Goal: Use online tool/utility: Utilize a website feature to perform a specific function

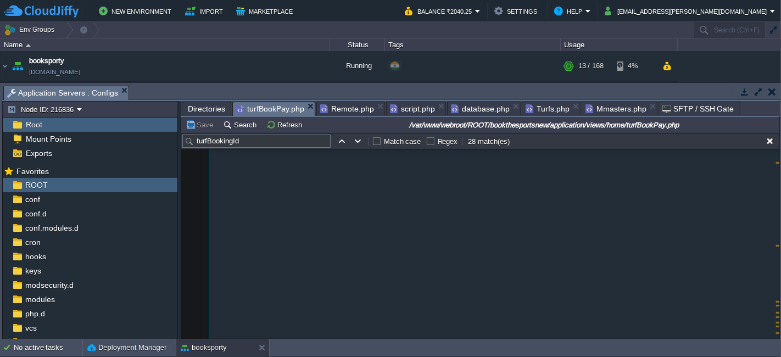
scroll to position [498, 0]
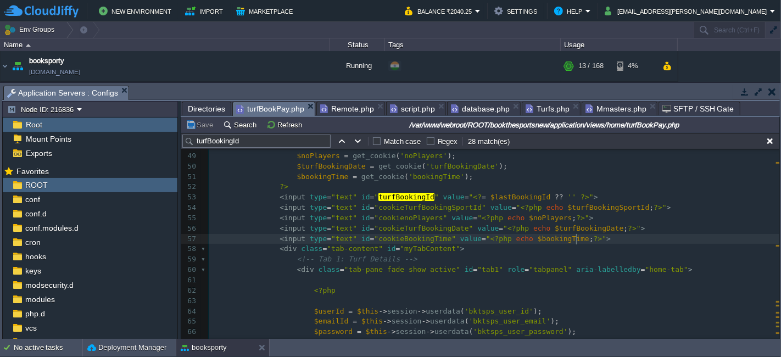
click at [594, 242] on pre "< input type = "text" id = "cookieBookingTime" value = " <?php echo $bookingTim…" at bounding box center [494, 239] width 571 height 10
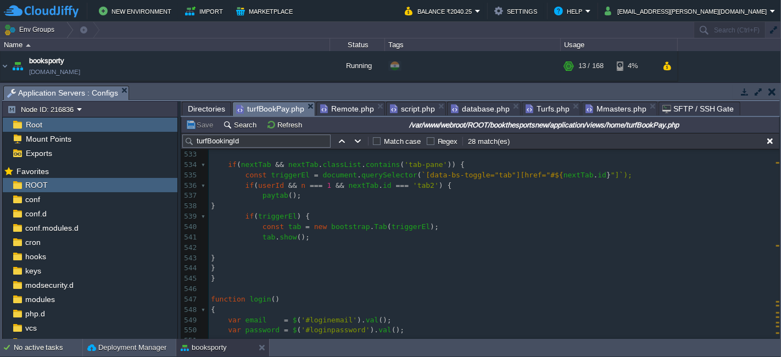
scroll to position [5372, 0]
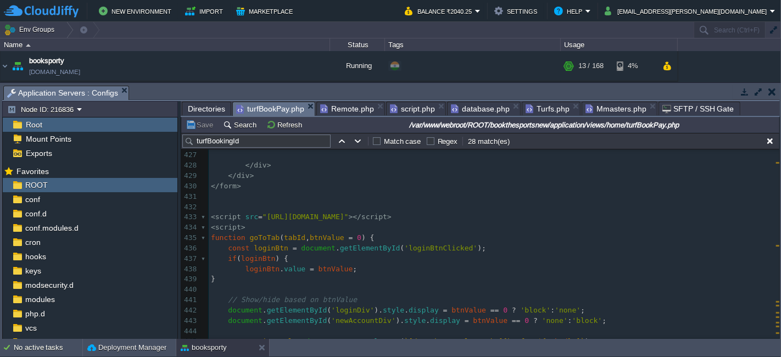
click at [491, 219] on pre "< script src = "[URL][DOMAIN_NAME]" ></ script >" at bounding box center [494, 217] width 571 height 10
click at [255, 231] on pre "< script >" at bounding box center [494, 227] width 571 height 10
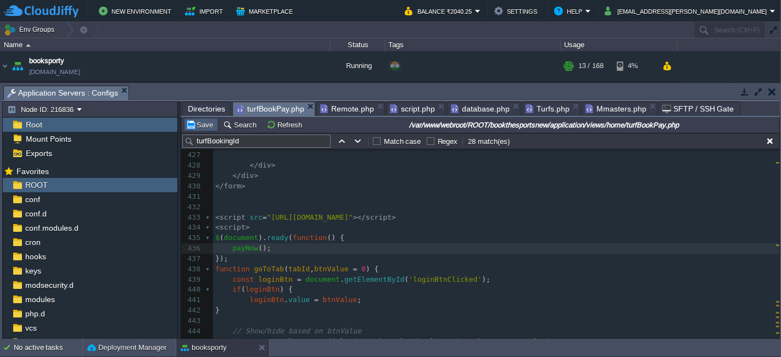
type textarea "payNow();"
click at [202, 125] on button "Save" at bounding box center [201, 125] width 31 height 10
click at [213, 237] on pre "$ ( document ). ready ( function () {" at bounding box center [496, 238] width 566 height 10
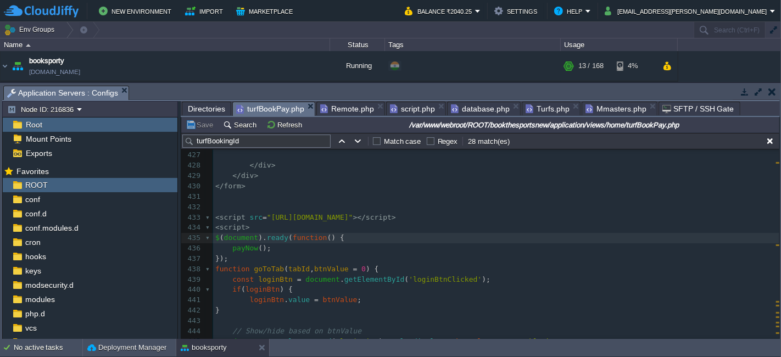
type textarea "$(document).ready(function () { payNow(); });"
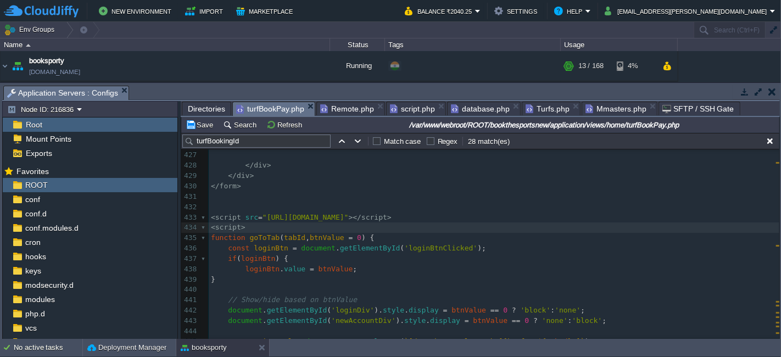
type textarea "y"
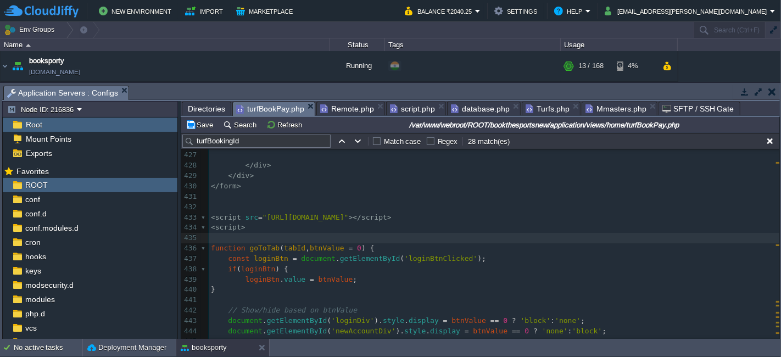
type textarea "$(document).ready(function () { payNow(); });"
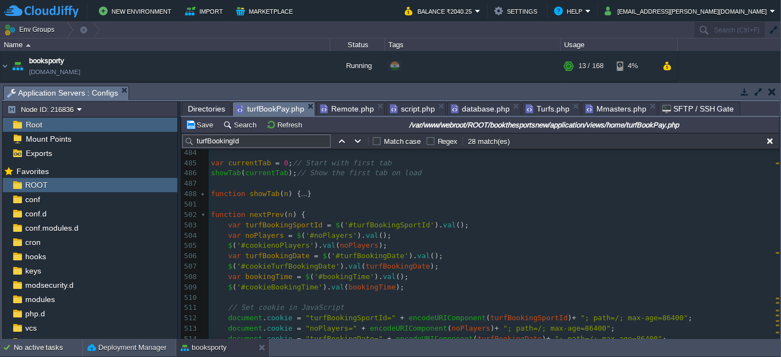
scroll to position [4700, 0]
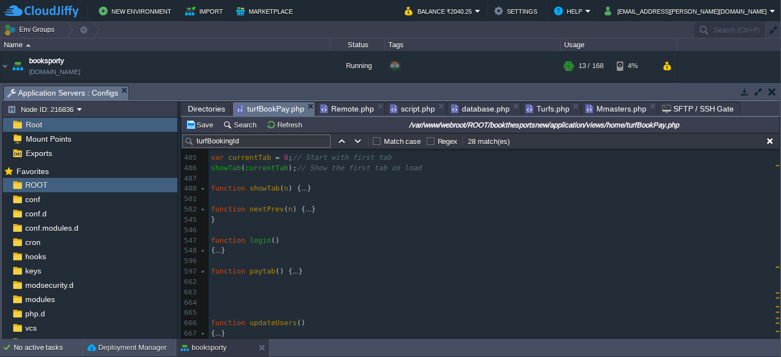
click at [231, 259] on pre "​" at bounding box center [494, 261] width 571 height 10
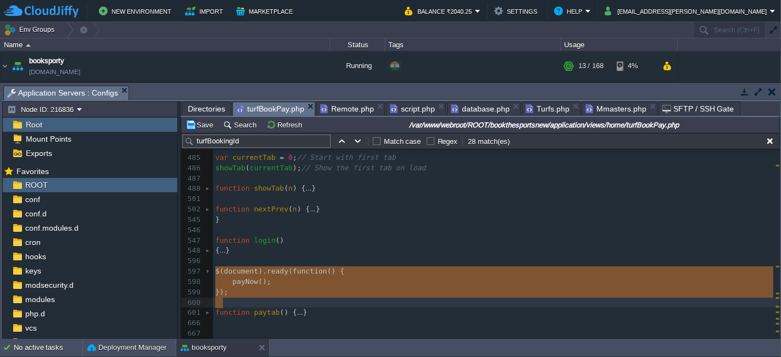
drag, startPoint x: 215, startPoint y: 271, endPoint x: 232, endPoint y: 299, distance: 32.8
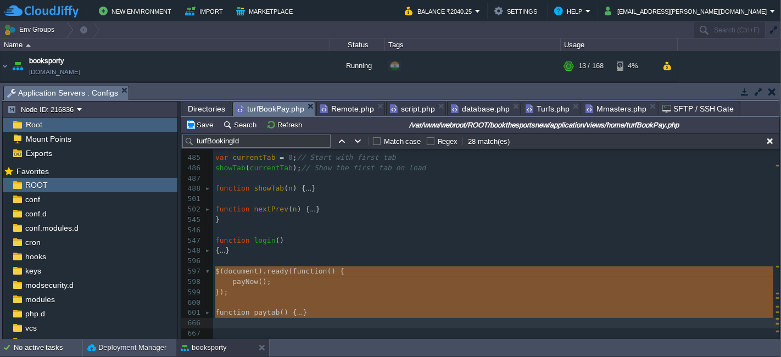
type textarea "-"
click at [197, 122] on button "Save" at bounding box center [201, 125] width 31 height 10
type textarea "paytab"
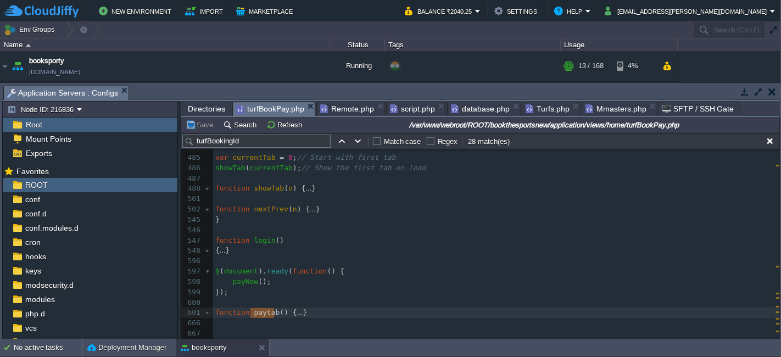
click at [249, 282] on span "payNow" at bounding box center [245, 281] width 26 height 8
type textarea "payNow"
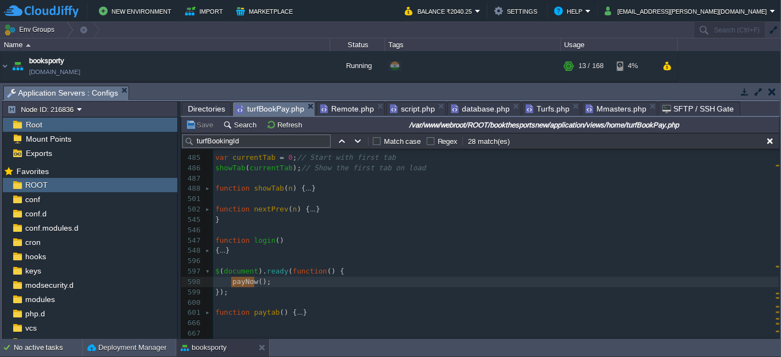
paste textarea
click at [327, 290] on pre "});" at bounding box center [496, 292] width 566 height 10
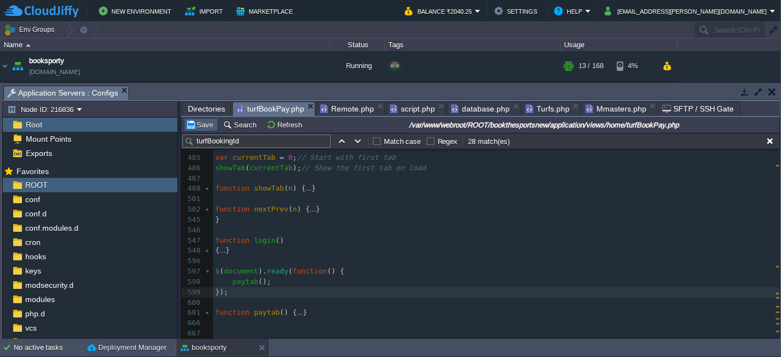
click at [198, 119] on td "Save" at bounding box center [201, 124] width 34 height 13
click at [282, 295] on pre "});" at bounding box center [496, 292] width 566 height 10
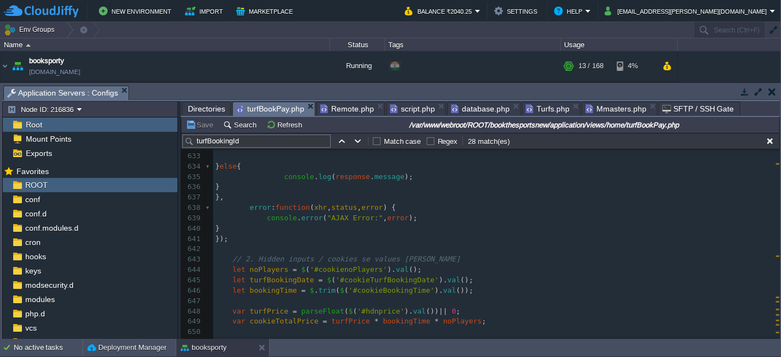
scroll to position [5250, 0]
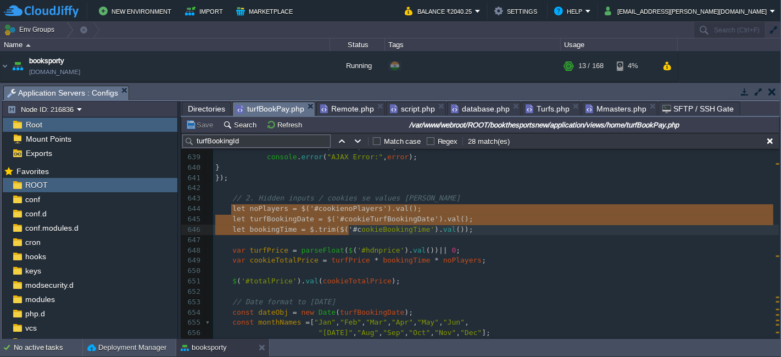
type textarea "let noPlayers = $('#cookienoPlayers').val(); let turfBookingDate = $('#cookieTu…"
drag, startPoint x: 231, startPoint y: 209, endPoint x: 461, endPoint y: 228, distance: 230.9
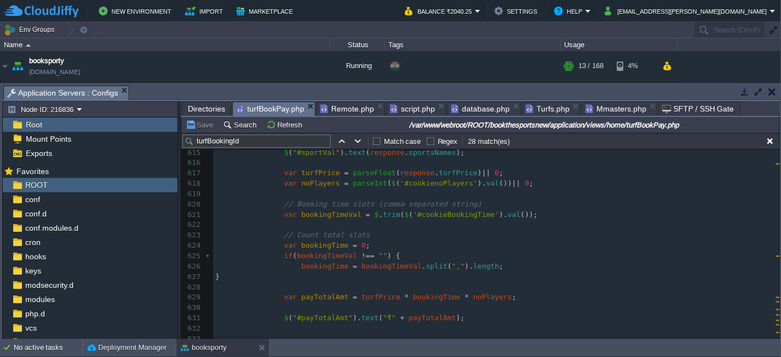
scroll to position [4896, 0]
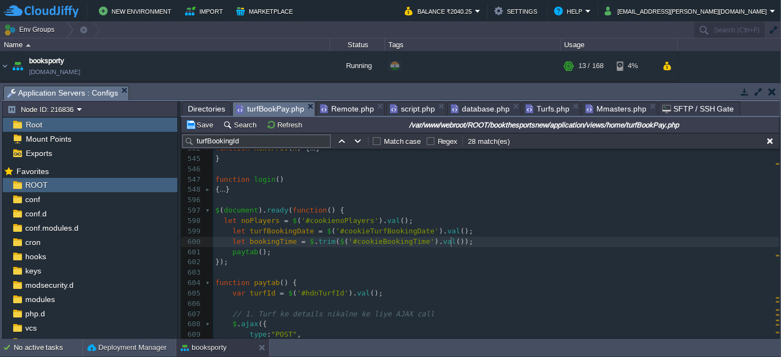
click at [221, 222] on span at bounding box center [219, 220] width 9 height 8
click at [478, 247] on pre "paytab ();" at bounding box center [496, 252] width 566 height 10
click at [482, 242] on pre "let bookingTime = $ . trim ( $ ( '#cookieBookingTime' ). val ());" at bounding box center [496, 242] width 566 height 10
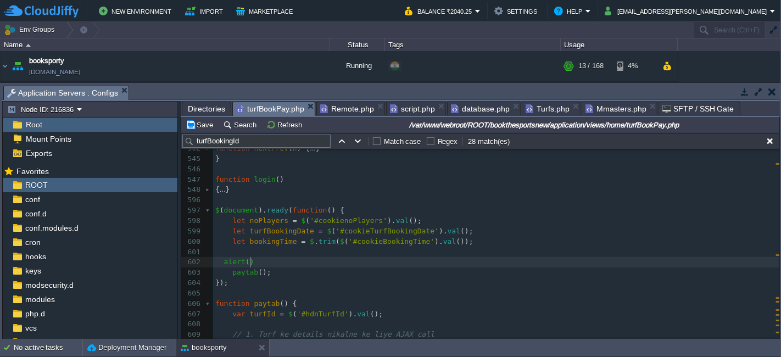
type textarea "alert();"
click at [259, 217] on div "xxxxxxxxxx 1000 999 1002 950 1000 998 1001 999 1001 999 1001 let bookingTime = …" at bounding box center [496, 303] width 566 height 362
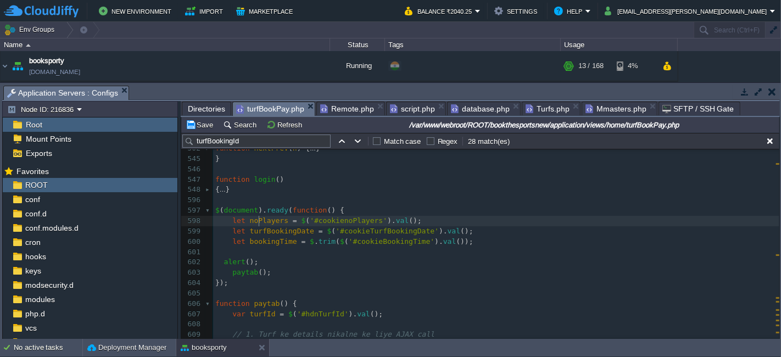
type textarea "noPlayers"
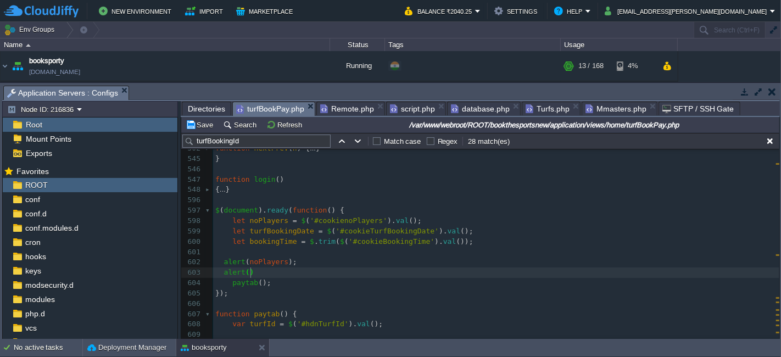
type textarea "alert();"
click at [283, 236] on div "xxxxxxxxxx 1000 999 1002 950 1000 998 1001 999 1001 999 1001 let bookingTime = …" at bounding box center [496, 308] width 566 height 372
type textarea "bookingTime"
paste textarea "a"
type textarea "alert();"
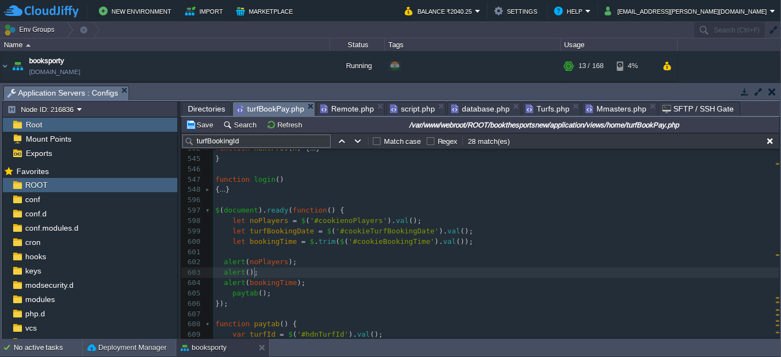
click at [272, 231] on div "xxxxxxxxxx 1000 999 1002 950 1000 998 1001 999 1001 999 1001 let bookingTime = …" at bounding box center [496, 313] width 566 height 383
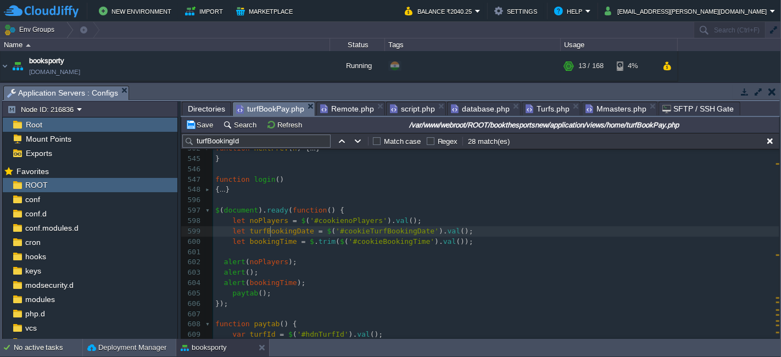
type textarea "turfBookingDate"
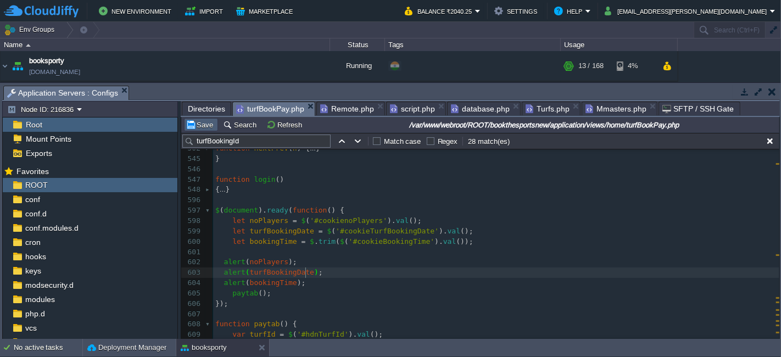
click at [194, 124] on button "Save" at bounding box center [201, 125] width 31 height 10
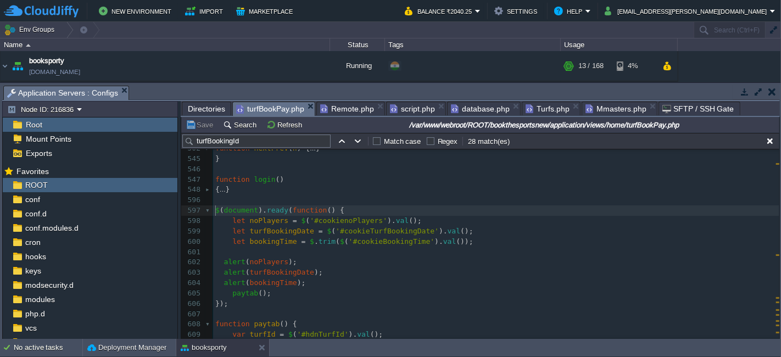
scroll to position [3, 0]
click at [216, 211] on div "xxxxxxxxxx 1000 999 1002 950 1000 998 1001 999 1001 999 1001 let bookingTime = …" at bounding box center [496, 313] width 566 height 383
type textarea "$(document).ready(function () { let noPlayers = $('#cookienoPlayers').val(); le…"
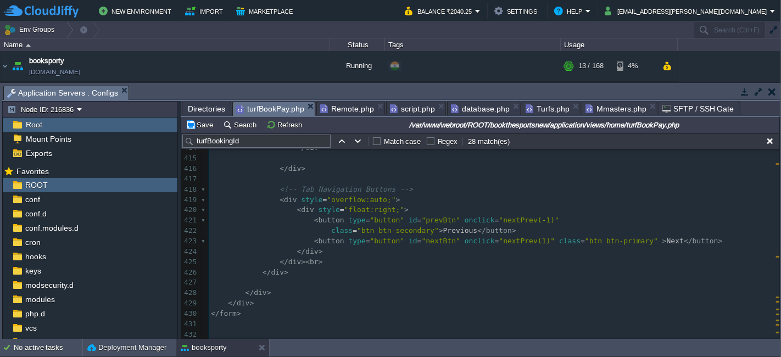
scroll to position [4518, 0]
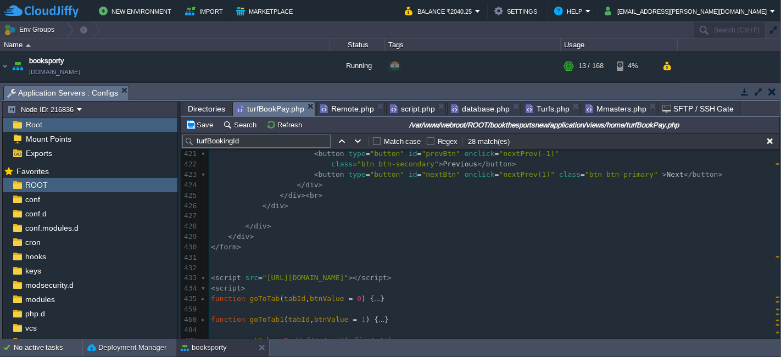
click at [229, 263] on pre "​" at bounding box center [494, 268] width 571 height 10
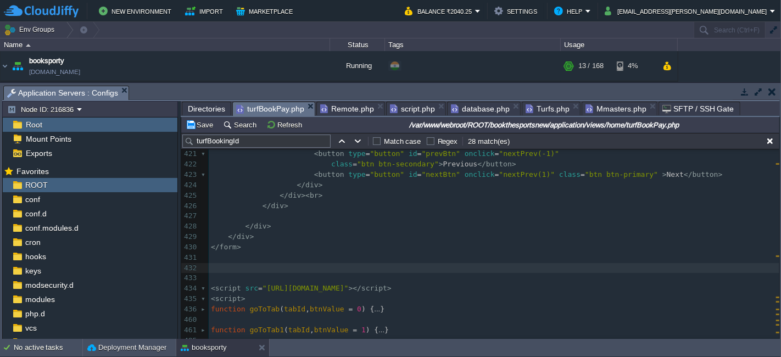
type textarea "<>"
type textarea "script"
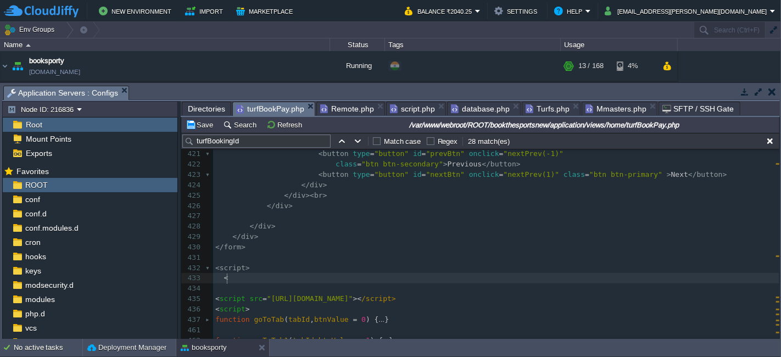
scroll to position [3, 7]
type textarea "<>"
type textarea "/script"
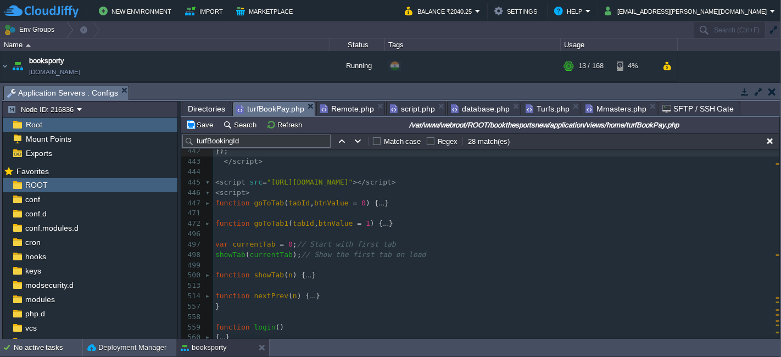
scroll to position [4677, 0]
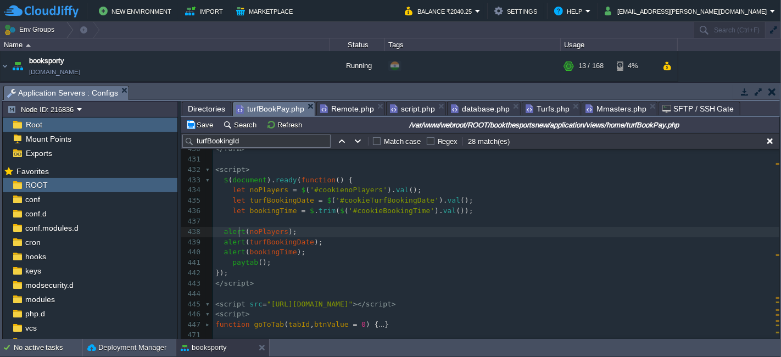
click at [238, 228] on div "xxxxxxxxxx 1000 999 1002 950 1000 998 1001 999 1001 999 1001 999 1000 { } 414 <…" at bounding box center [496, 164] width 566 height 372
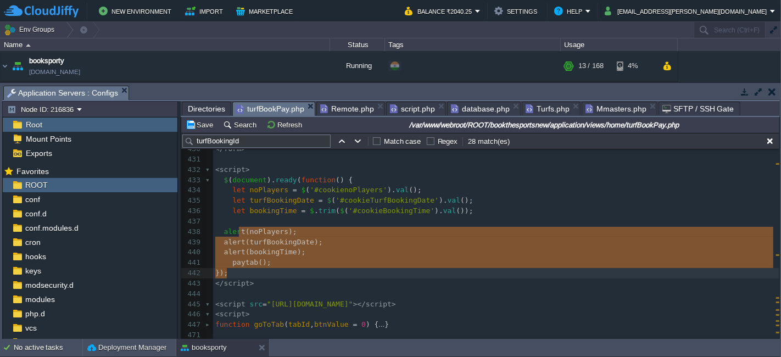
type textarea "t(noPlayers); alert(turfBookingDate); alert(bookingTime); paytab(); });"
click at [391, 297] on pre "​" at bounding box center [496, 294] width 566 height 10
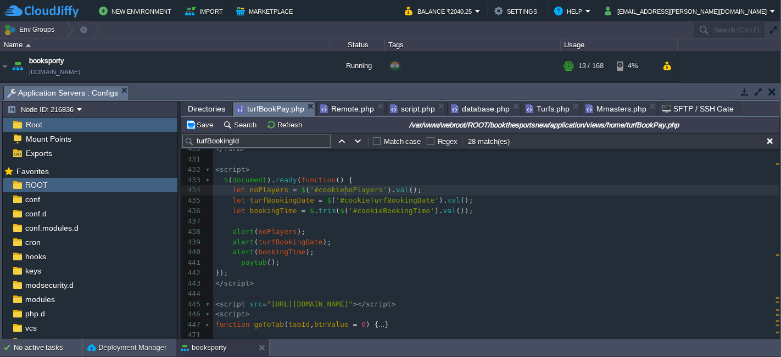
click at [346, 190] on div "xxxxxxxxxx 1000 999 1002 950 1000 998 1001 999 1001 999 1001 999 1000 { } 414 <…" at bounding box center [496, 164] width 566 height 372
type textarea "cookienoPlayers"
click at [205, 124] on button "Save" at bounding box center [201, 125] width 31 height 10
type textarea "cookienoPlayers"
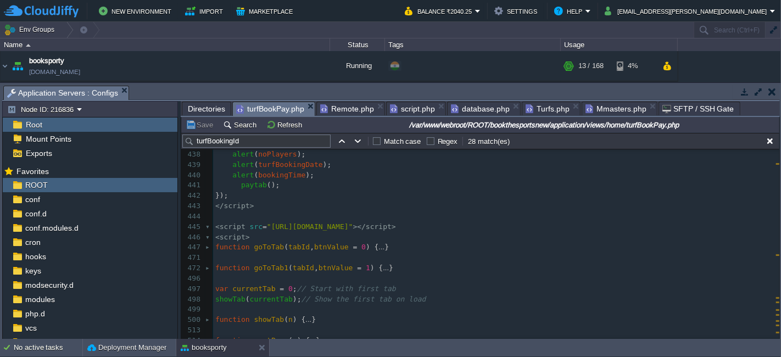
scroll to position [4633, 0]
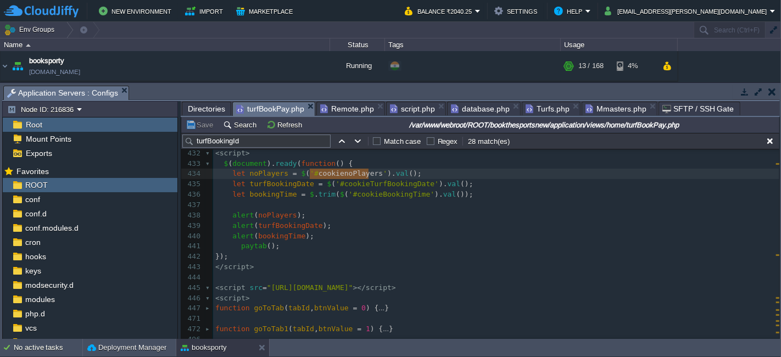
click at [449, 231] on pre "alert ( bookingTime );" at bounding box center [496, 236] width 566 height 10
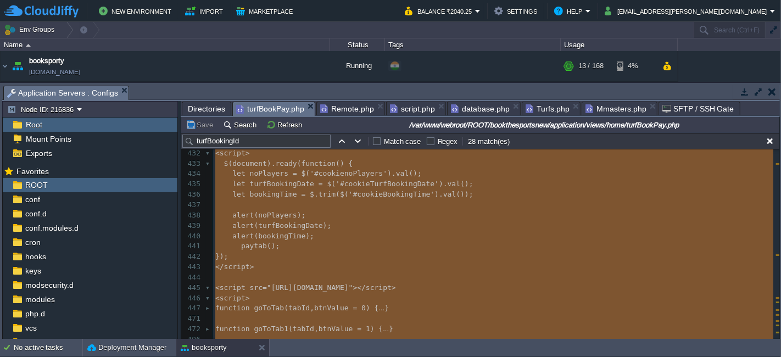
type textarea "-"
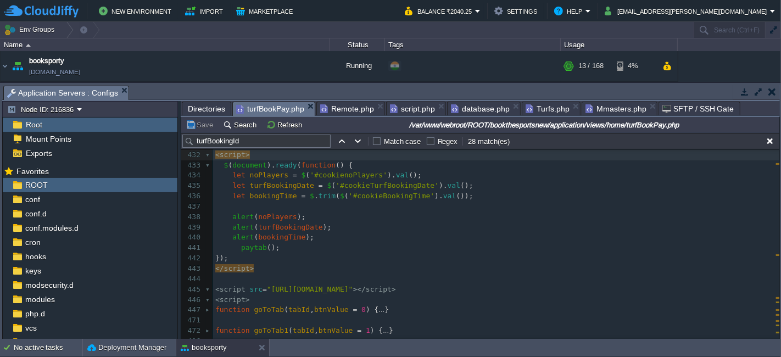
type textarea "<script> $(document).ready(function () { let noPlayers = $('#cookienoPlayers').…"
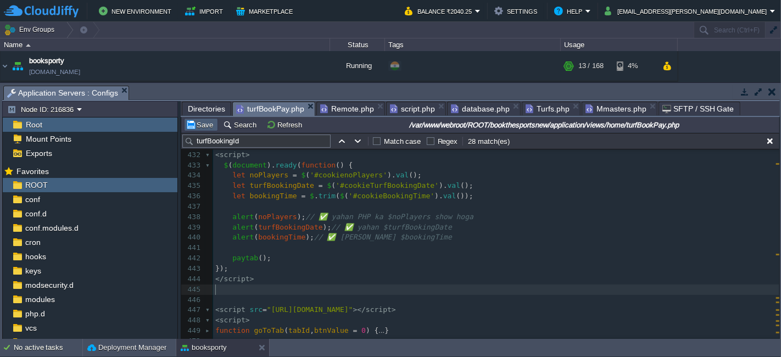
click at [202, 126] on button "Save" at bounding box center [201, 125] width 31 height 10
click at [251, 279] on div "xxxxxxxxxx 1000 999 1002 950 1000 998 1001 999 1001 999 1001 999 1000 ​ 421 < b…" at bounding box center [496, 196] width 566 height 321
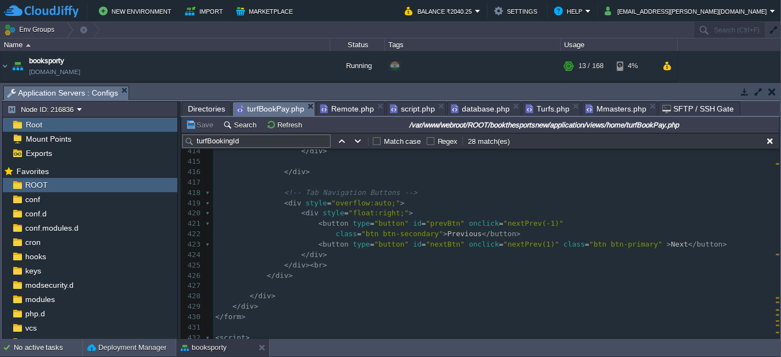
scroll to position [4570, 0]
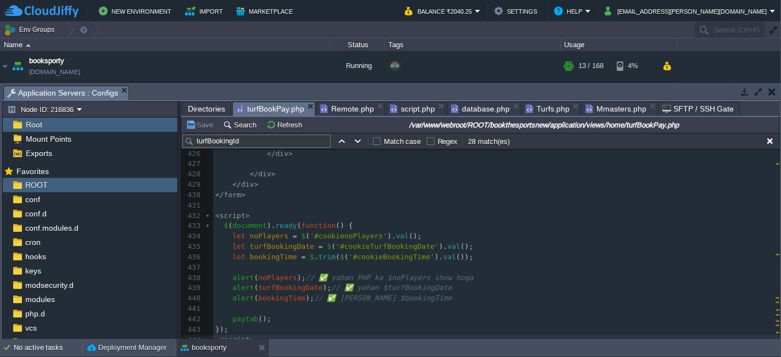
type textarea "<script> $(document).ready(function () { let noPlayers = $('#cookienoPlayers').…"
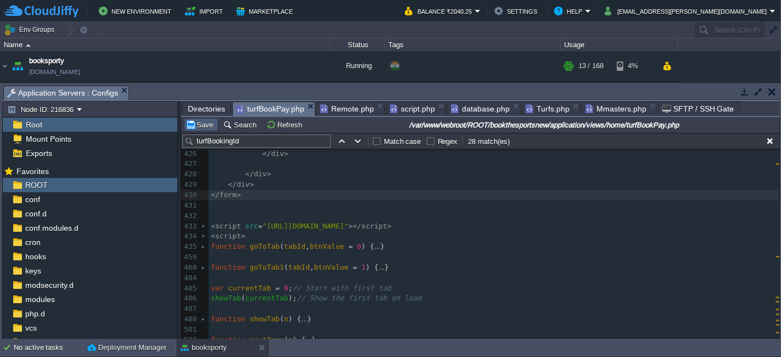
click at [204, 125] on button "Save" at bounding box center [201, 125] width 31 height 10
type textarea "<script> $(document).ready(function () { let noPlayers = $('#cookienoPlayers').…"
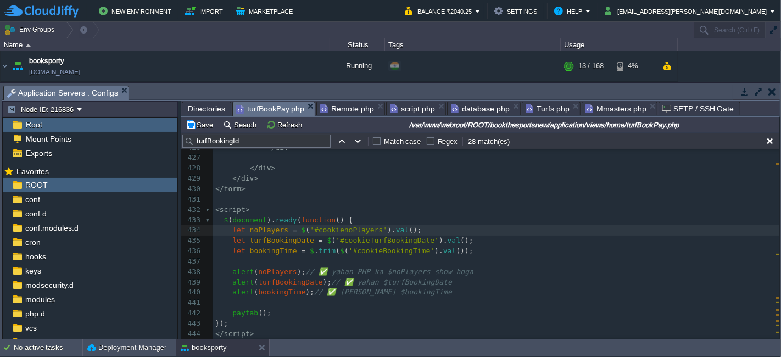
type textarea "let noPlayers = $('#cookienoPlayers').val(); let turfBookingDate = $('#cookieTu…"
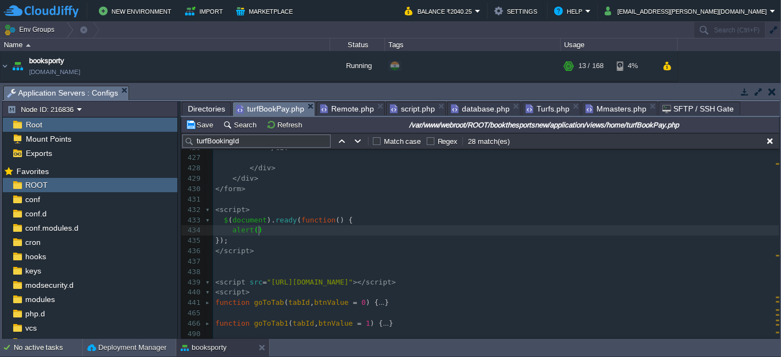
scroll to position [3, 27]
type textarea "alert();"
type textarea "'xz'"
click at [188, 126] on button "Save" at bounding box center [201, 125] width 31 height 10
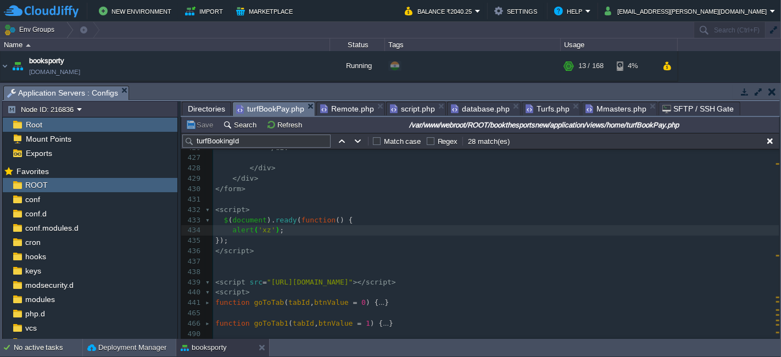
click at [220, 263] on pre "​" at bounding box center [496, 261] width 566 height 10
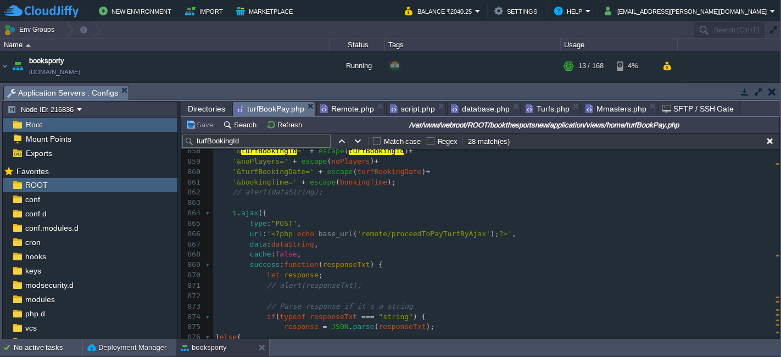
scroll to position [6956, 0]
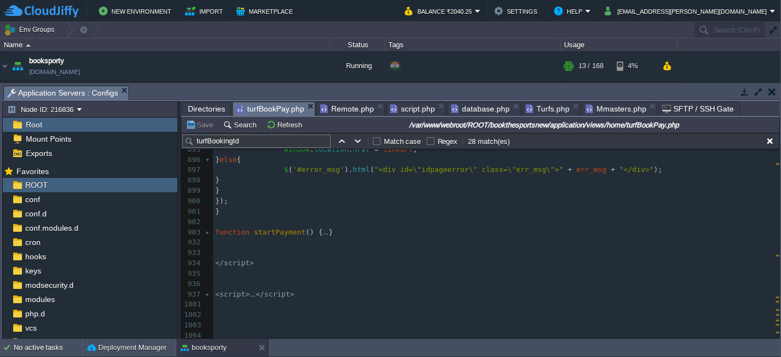
type textarea "-"
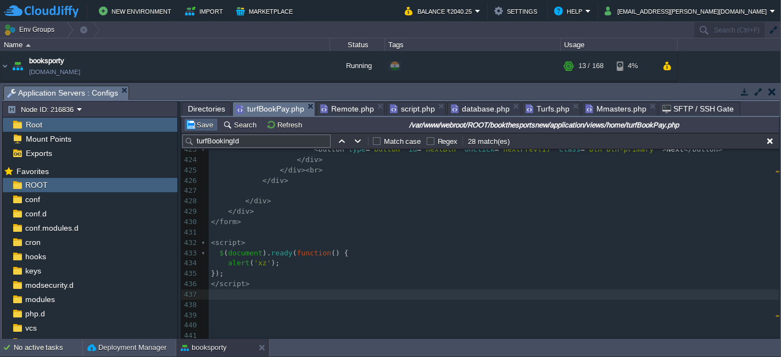
click at [200, 121] on button "Save" at bounding box center [201, 125] width 31 height 10
click at [362, 289] on pre "​" at bounding box center [494, 294] width 571 height 10
type textarea "-"
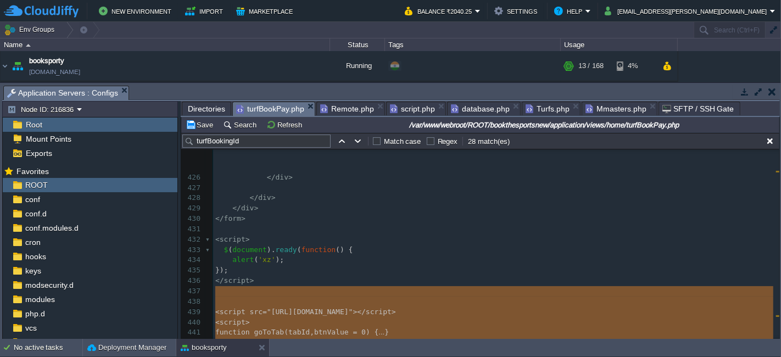
scroll to position [4682, 0]
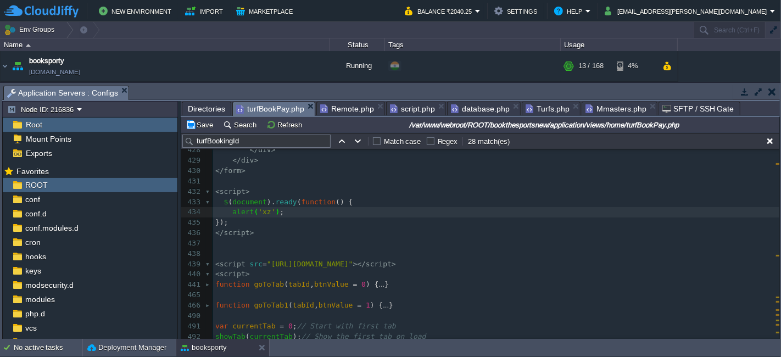
click at [223, 203] on div "xxxxxxxxxx 1000 999 1002 950 1000 998 1001 999 1001 999 1001 999 1000 999 1012 …" at bounding box center [496, 196] width 566 height 331
type textarea "$(document).ready(function () { alert('xz'); });"
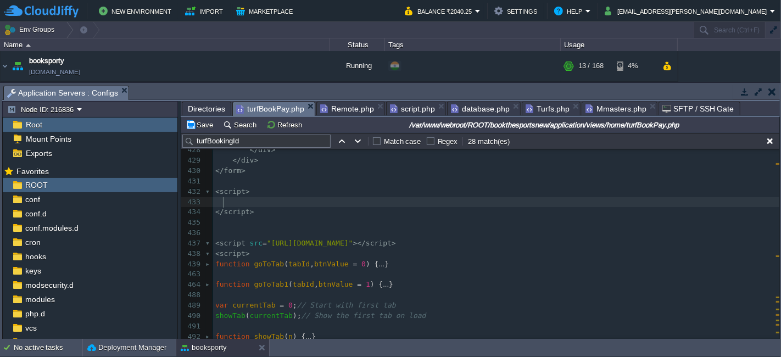
type textarea "$(document).ready(function () { alert('xz'); });"
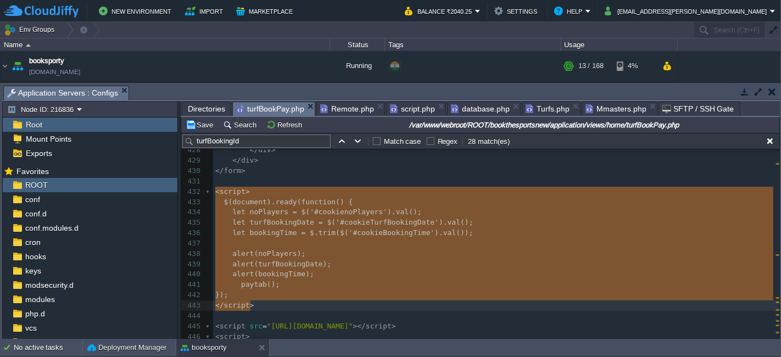
type textarea "t(noPlayers); alert(turfBookingDate); alert(bookingTime); paytab(); });"
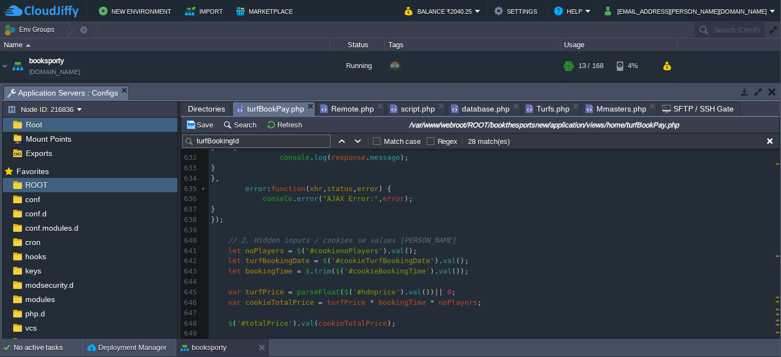
scroll to position [5397, 0]
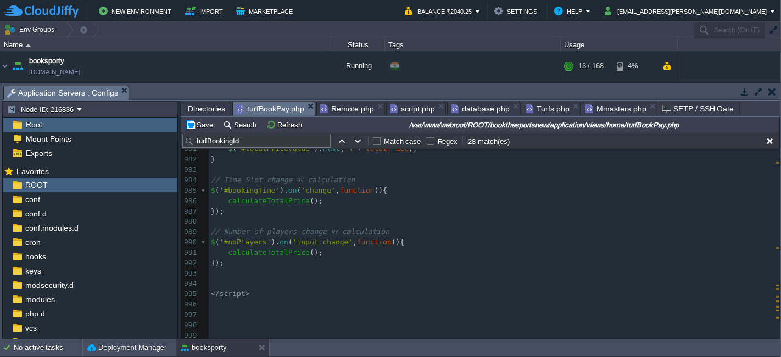
click at [401, 110] on span "script.php" at bounding box center [412, 108] width 45 height 13
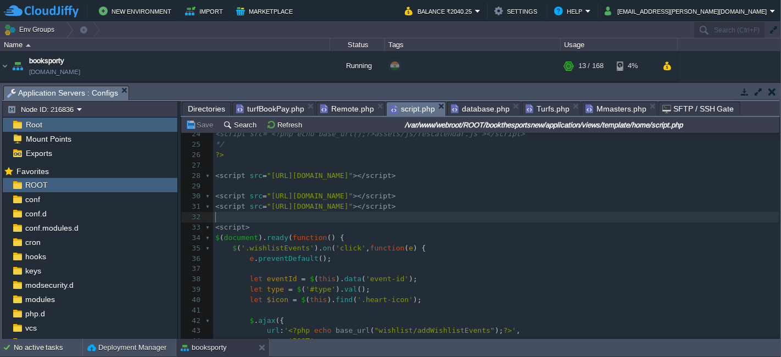
click at [255, 213] on pre "​" at bounding box center [496, 217] width 566 height 10
click at [263, 227] on pre "< script >" at bounding box center [496, 227] width 566 height 10
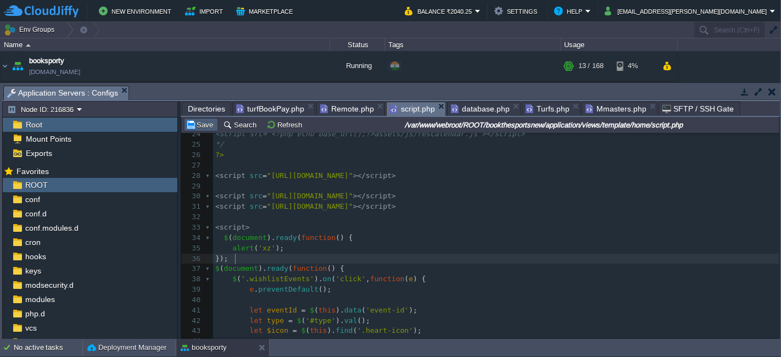
click at [202, 121] on button "Save" at bounding box center [201, 125] width 31 height 10
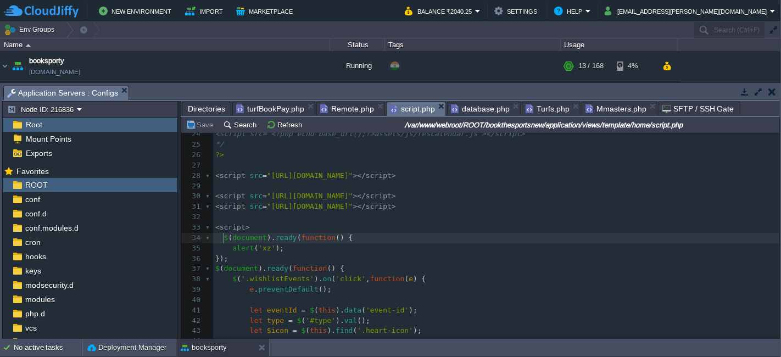
click at [222, 236] on span at bounding box center [219, 237] width 9 height 8
type textarea "$(document).ready(function () { alert('xz'); });"
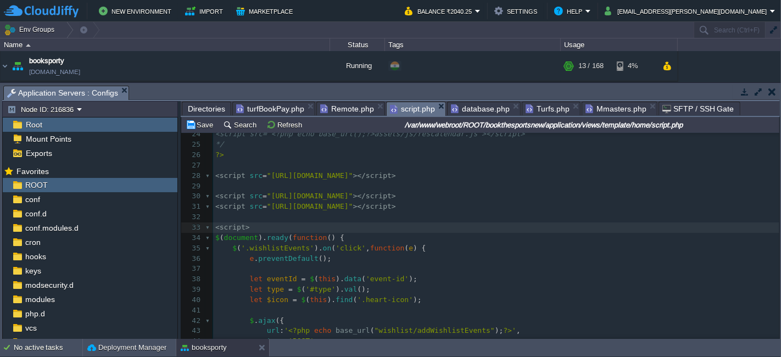
click at [228, 212] on pre "​" at bounding box center [496, 217] width 566 height 10
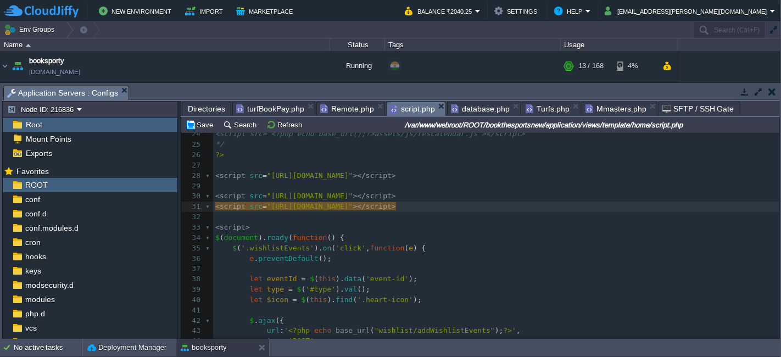
click at [231, 217] on pre "​" at bounding box center [496, 217] width 566 height 10
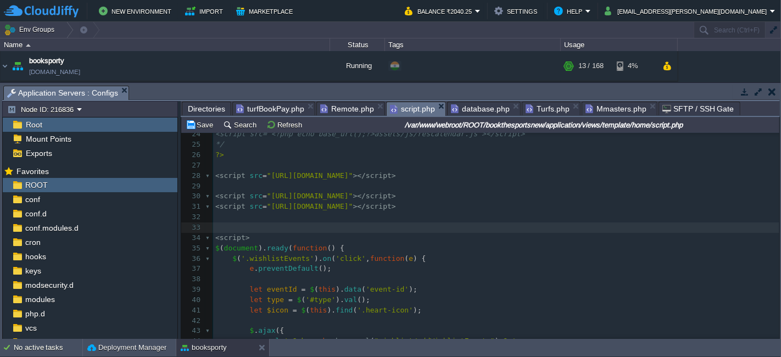
scroll to position [262, 0]
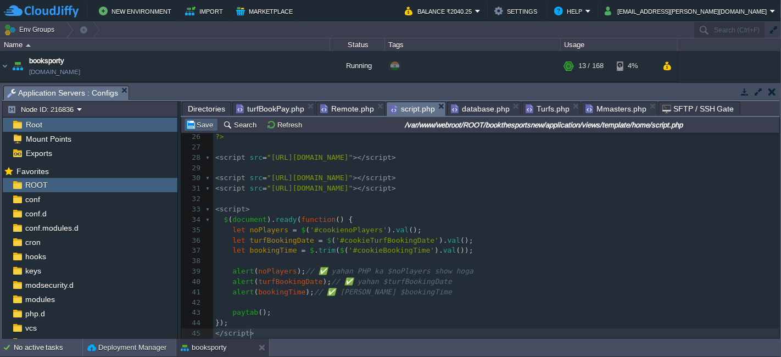
click at [193, 118] on td "Save" at bounding box center [201, 124] width 34 height 13
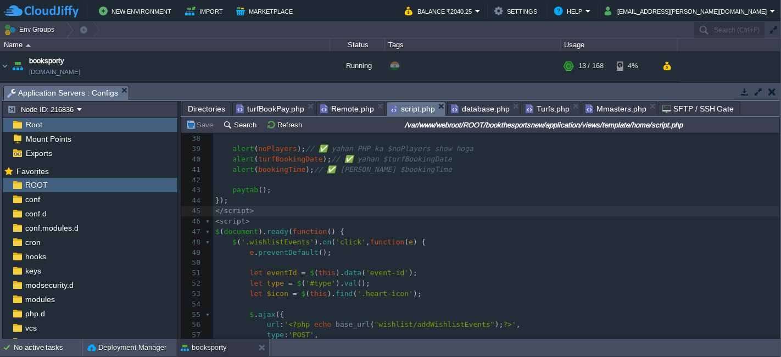
scroll to position [384, 0]
click at [434, 170] on pre "alert ( bookingTime ); // ✅ yahan $bookingTime" at bounding box center [496, 170] width 566 height 10
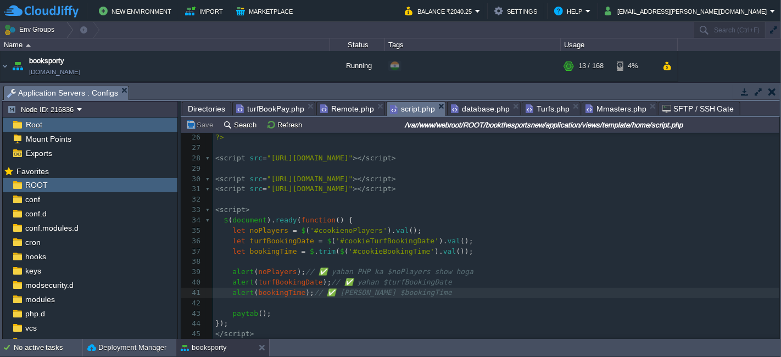
scroll to position [202, 0]
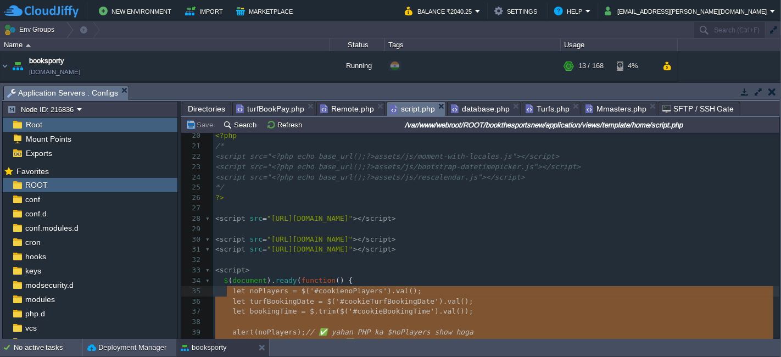
type textarea "let noPlayers = $('#cookienoPlayers').val(); let turfBookingDate = $('#cookieTu…"
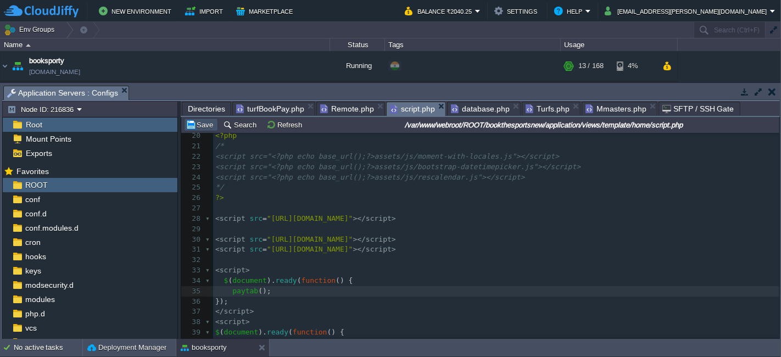
click at [205, 125] on button "Save" at bounding box center [201, 125] width 31 height 10
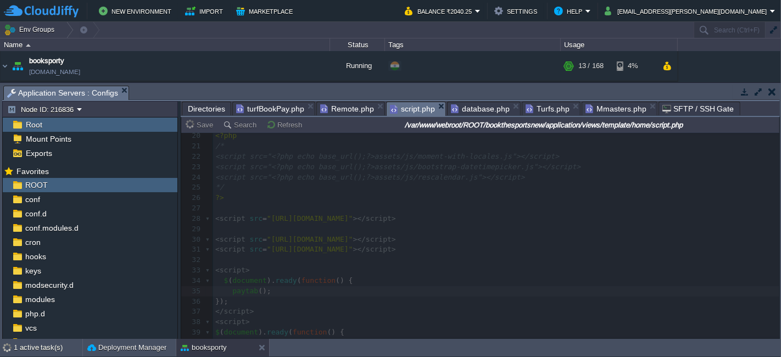
click at [281, 105] on span "turfBookPay.php" at bounding box center [270, 108] width 68 height 13
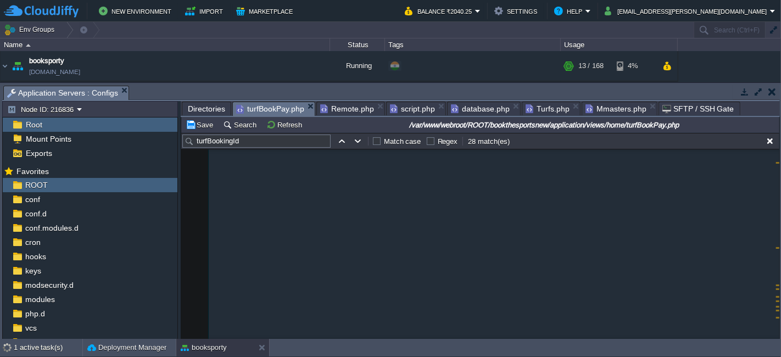
scroll to position [5907, 0]
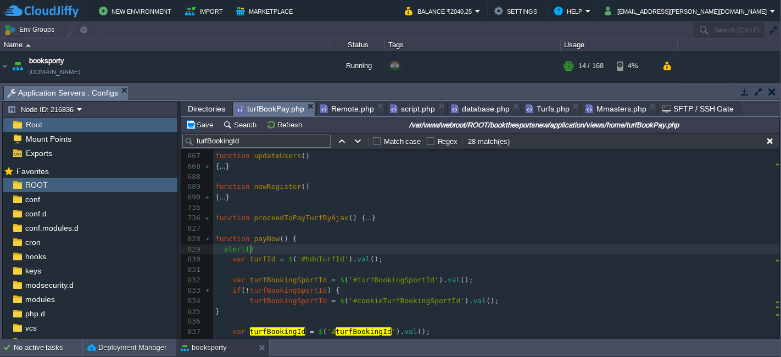
type textarea "alert();"
type textarea """"
type textarea "xz"
click at [204, 119] on td "Save" at bounding box center [201, 124] width 34 height 13
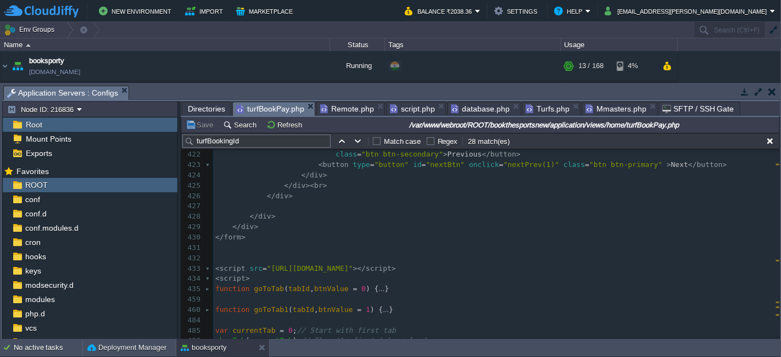
scroll to position [4504, 0]
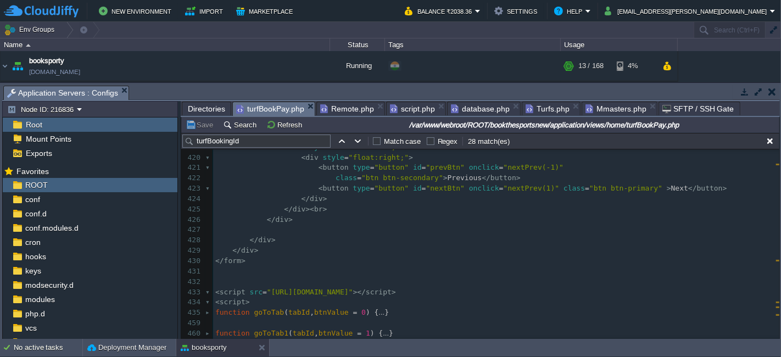
click at [242, 282] on pre "​" at bounding box center [496, 282] width 566 height 10
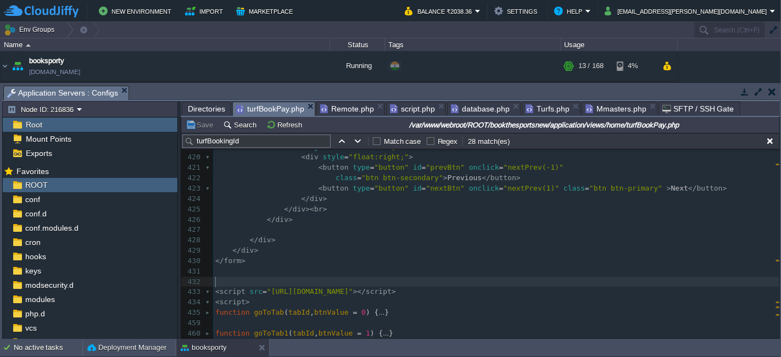
scroll to position [3, 7]
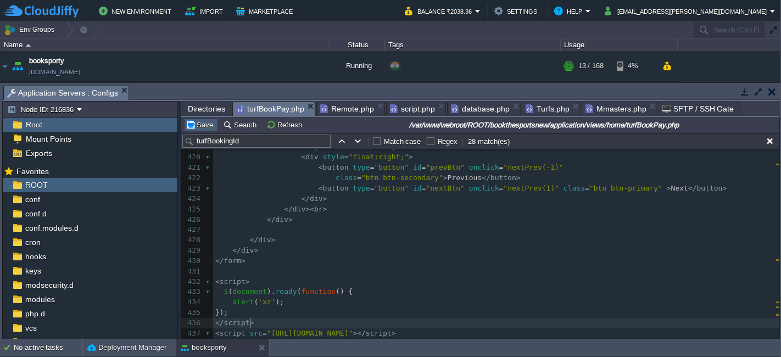
click at [196, 123] on button "Save" at bounding box center [201, 125] width 31 height 10
click at [381, 306] on pre "alert ( 'xz' );" at bounding box center [496, 302] width 566 height 10
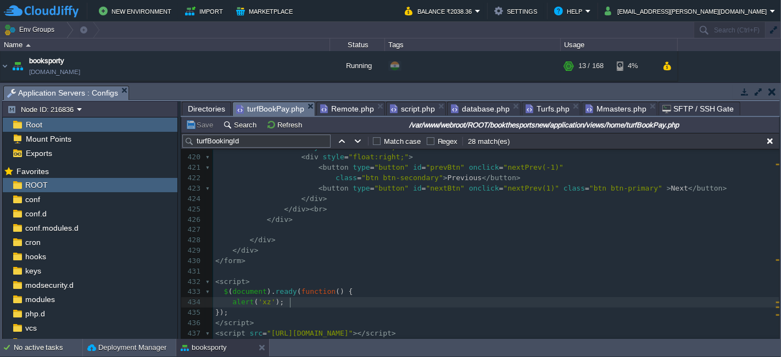
click at [328, 297] on div "xxxxxxxxxx 1000 999 1002 950 1000 998 1001 999 1001 999 1001 999 1000 999 1012 …" at bounding box center [496, 198] width 566 height 321
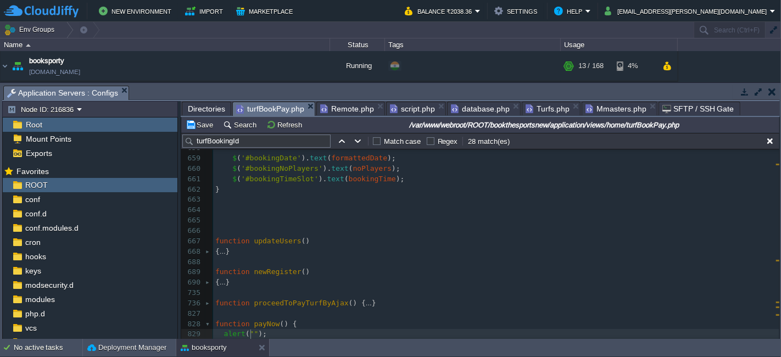
scroll to position [5456, 0]
click at [199, 126] on button "Save" at bounding box center [201, 125] width 31 height 10
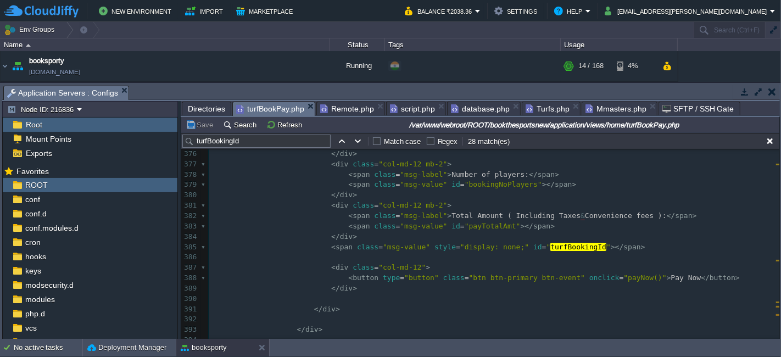
scroll to position [4296, 0]
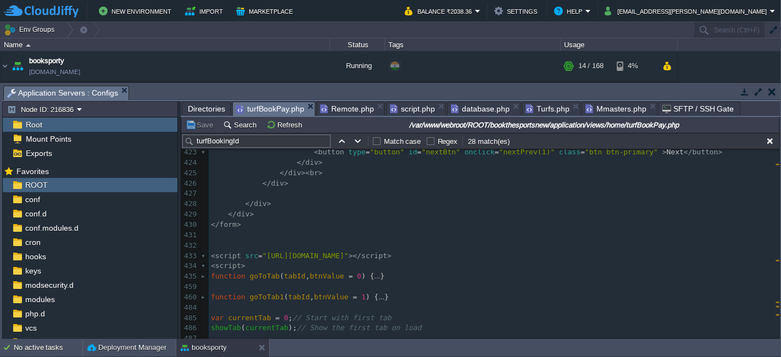
click at [248, 233] on pre "​" at bounding box center [494, 235] width 571 height 10
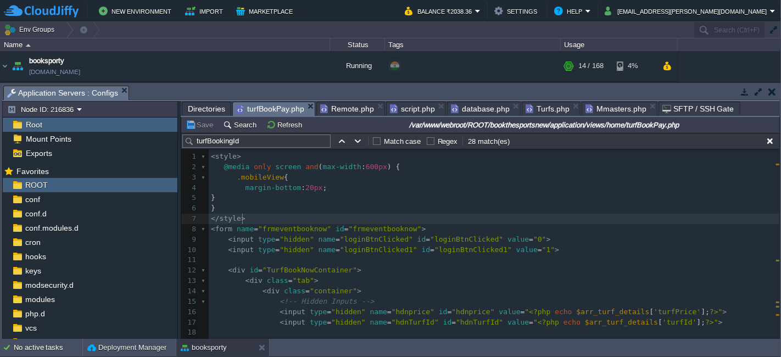
click at [251, 216] on pre "</ style >" at bounding box center [494, 219] width 571 height 10
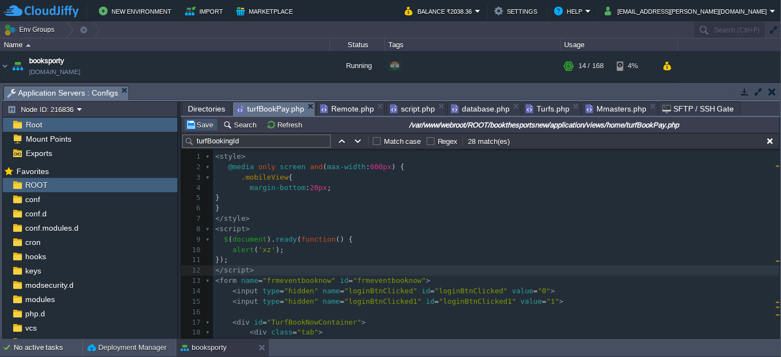
click at [202, 124] on button "Save" at bounding box center [201, 125] width 31 height 10
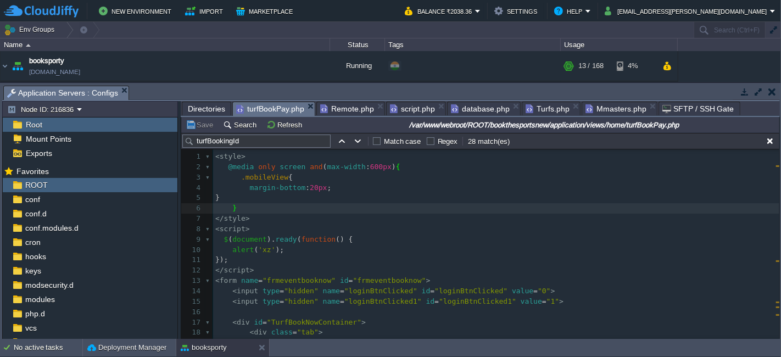
click at [408, 109] on span "script.php" at bounding box center [412, 108] width 45 height 13
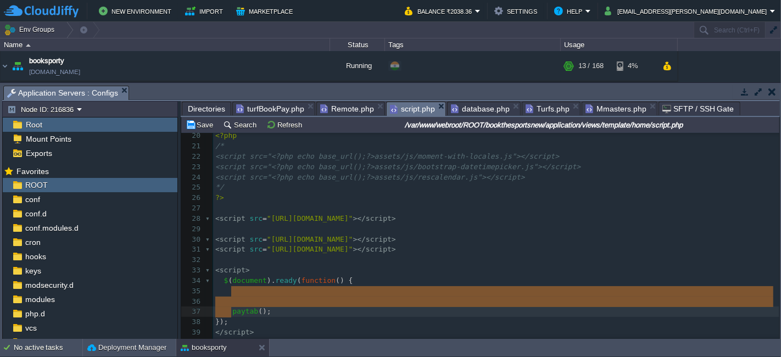
type textarea "let noPlayers = $('#cookienoPlayers').val(); let turfBookingDate = $('#cookieTu…"
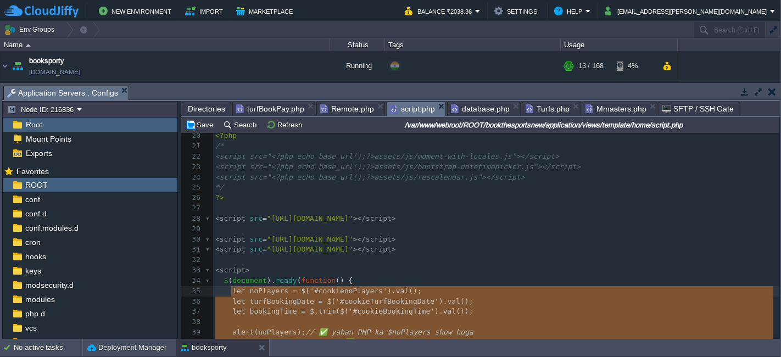
scroll to position [221, 0]
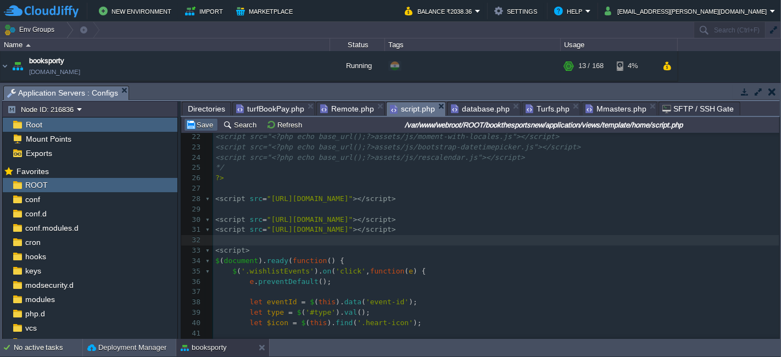
click at [194, 125] on button "Save" at bounding box center [201, 125] width 31 height 10
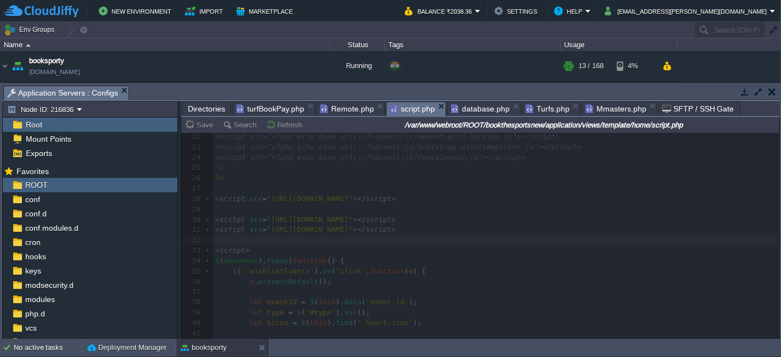
click at [272, 108] on span "turfBookPay.php" at bounding box center [270, 108] width 68 height 13
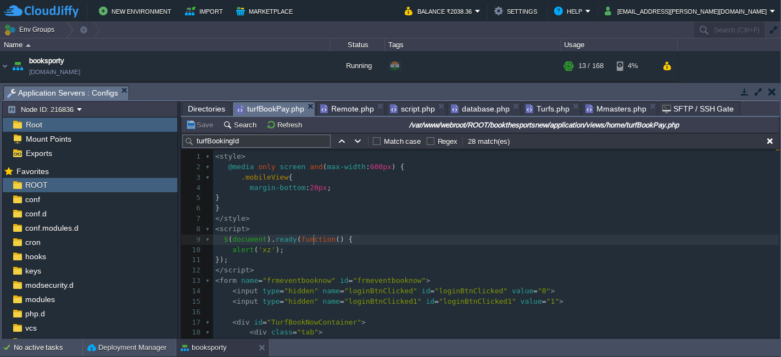
click at [312, 244] on pre "$ ( document ). ready ( function () {" at bounding box center [496, 240] width 566 height 10
click at [298, 248] on pre "alert ( 'xz' );" at bounding box center [496, 250] width 566 height 10
click at [371, 251] on pre "alert ( 'xz' );" at bounding box center [496, 250] width 566 height 10
click at [423, 248] on pre "alert ( 'xz' );" at bounding box center [496, 250] width 566 height 10
type textarea "alert('xz');"
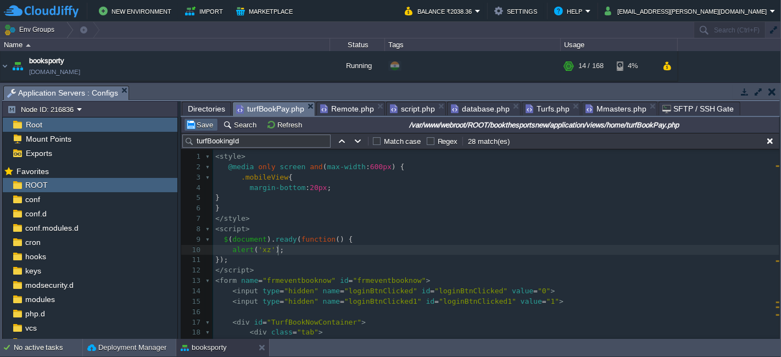
click at [198, 121] on button "Save" at bounding box center [201, 125] width 31 height 10
click at [321, 263] on pre "});" at bounding box center [496, 260] width 566 height 10
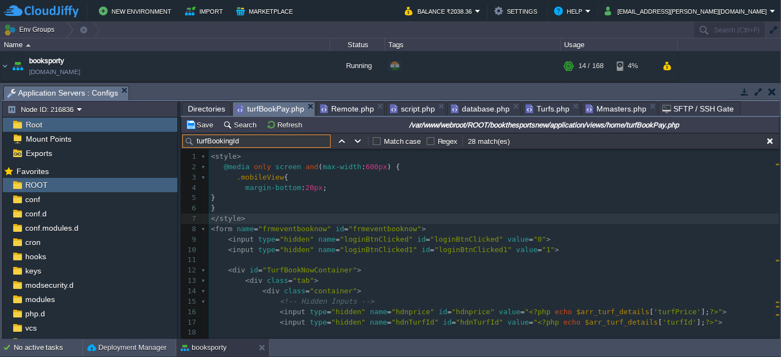
click at [299, 142] on input "turfBookingId" at bounding box center [256, 141] width 148 height 13
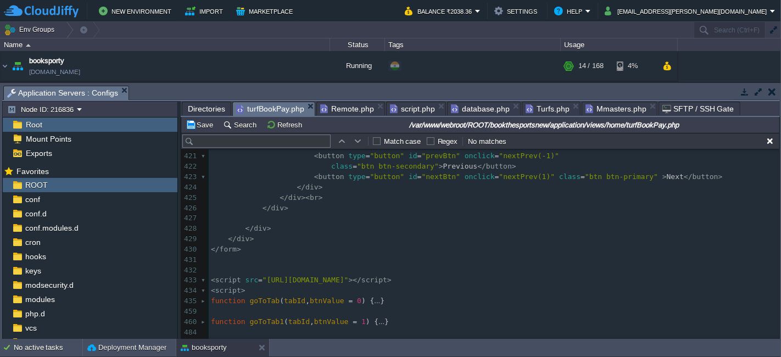
scroll to position [4576, 0]
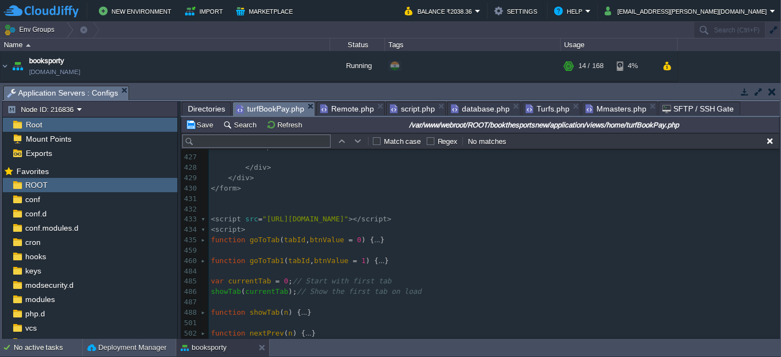
click at [388, 247] on pre "​" at bounding box center [494, 251] width 571 height 10
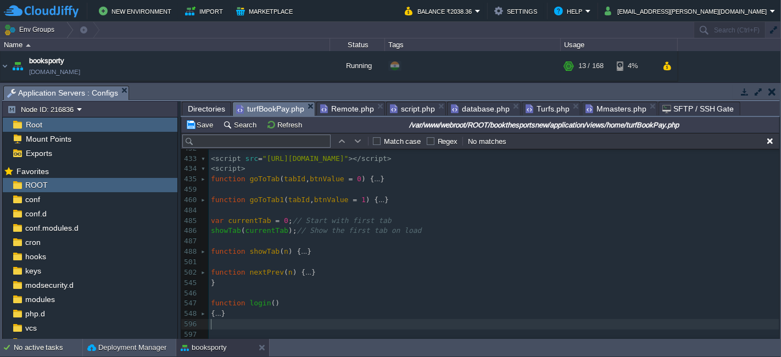
click at [259, 170] on pre "< script >" at bounding box center [494, 169] width 571 height 10
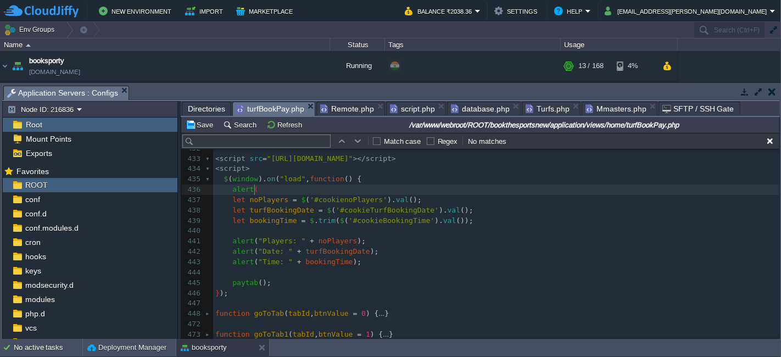
scroll to position [3, 27]
type textarea "alert();"
type textarea "'xz'"
click at [193, 124] on button "Save" at bounding box center [201, 125] width 31 height 10
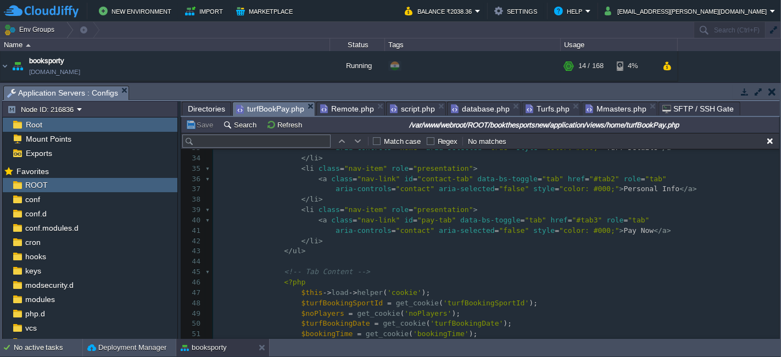
scroll to position [371, 0]
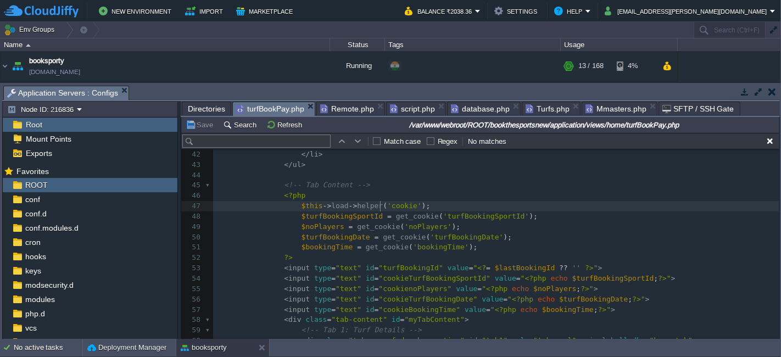
click at [387, 209] on span "'cookie'" at bounding box center [404, 206] width 35 height 8
click at [549, 253] on pre "?>" at bounding box center [496, 258] width 566 height 10
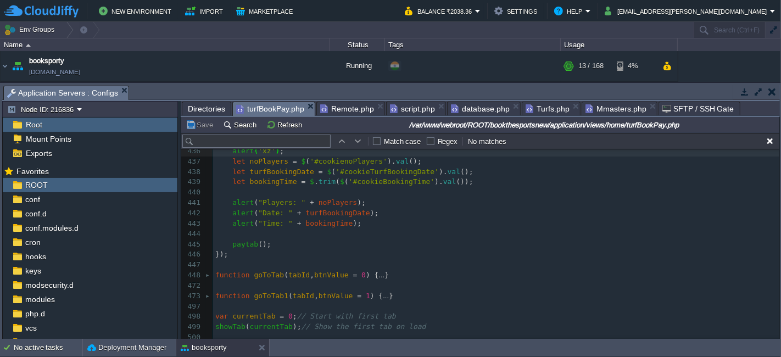
scroll to position [4615, 0]
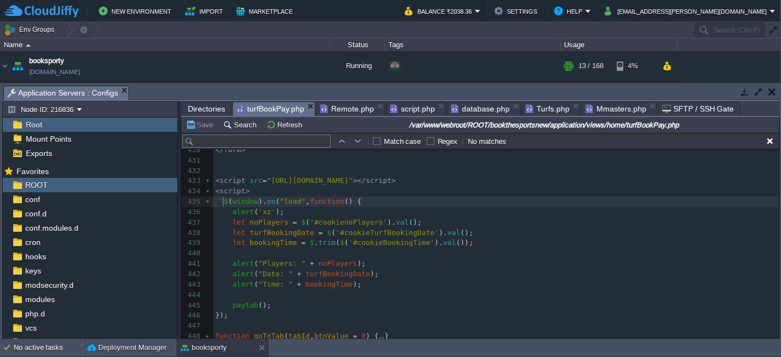
click at [222, 199] on span at bounding box center [219, 201] width 9 height 8
type textarea "$(window).on("load", function () { alert('xz'); let noPlayers = $('#cookienoPla…"
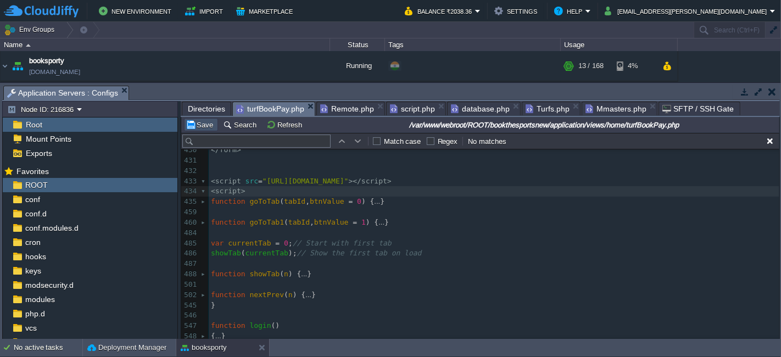
click at [205, 125] on button "Save" at bounding box center [201, 125] width 31 height 10
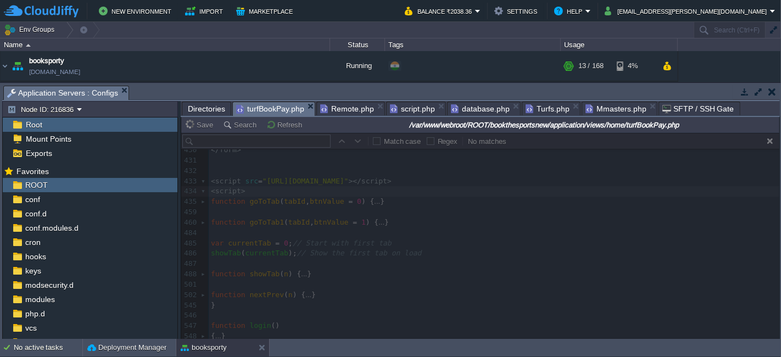
click at [413, 105] on span "script.php" at bounding box center [412, 108] width 45 height 13
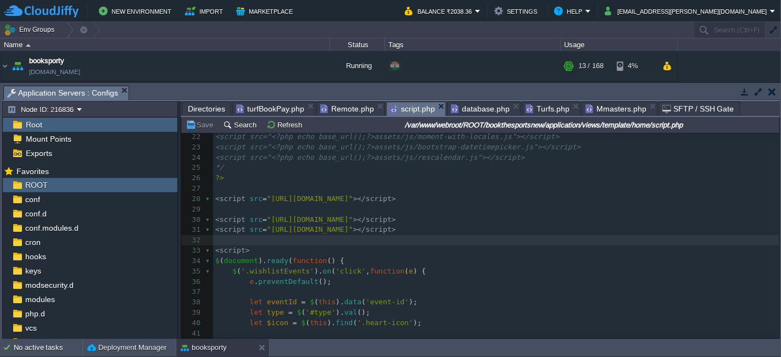
click at [456, 250] on pre "< script >" at bounding box center [496, 251] width 566 height 10
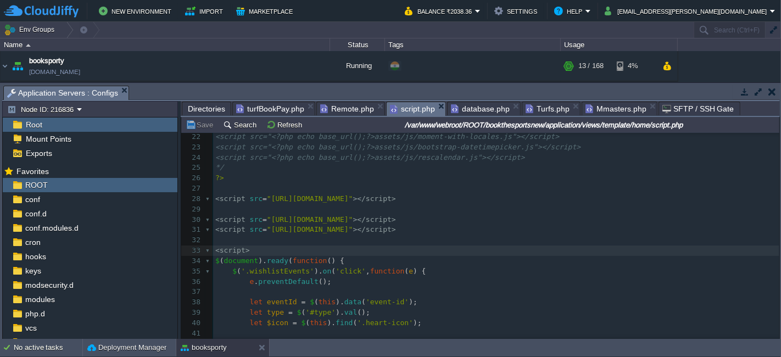
type textarea "-"
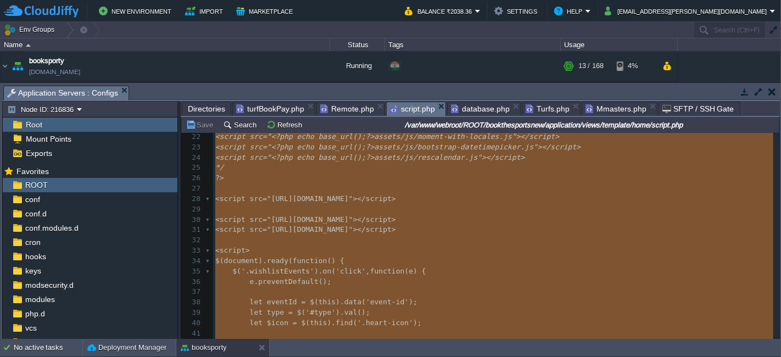
scroll to position [26420, 0]
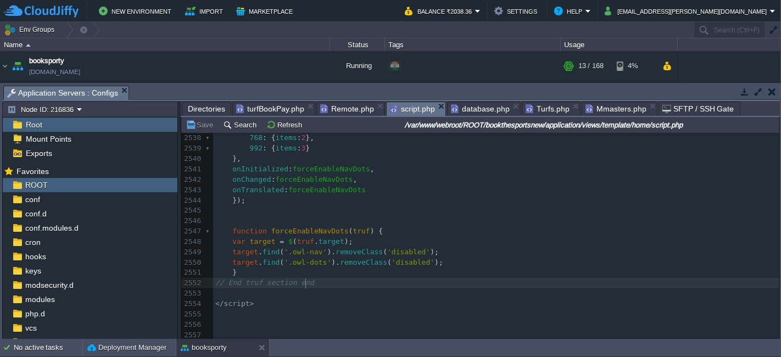
click at [312, 282] on pre "// End truf section end" at bounding box center [496, 283] width 566 height 10
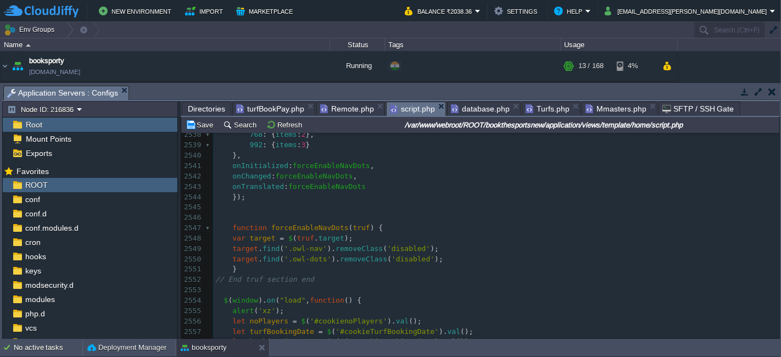
scroll to position [26500, 0]
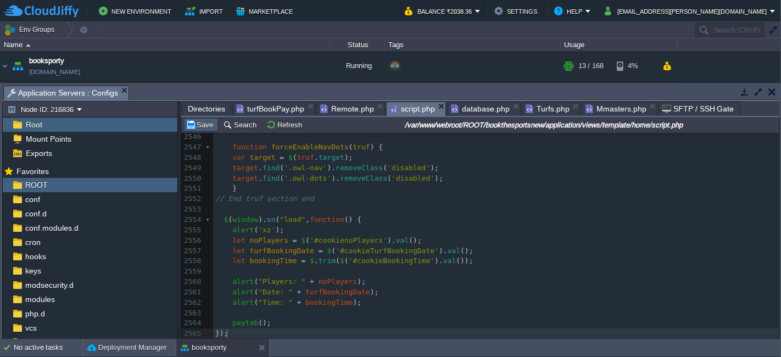
click at [203, 124] on button "Save" at bounding box center [201, 125] width 31 height 10
click at [264, 109] on span "turfBookPay.php" at bounding box center [270, 108] width 68 height 13
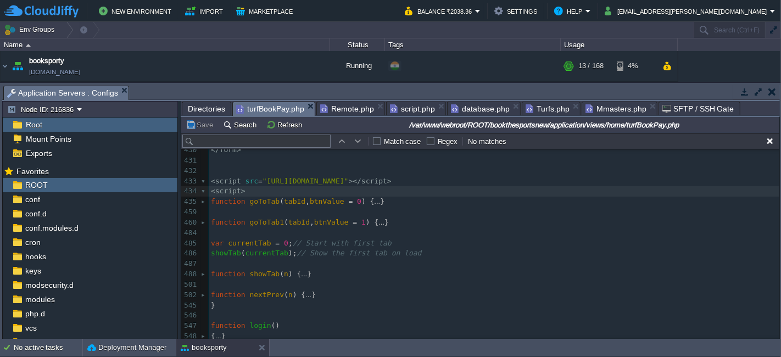
click at [380, 267] on pre "​" at bounding box center [494, 264] width 571 height 10
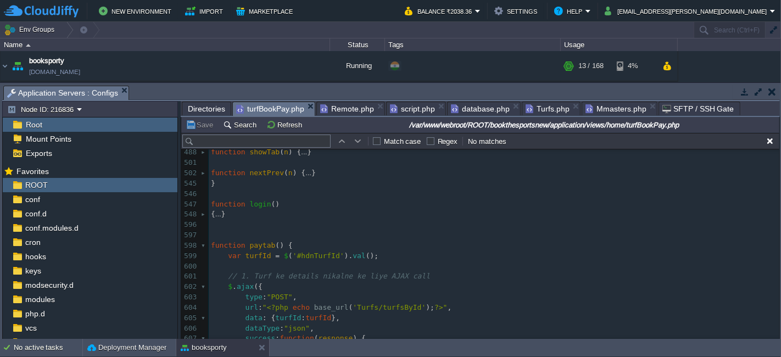
scroll to position [4631, 0]
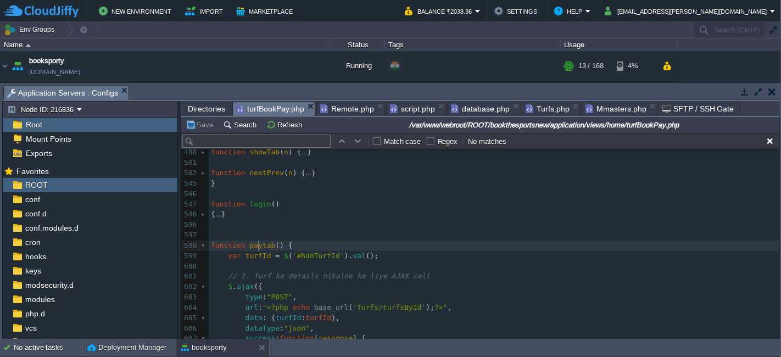
click at [259, 242] on div "xxxxxxxxxx 1000 999 1002 950 1000 998 1001 999 1001 999 1001 999 1000 999 1012 …" at bounding box center [494, 272] width 571 height 352
type textarea "paytab"
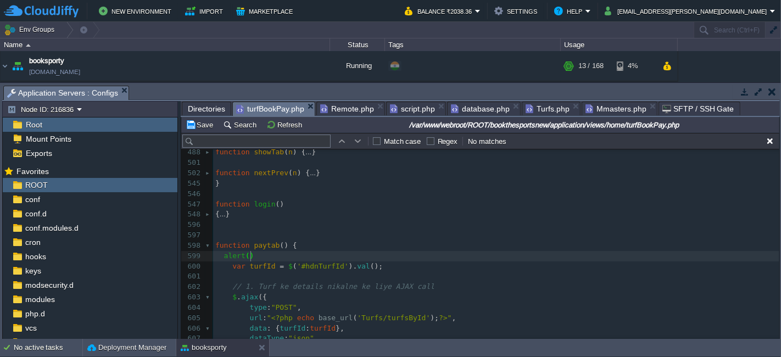
type textarea "alert();"
type textarea "''"
type textarea "xz"
click at [199, 125] on button "Save" at bounding box center [201, 125] width 31 height 10
click at [409, 104] on span "script.php" at bounding box center [412, 108] width 45 height 13
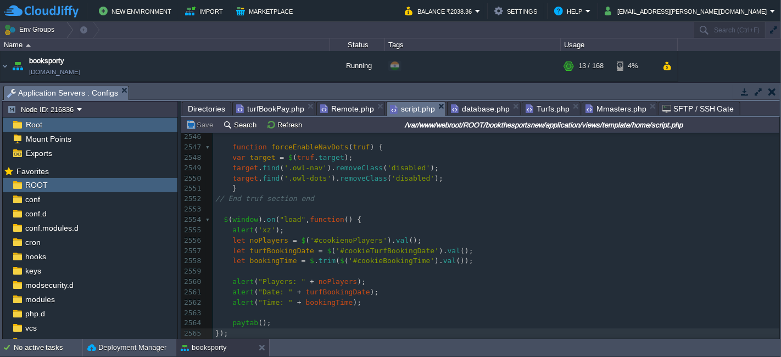
click at [222, 219] on div "x ​ 2527 // End truf section start 2528 $ ( '#owl-carousel-5' ). owlCarousel ({…" at bounding box center [496, 162] width 566 height 455
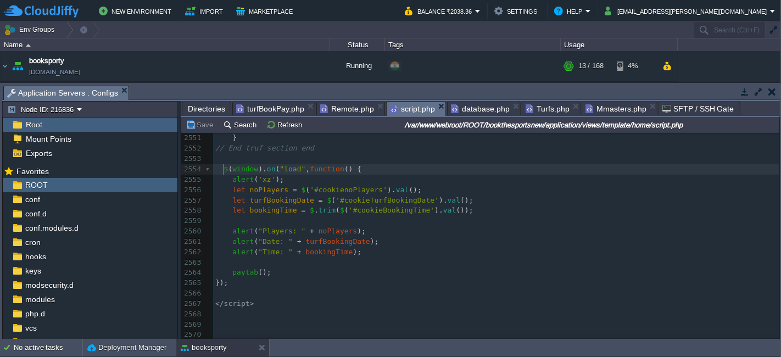
type textarea "$(window).on("load", function () { alert('xz'); let noPlayers = $('#cookienoPla…"
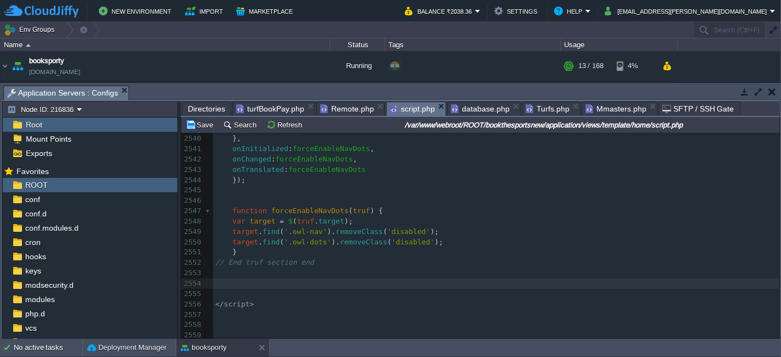
type textarea "$(window).on("load", function () { alert('xz'); let noPlayers = $('#cookienoPla…"
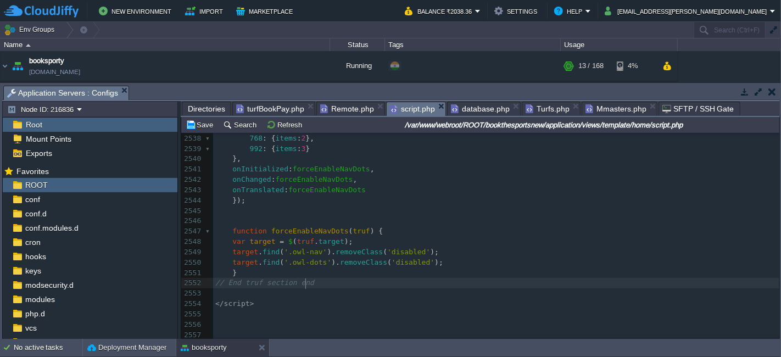
click at [298, 261] on div "x 2525 // Middle trials section end 2526 ​ 2527 // End truf section start 2528 …" at bounding box center [496, 170] width 566 height 342
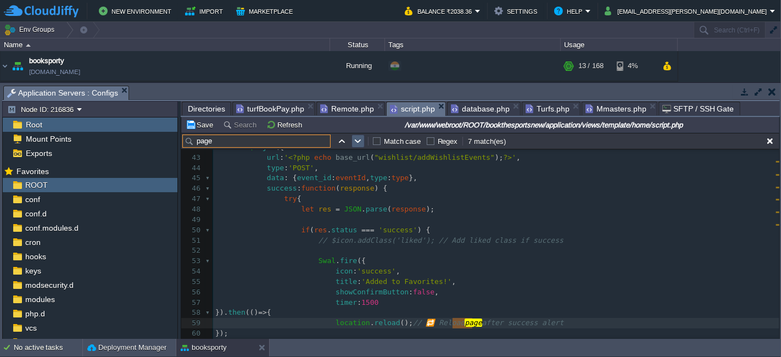
type input "page"
click at [358, 144] on button "button" at bounding box center [358, 141] width 10 height 10
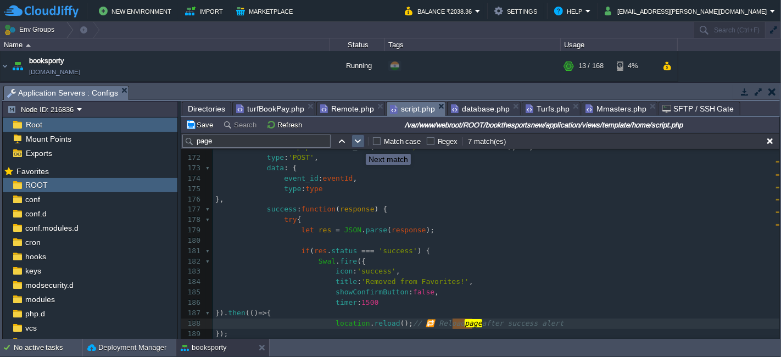
click at [358, 144] on button "button" at bounding box center [358, 141] width 10 height 10
type textarea "Page"
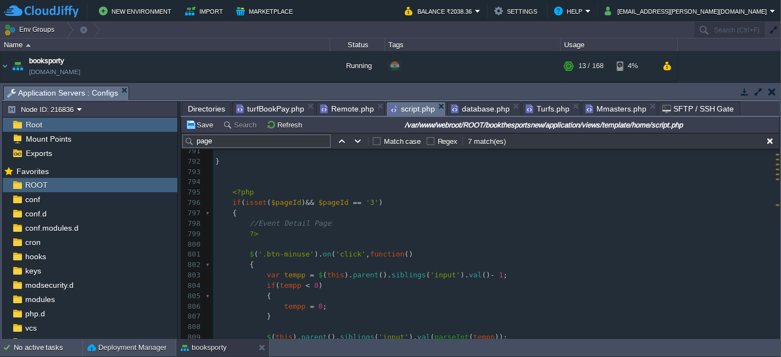
click at [333, 202] on div "x // Page load पर भी check कर लो (अगर session से data आया है) 781 782 }); 783 7…" at bounding box center [496, 250] width 566 height 414
type textarea "$pageId"
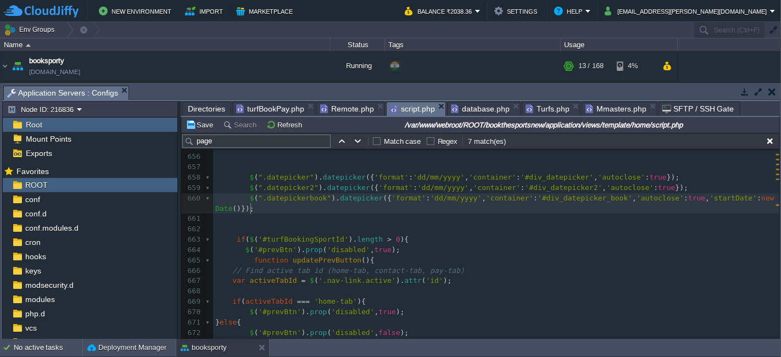
click at [261, 210] on pre "$ ( ".datepickerbook" ). datepicker ({ 'format' : 'dd/mm/yyyy' , 'container' : …" at bounding box center [496, 203] width 566 height 21
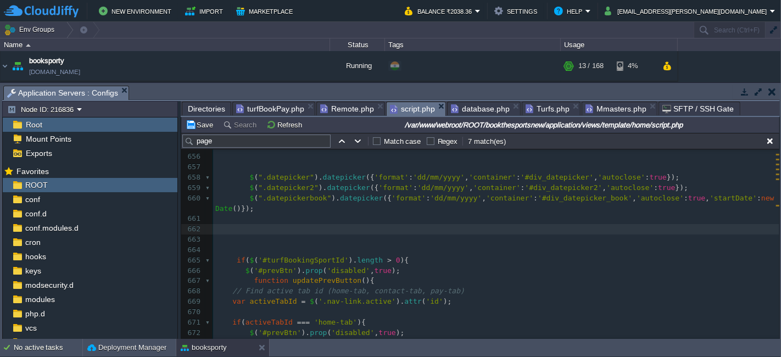
paste textarea "xz'); let noPlayers = $('#cookienoPlayers').val(); let turfBookingDate = $('#co…"
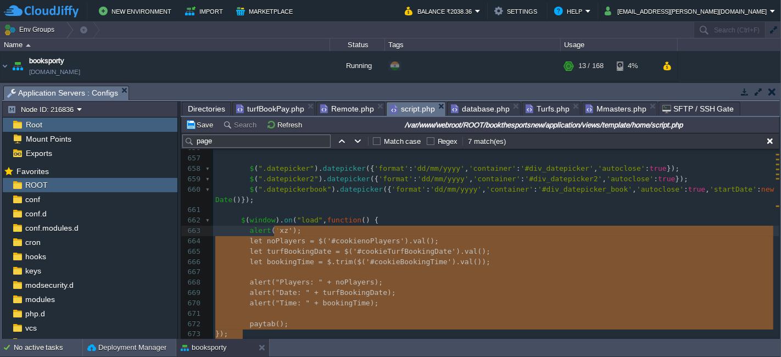
type textarea "xz'); let noPlayers = $('#cookienoPlayers').val(); let turfBookingDate = $('#co…"
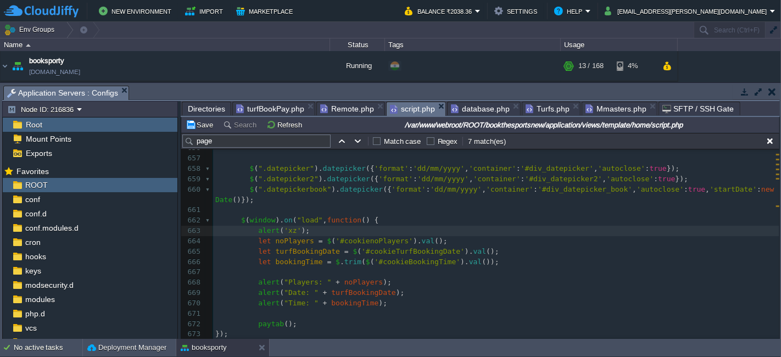
click at [252, 231] on div "x if ( isset ( $pageId ) && $pageId == '3' ) 645 646 647 648 649 650 $ ( 'ul.dr…" at bounding box center [496, 287] width 566 height 517
click at [255, 241] on div "x if ( isset ( $pageId ) && $pageId == '3' ) 645 646 647 648 649 650 $ ( 'ul.dr…" at bounding box center [496, 287] width 566 height 517
type textarea "let noPlayers = $('#cookienoPlayers').val(); let turfBookingDate = $('#cookieTu…"
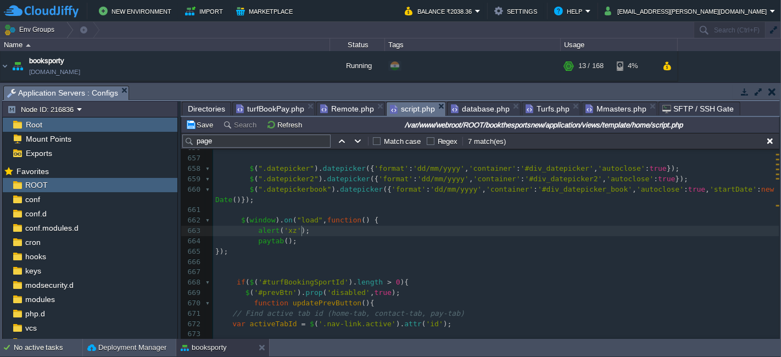
click at [282, 230] on div "x if ( isset ( $pageId ) && $pageId == '3' ) 645 646 647 648 649 650 $ ( 'ul.dr…" at bounding box center [496, 246] width 566 height 434
type textarea "xz"
type textarea "yy"
click at [200, 119] on td "Save" at bounding box center [201, 124] width 34 height 13
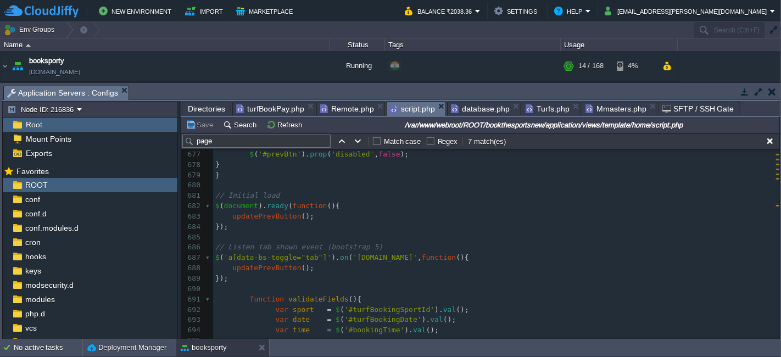
scroll to position [6902, 0]
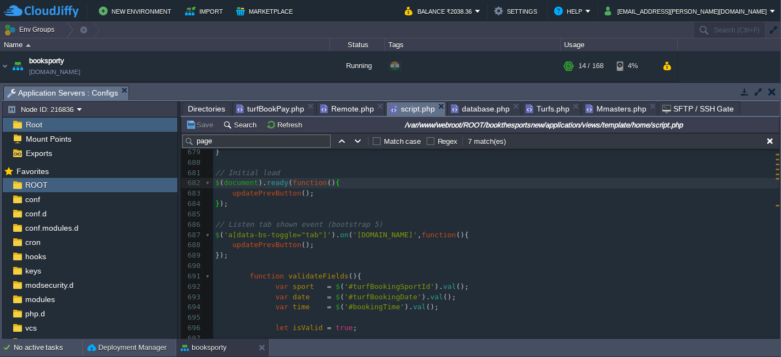
type textarea "$(document).ready(function(){"
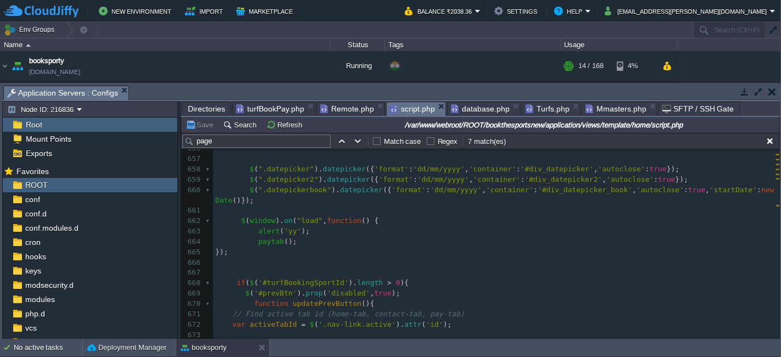
scroll to position [6598, 0]
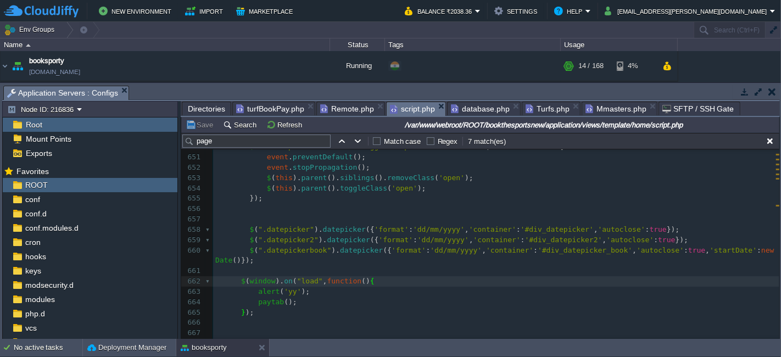
type textarea "$(window).on("load", function () {"
click at [205, 129] on button "Save" at bounding box center [201, 125] width 31 height 10
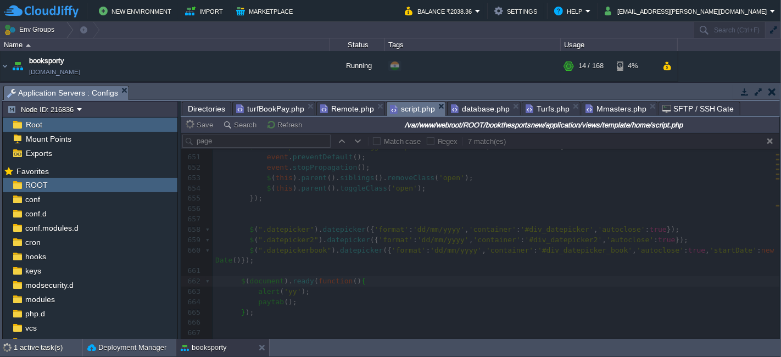
click at [309, 289] on div at bounding box center [480, 236] width 598 height 206
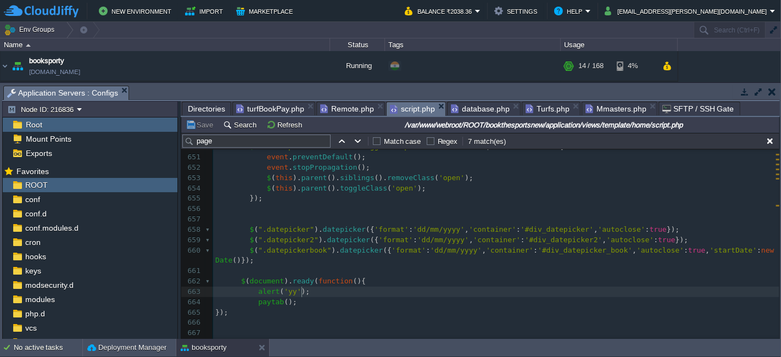
click at [309, 291] on pre "alert ( 'yy' );" at bounding box center [496, 292] width 566 height 10
type textarea "alert('yy');"
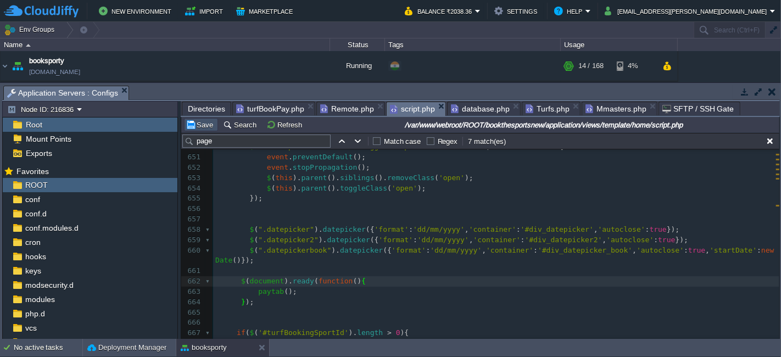
click at [204, 123] on button "Save" at bounding box center [201, 125] width 31 height 10
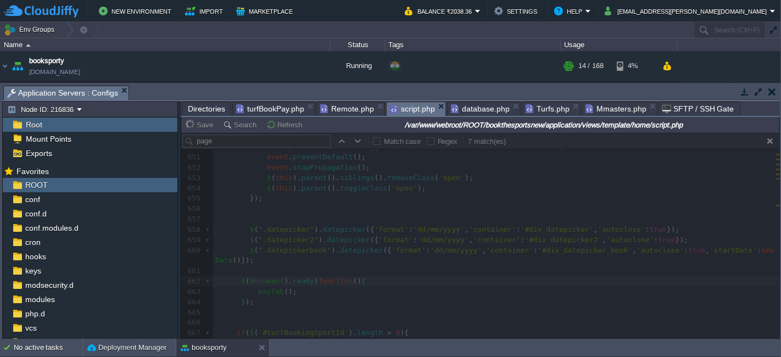
click at [268, 110] on span "turfBookPay.php" at bounding box center [270, 108] width 68 height 13
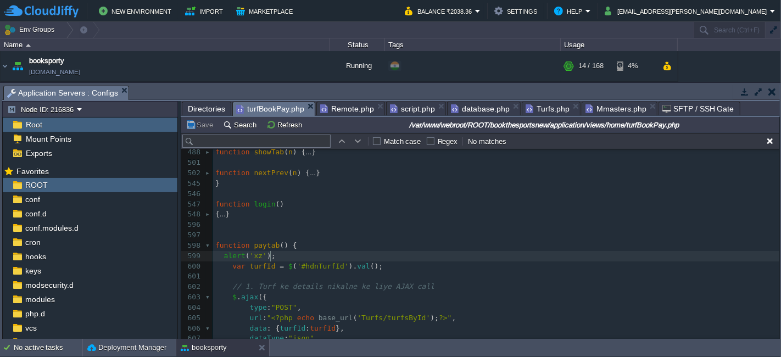
click at [287, 255] on pre "alert ( 'xz' );" at bounding box center [496, 256] width 566 height 10
type textarea "alert('xz');"
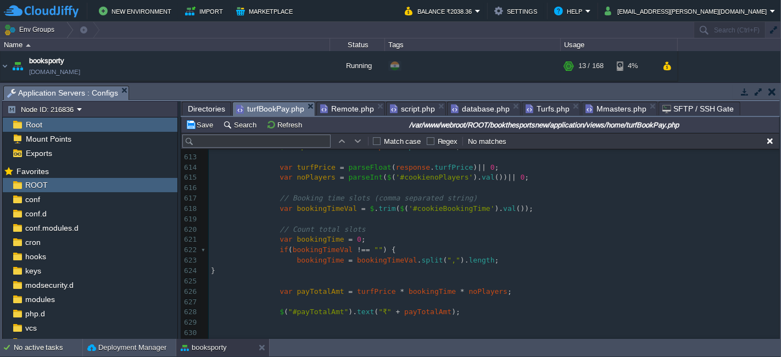
scroll to position [4921, 0]
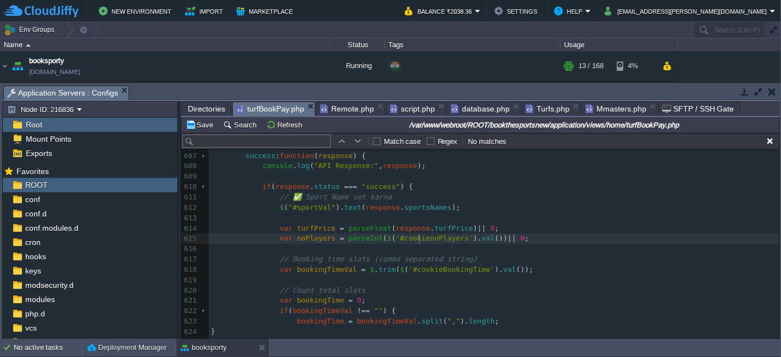
click at [417, 237] on span "'#cookienoPlayers'" at bounding box center [434, 238] width 77 height 8
type textarea "cookienoPlayers"
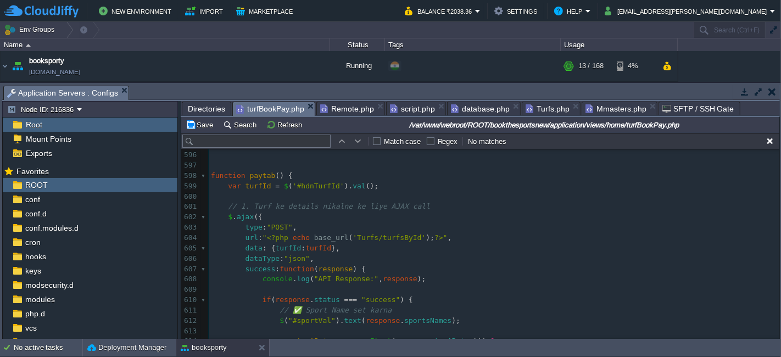
scroll to position [4799, 0]
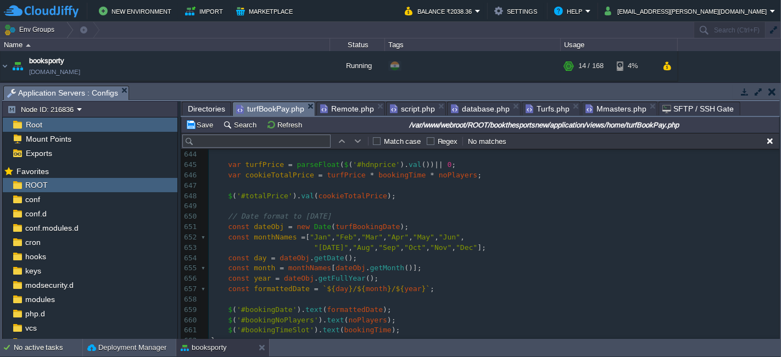
scroll to position [5405, 0]
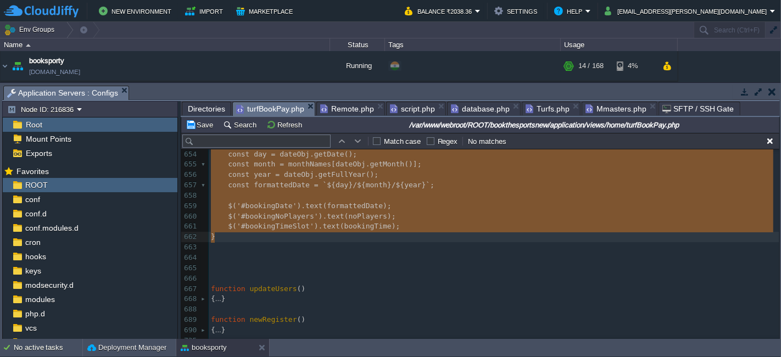
type textarea "-"
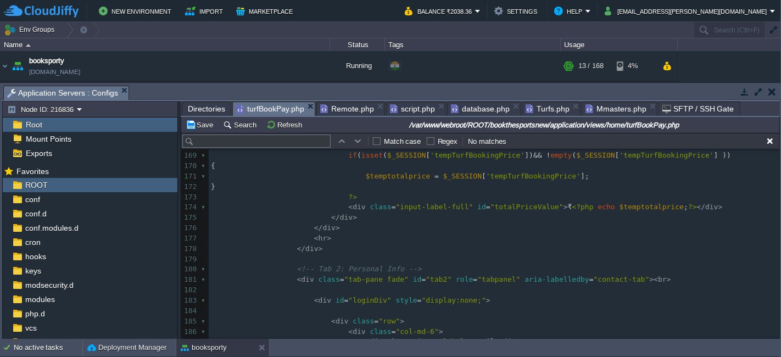
click at [337, 106] on span "Remote.php" at bounding box center [347, 108] width 54 height 13
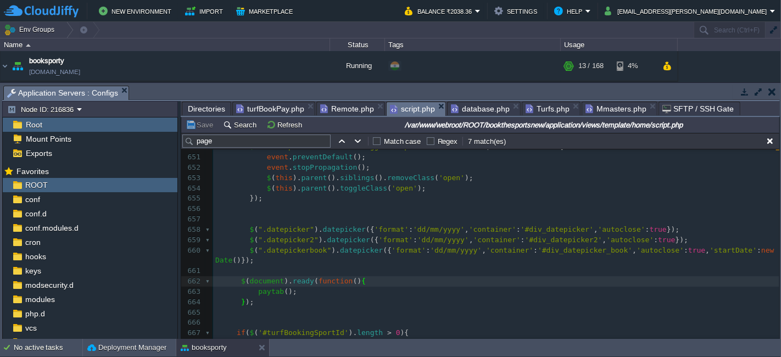
click at [408, 104] on span "script.php" at bounding box center [412, 109] width 45 height 14
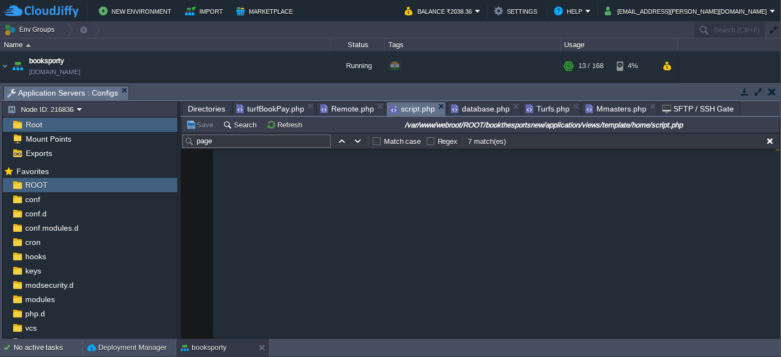
scroll to position [240, 0]
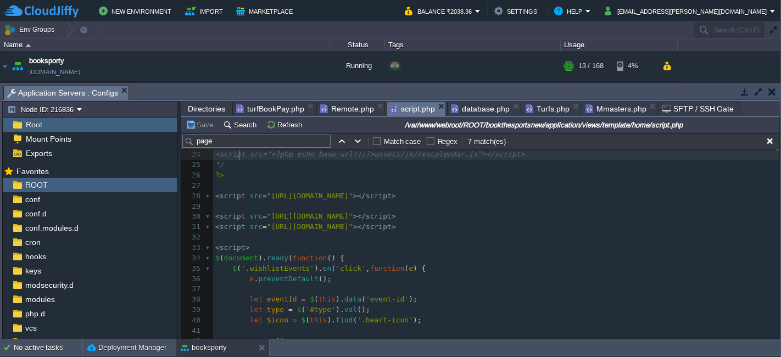
type textarea "alert('yy');"
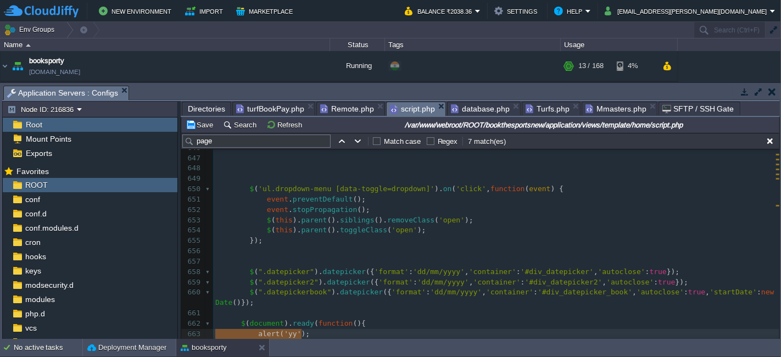
scroll to position [6677, 0]
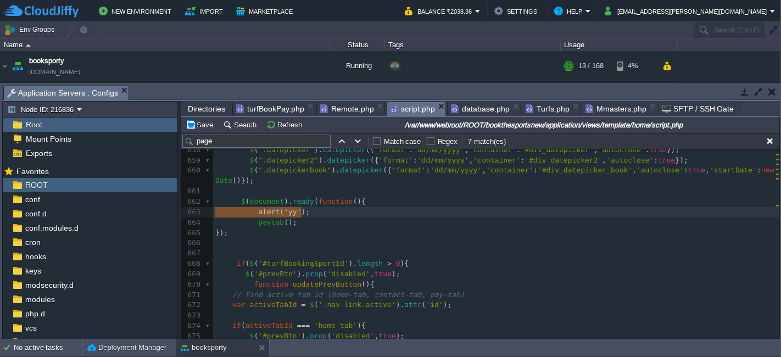
click at [236, 203] on div "x <script src="<?php echo base_url();?>assets/js/rescalendar.js"></script> 635 …" at bounding box center [496, 171] width 566 height 528
click at [238, 204] on div "x <script src="<?php echo base_url();?>assets/js/rescalendar.js"></script> 635 …" at bounding box center [496, 171] width 566 height 528
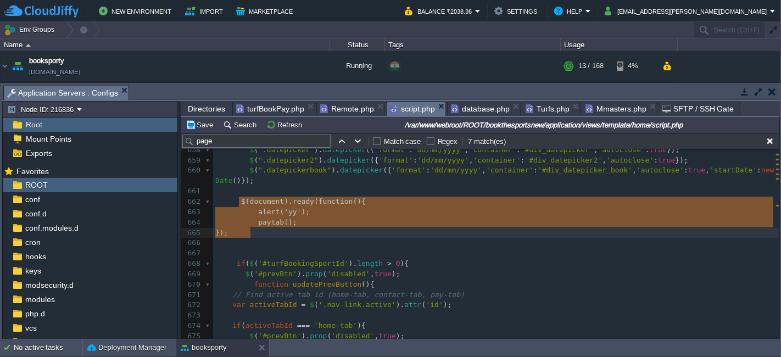
paste textarea "hidden inputs ki values lo let noPlayers = $('#cookienoPlayers').val(); let tur…"
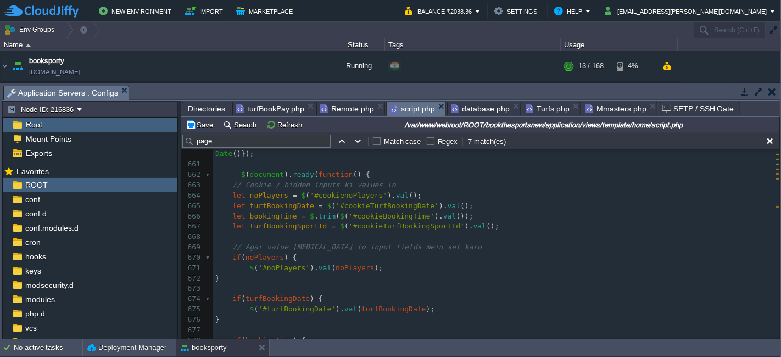
scroll to position [6662, 0]
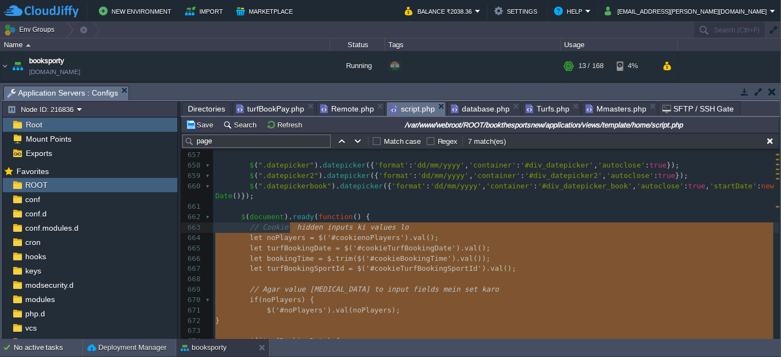
type textarea "-"
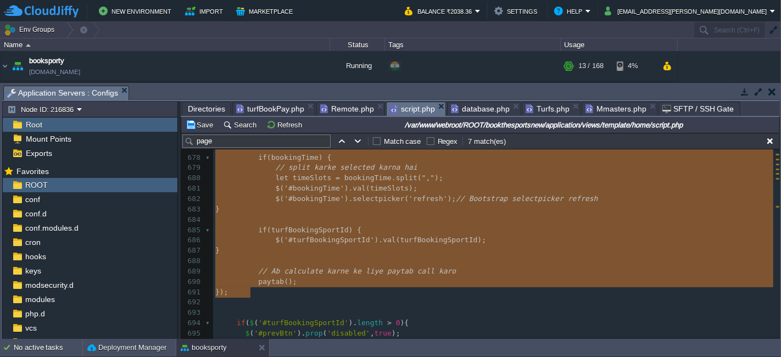
scroll to position [6906, 0]
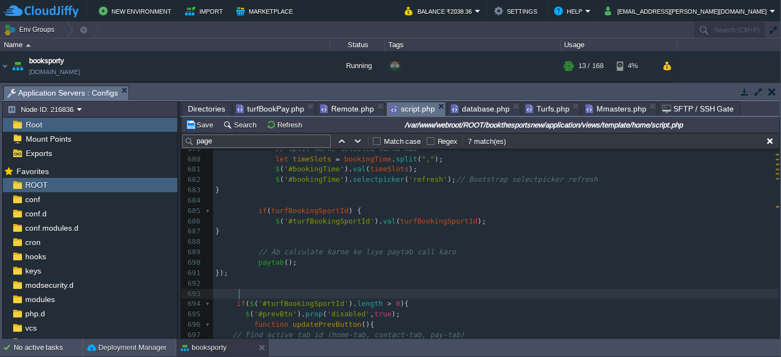
click at [426, 291] on pre at bounding box center [496, 294] width 566 height 10
click at [205, 128] on button "Save" at bounding box center [201, 125] width 31 height 10
click at [780, 153] on div "Tasks Activity Log Archive Git / SVN Application Servers : Configs Upload Delet…" at bounding box center [391, 211] width 782 height 256
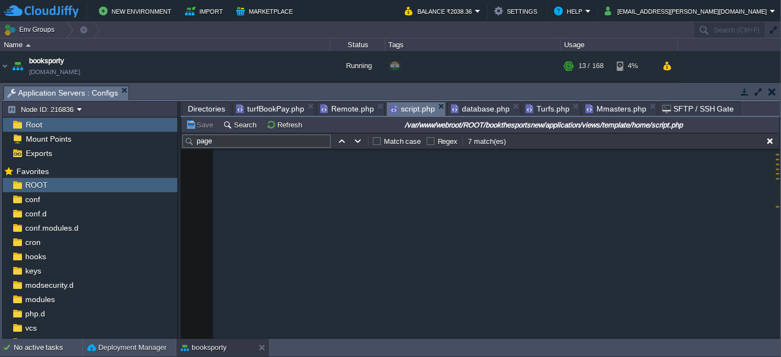
scroll to position [0, 0]
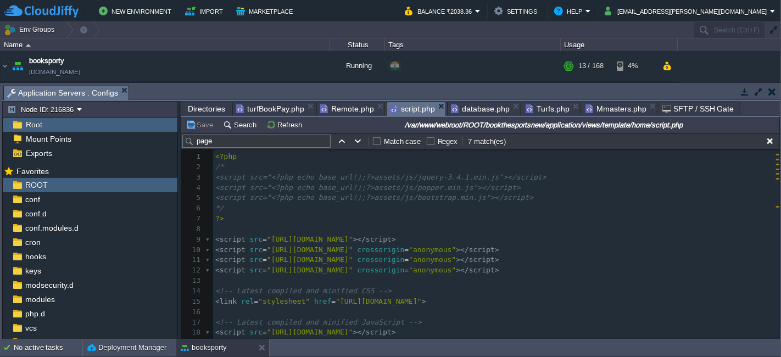
click at [710, 229] on pre "​" at bounding box center [496, 229] width 566 height 10
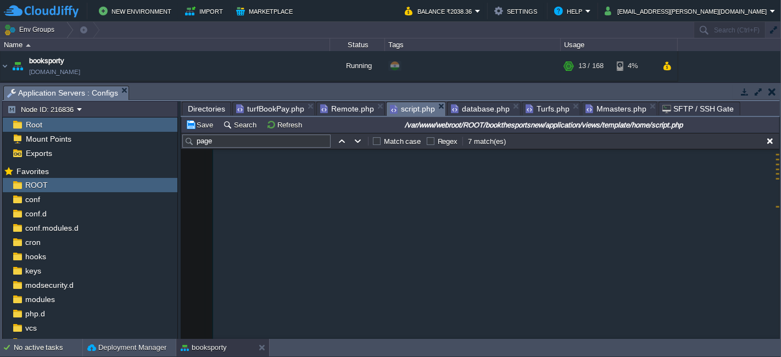
scroll to position [6554, 0]
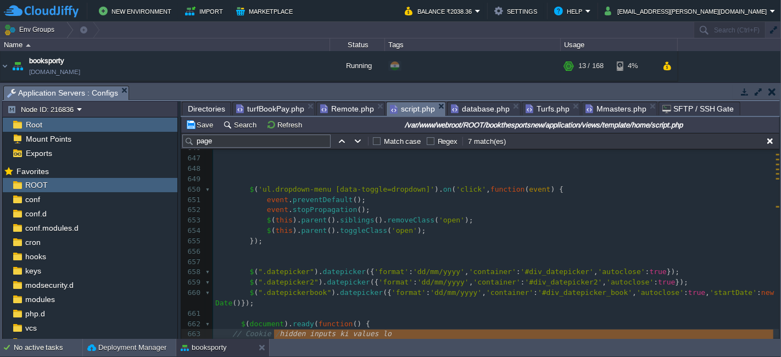
type textarea "-"
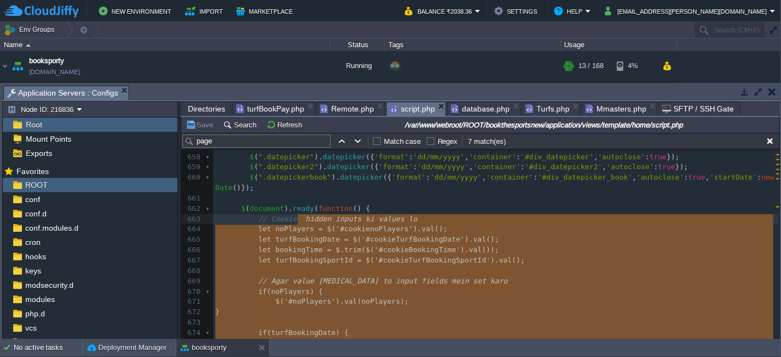
scroll to position [6661, 0]
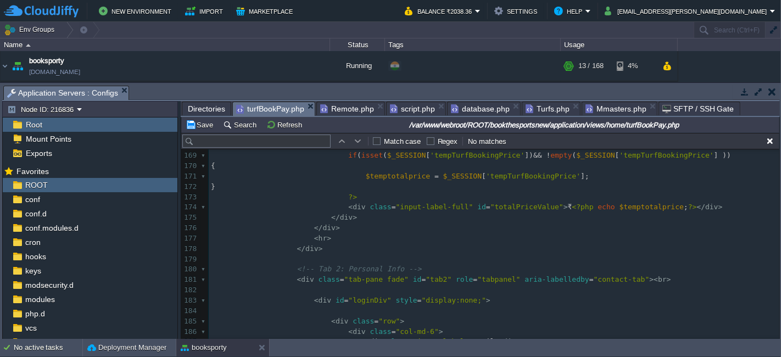
click at [275, 107] on span "turfBookPay.php" at bounding box center [270, 109] width 68 height 14
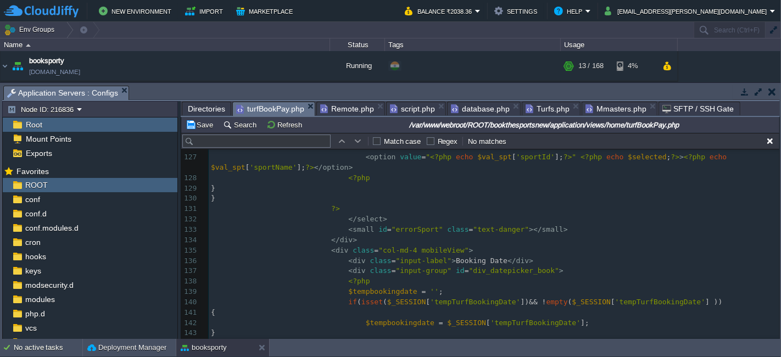
scroll to position [1299, 0]
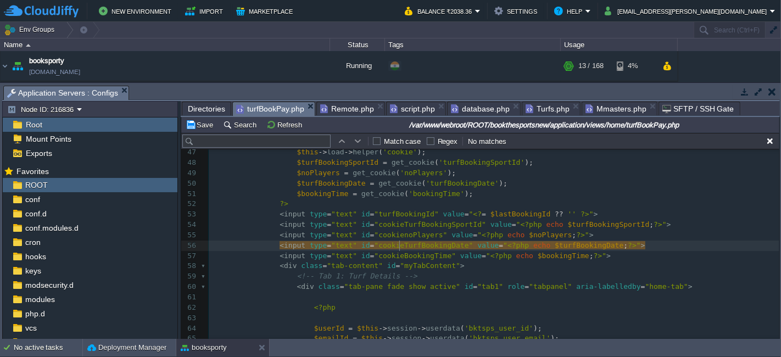
type textarea "cookieTurfBookingDate"
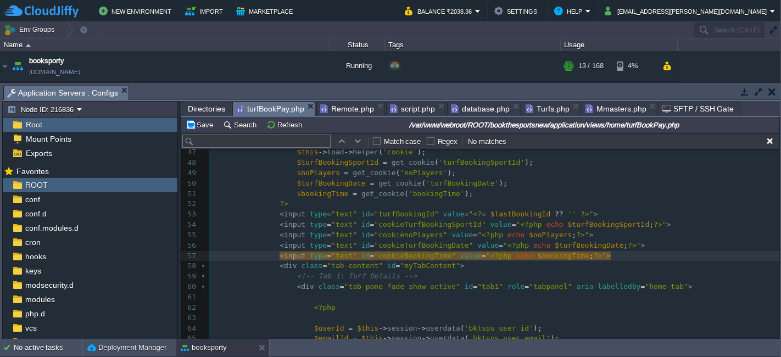
type textarea "cookieBookingTime"
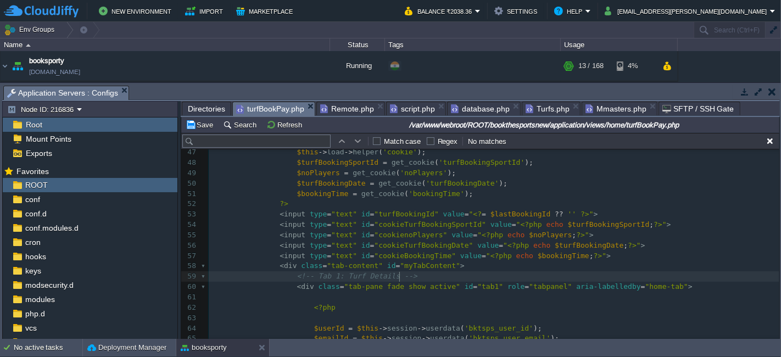
click at [456, 278] on pre "<!-- Tab 1: Turf Details -->" at bounding box center [494, 276] width 571 height 10
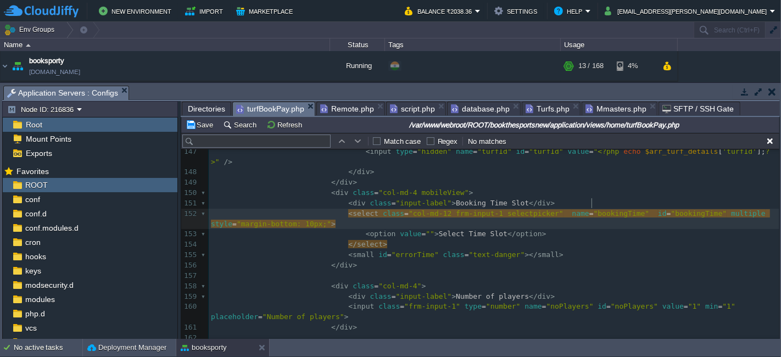
type textarea "bookingTime"
type textarea "selectpicker"
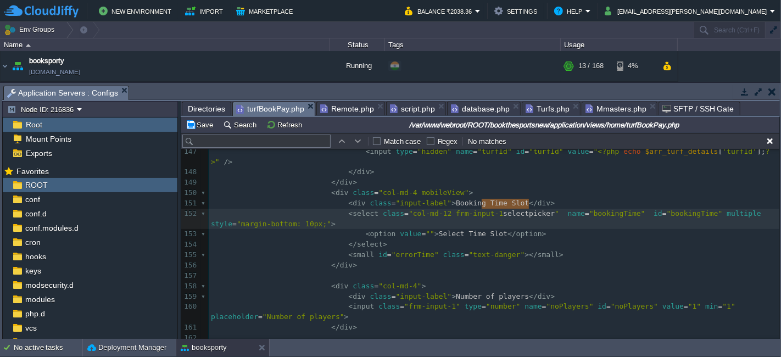
type input "selectpicker"
click at [356, 138] on button "button" at bounding box center [358, 141] width 10 height 10
click at [404, 105] on span "script.php" at bounding box center [412, 108] width 45 height 13
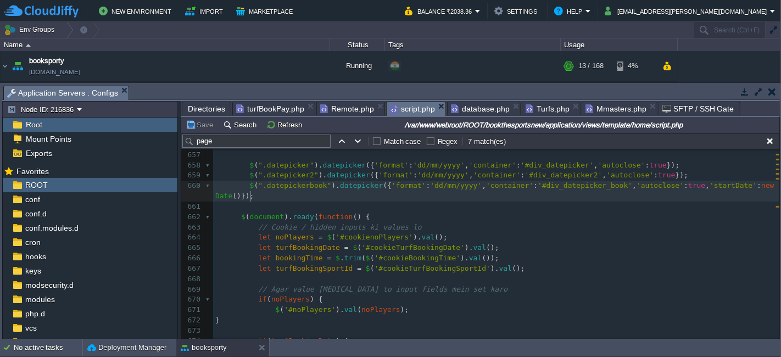
click at [317, 200] on pre "$ ( ".datepickerbook" ). datepicker ({ 'format' : 'dd/mm/yyyy' , 'container' : …" at bounding box center [496, 191] width 566 height 21
paste input "cookieBookingTime"
type input "cookieBookingTime"
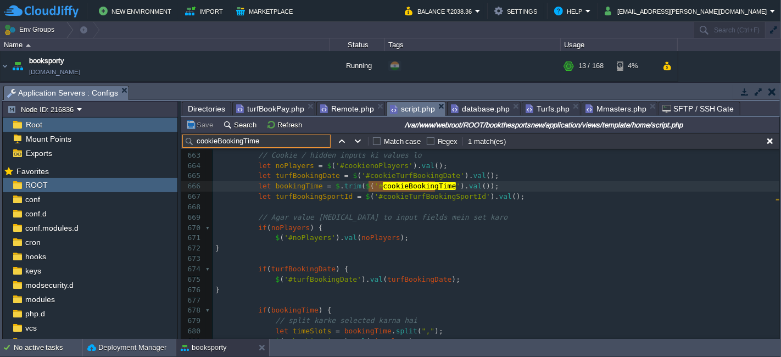
click at [271, 105] on span "turfBookPay.php" at bounding box center [270, 108] width 68 height 13
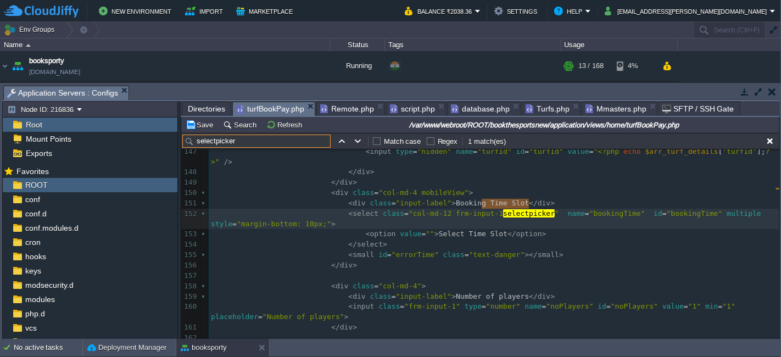
click at [262, 143] on input "selectpicker" at bounding box center [256, 141] width 148 height 13
click at [401, 104] on span "script.php" at bounding box center [412, 108] width 45 height 13
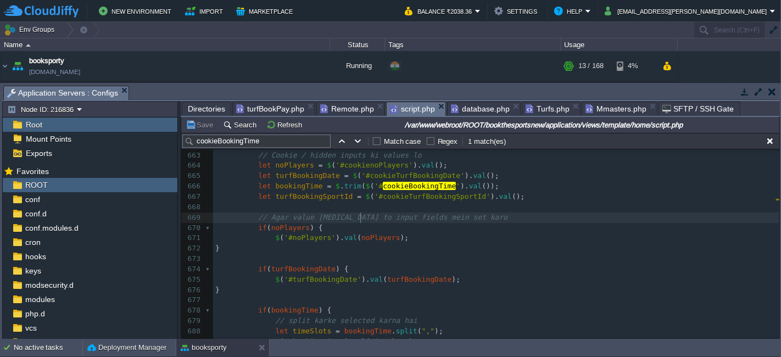
click at [359, 218] on span "// Agar value [MEDICAL_DATA] to input fields mein set karo" at bounding box center [382, 217] width 249 height 8
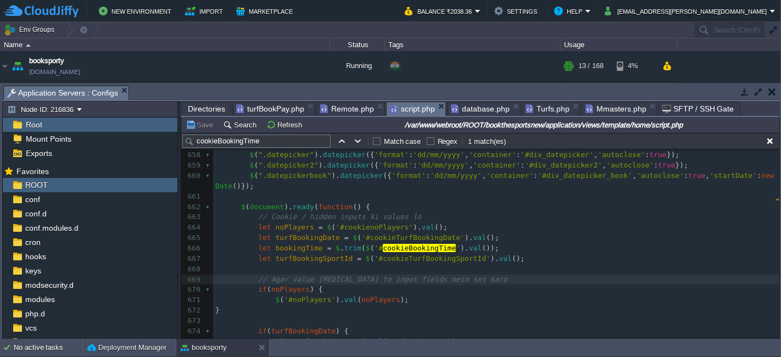
scroll to position [6611, 0]
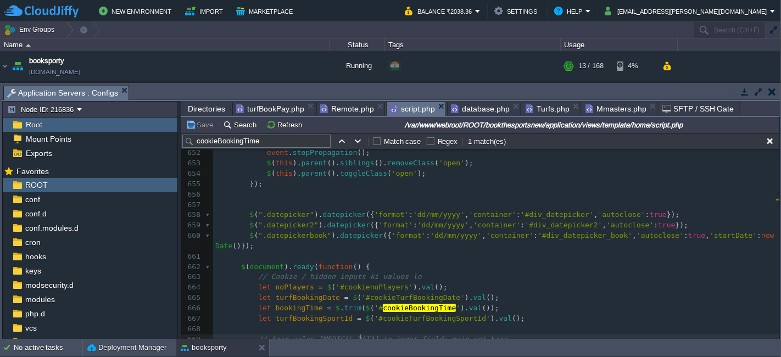
click at [239, 269] on div "x }); 639 768 : { items : 1 , stagePadding : 0 }, 640 991 : { items : 1 , stage…" at bounding box center [496, 292] width 566 height 559
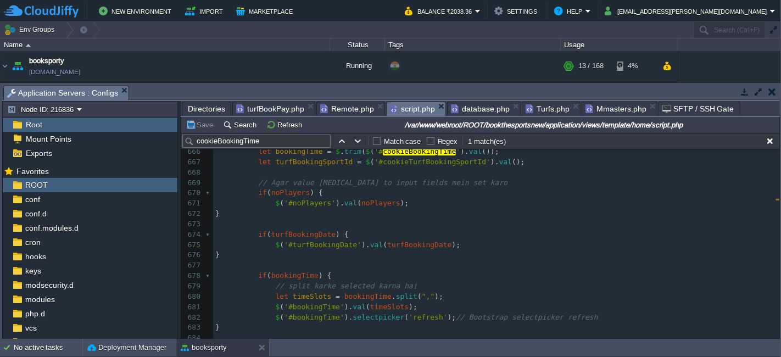
scroll to position [6794, 0]
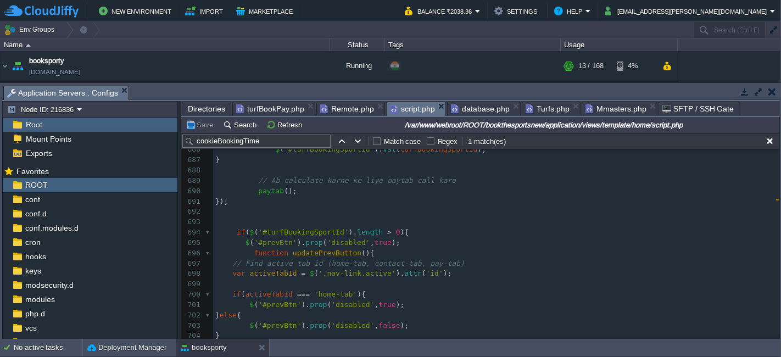
type textarea "-"
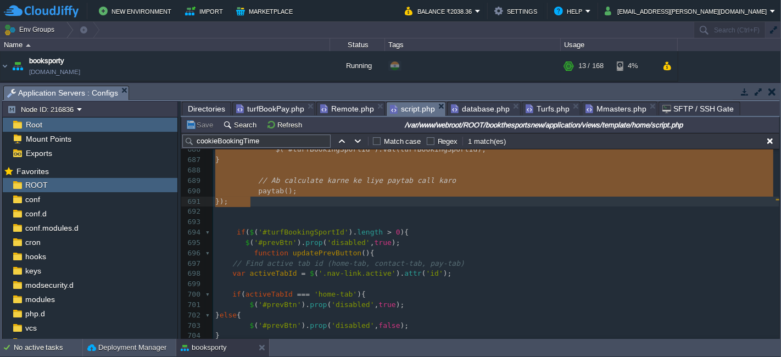
paste textarea
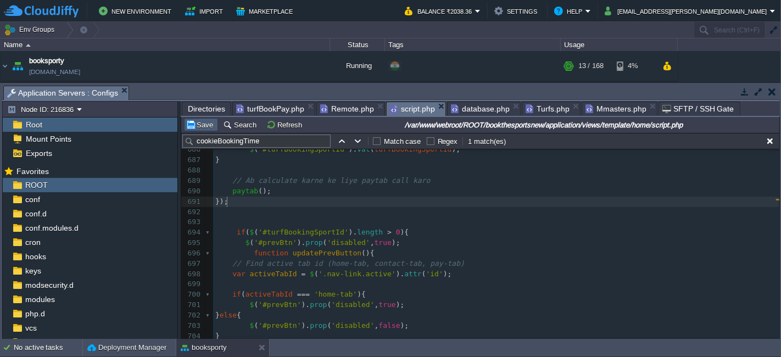
click at [196, 129] on button "Save" at bounding box center [201, 125] width 31 height 10
click at [240, 200] on pre "});" at bounding box center [496, 202] width 566 height 10
click at [326, 205] on pre "});" at bounding box center [496, 202] width 566 height 10
paste input "setTurfBookingTimeSlot"
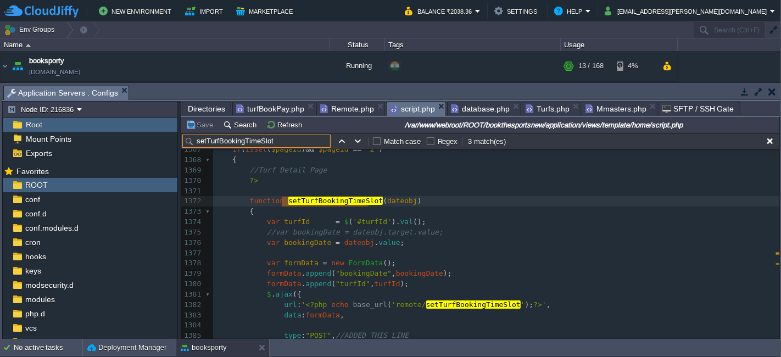
scroll to position [13968, 0]
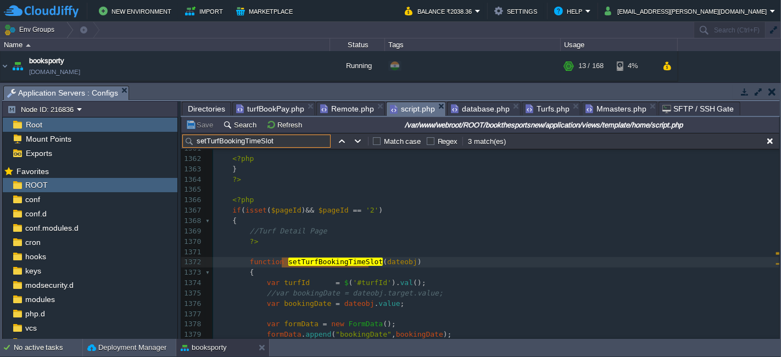
type input "setTurfBookingTimeSlot"
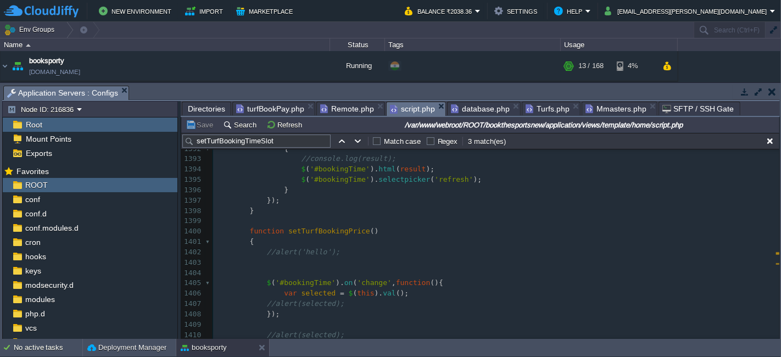
scroll to position [14254, 0]
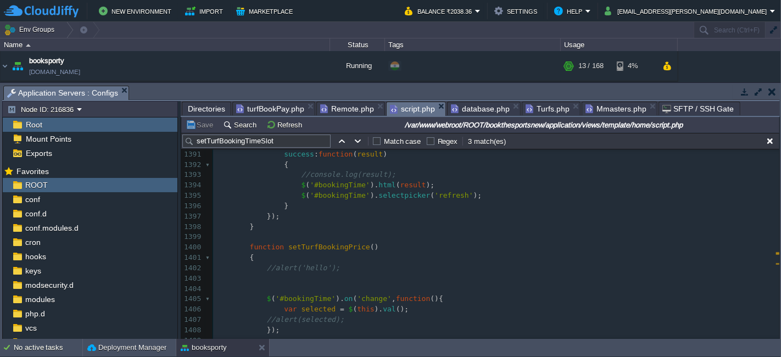
type textarea "function setTurfBookingTimeSlot(dateobj) { var turfId = $('#turfId').val(); //v…"
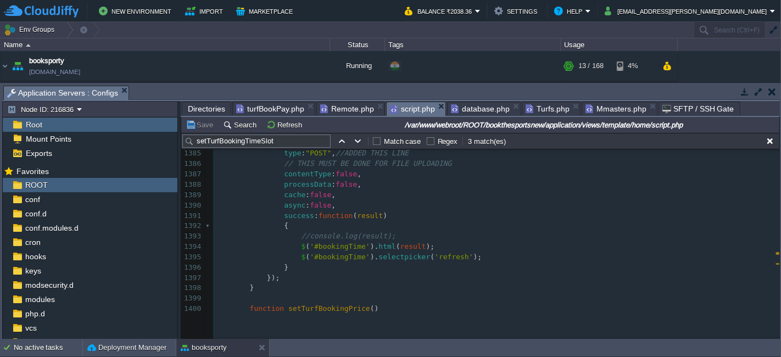
scroll to position [14192, 0]
click at [292, 236] on span at bounding box center [292, 236] width 17 height 10
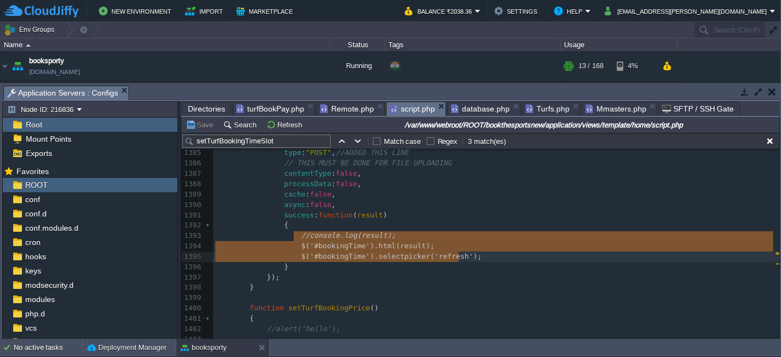
paste textarea "kingTime ko select karo var cookieBookingTime = $('#cookieBookingTime').val(); …"
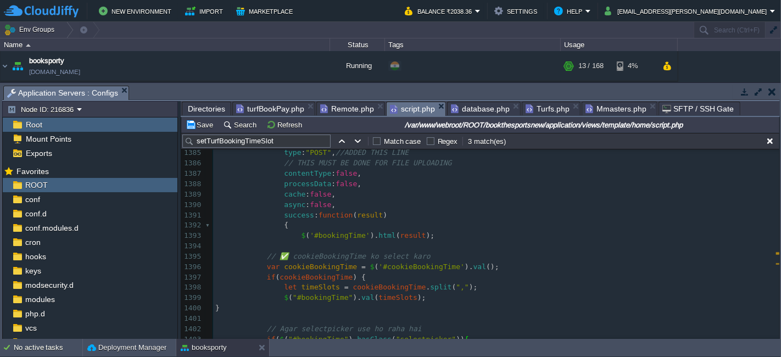
scroll to position [14218, 0]
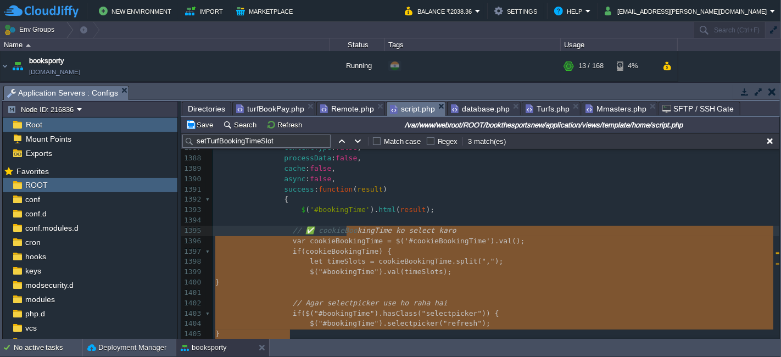
type textarea "kingTime ko select karo var cookieBookingTime = $('#cookieBookingTime').val(); …"
click at [194, 121] on button "Save" at bounding box center [201, 125] width 31 height 10
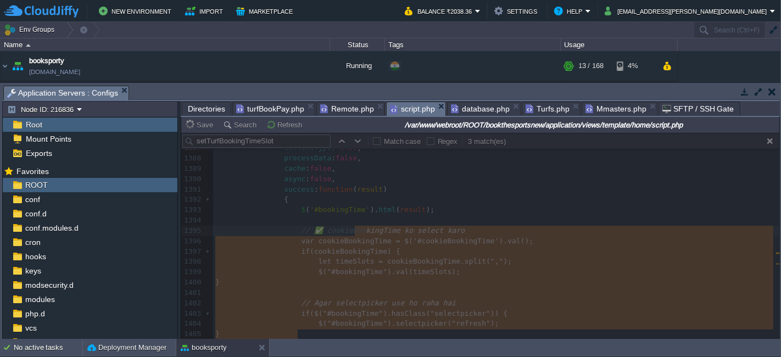
click at [261, 107] on span "turfBookPay.php" at bounding box center [270, 108] width 68 height 13
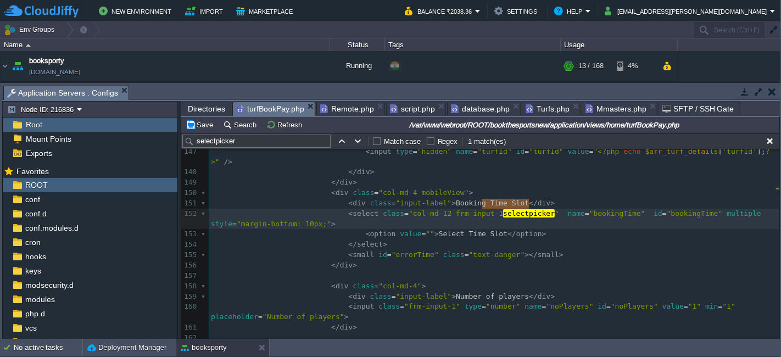
click at [651, 250] on pre "< small id = "errorTime" class = "text-danger" ></ small >" at bounding box center [494, 255] width 571 height 10
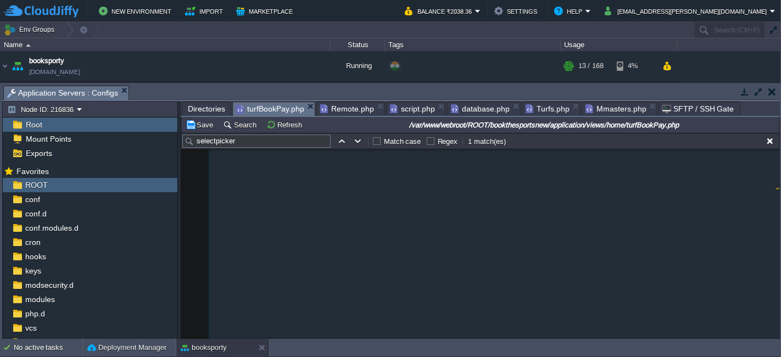
scroll to position [4658, 0]
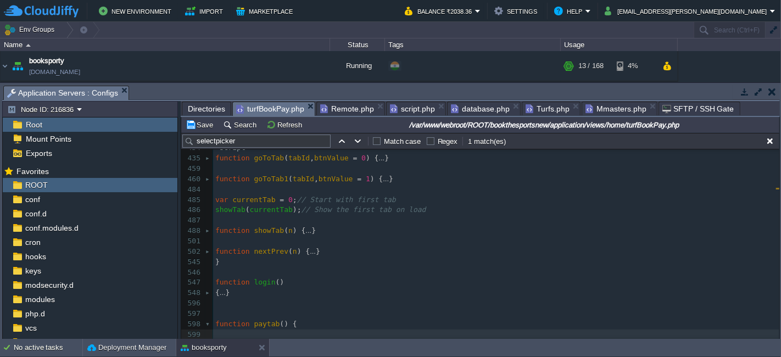
type textarea "alert('xz');"
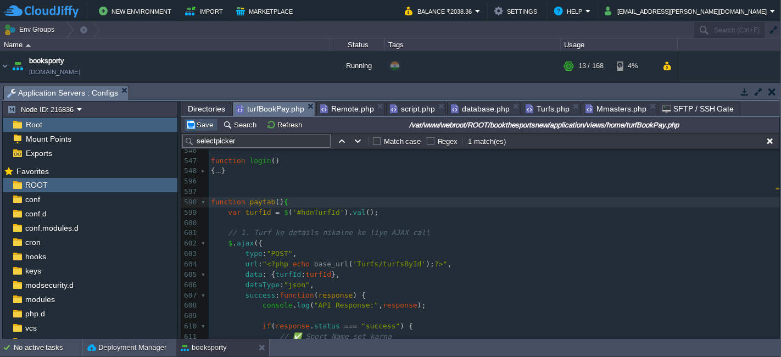
click at [204, 121] on button "Save" at bounding box center [201, 125] width 31 height 10
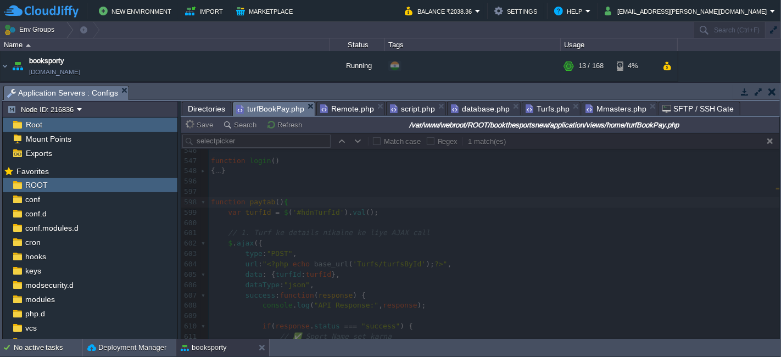
click at [430, 251] on div at bounding box center [480, 236] width 598 height 206
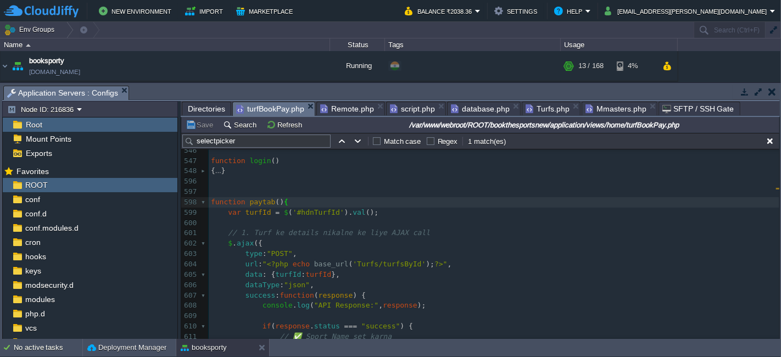
click at [395, 222] on pre "​" at bounding box center [494, 223] width 571 height 10
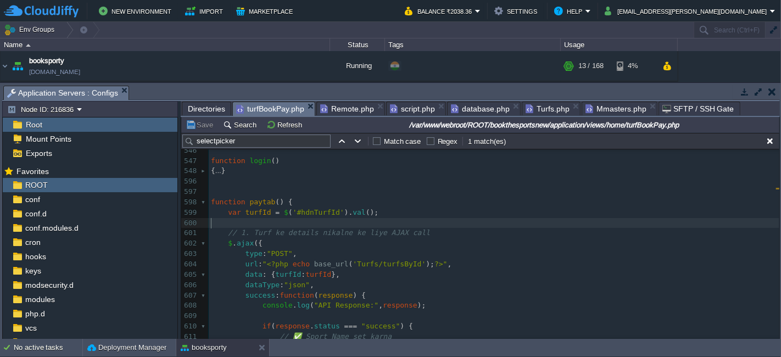
scroll to position [3, 0]
click at [407, 103] on span "script.php" at bounding box center [412, 108] width 45 height 13
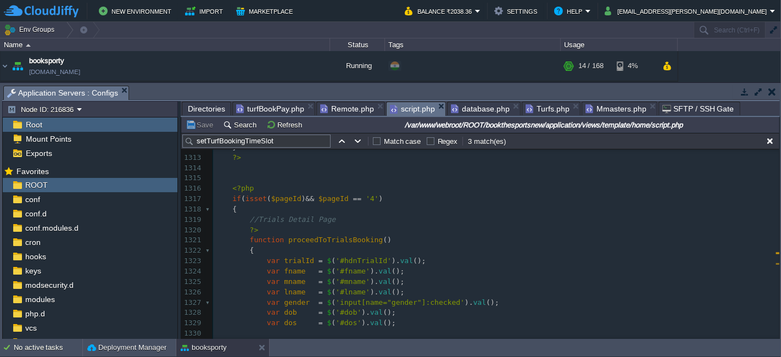
scroll to position [13425, 0]
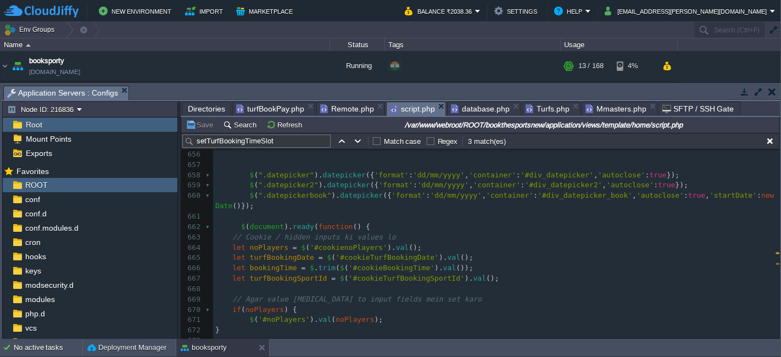
click at [240, 227] on div "x } 649 650 $ ( 'ul.dropdown-menu [data-toggle=dropdown]' ). on ( 'click' , fun…" at bounding box center [496, 320] width 566 height 487
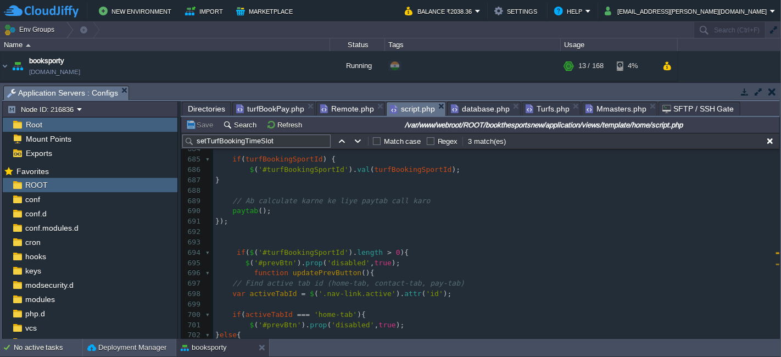
type textarea "$(document).ready(function () { // Cookie / hidden inputs ki values lo let noPl…"
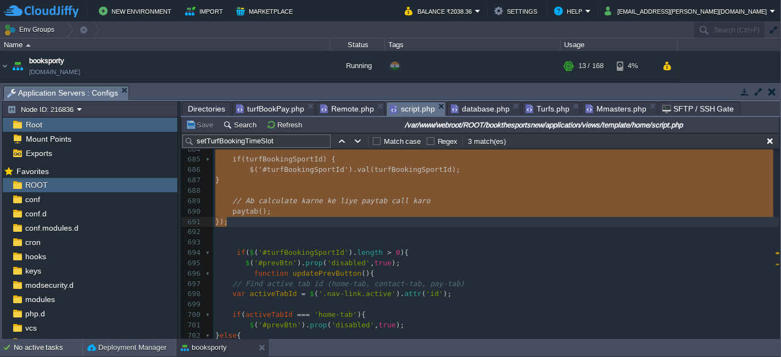
scroll to position [6895, 0]
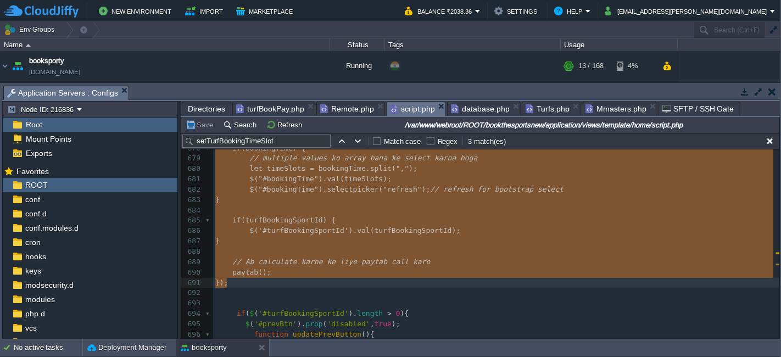
click at [433, 289] on pre at bounding box center [496, 293] width 566 height 10
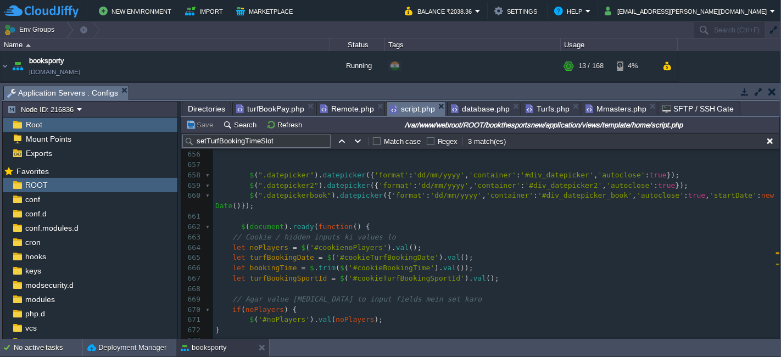
scroll to position [6773, 0]
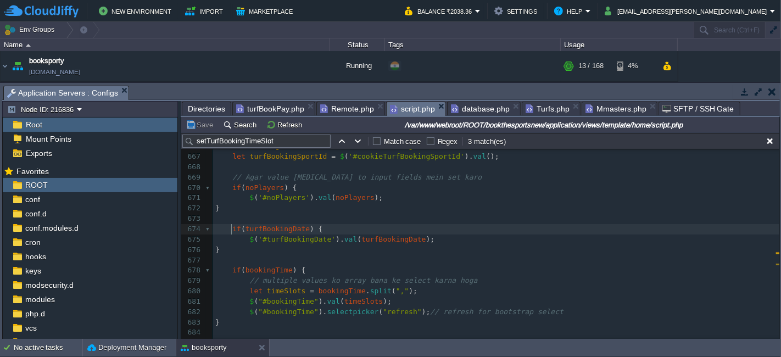
click at [231, 228] on div "x $ ( document ). ready ( function () { 654 $ ( this ). parent (). toggleClass …" at bounding box center [496, 312] width 566 height 611
type textarea "if(turfBookingDate) { $('#turfBookingDate').val(turfBookingDate); }"
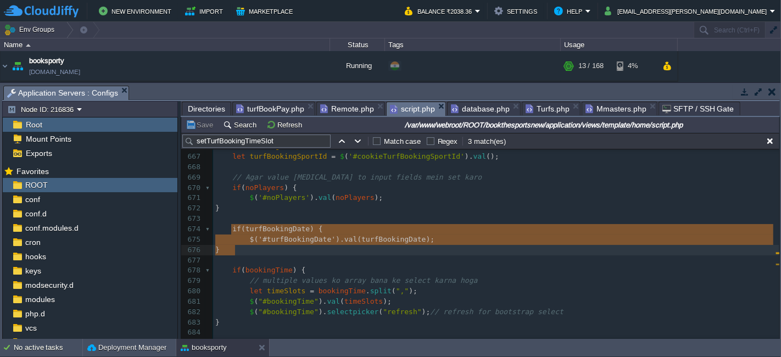
paste textarea
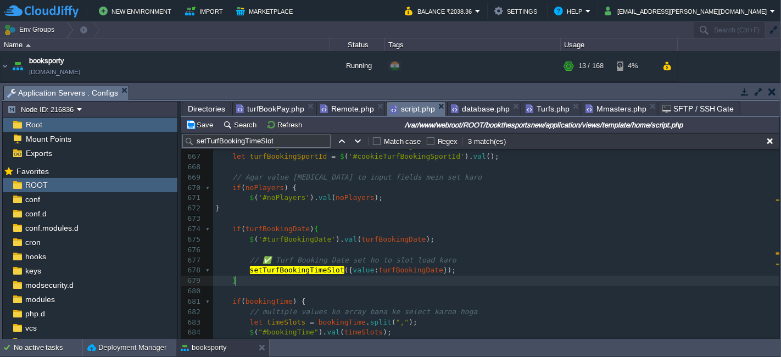
click at [394, 253] on pre "​" at bounding box center [496, 250] width 566 height 10
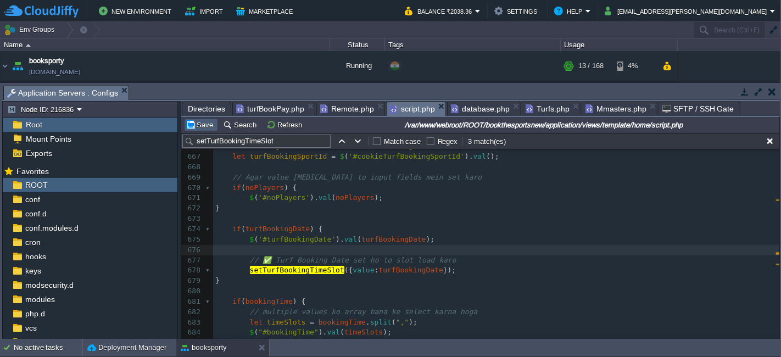
click at [203, 120] on button "Save" at bounding box center [201, 125] width 31 height 10
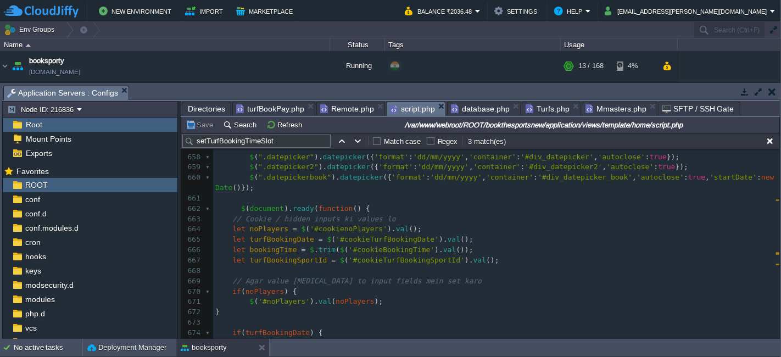
scroll to position [6651, 0]
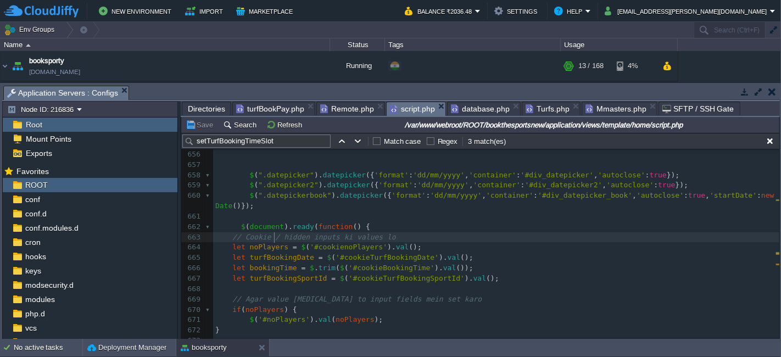
click at [272, 234] on span "// Cookie / hidden inputs ki values lo" at bounding box center [313, 237] width 163 height 8
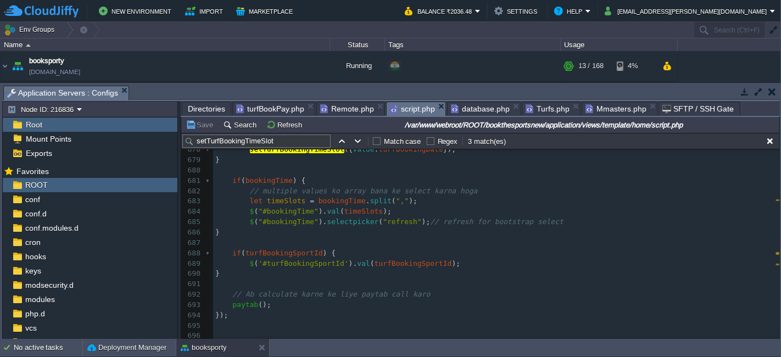
scroll to position [6956, 0]
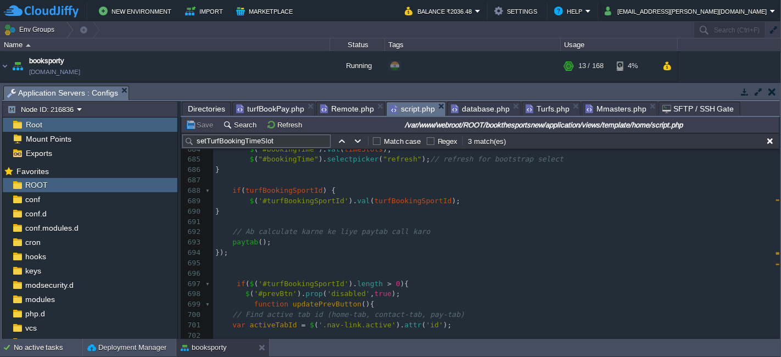
type textarea "-"
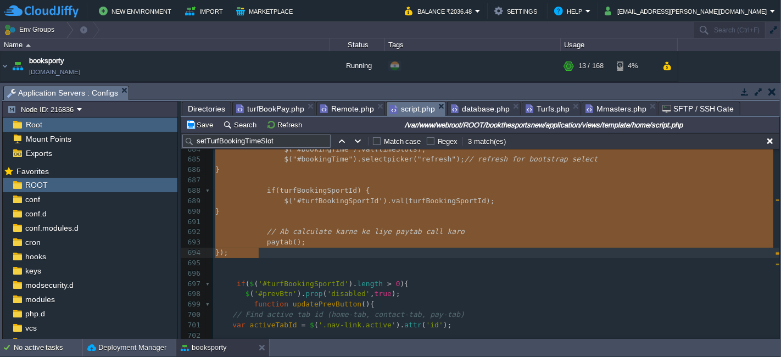
click at [559, 275] on pre at bounding box center [496, 274] width 566 height 10
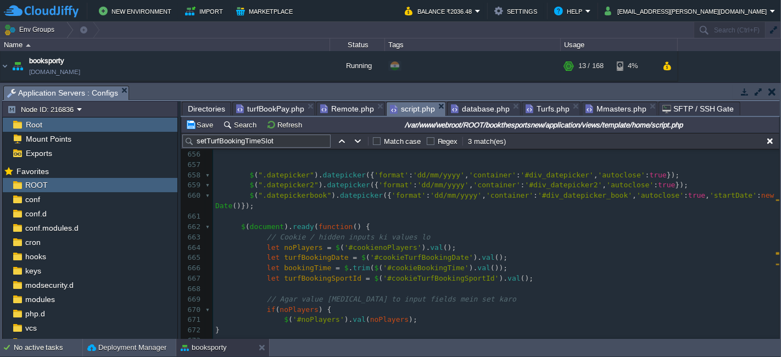
scroll to position [6834, 0]
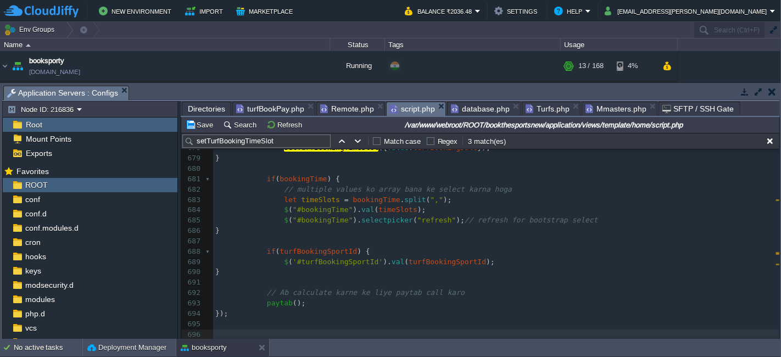
type textarea "-"
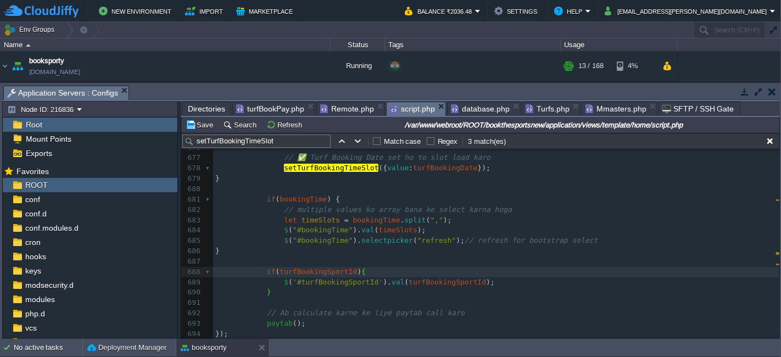
click at [419, 284] on div "x 649 650 $ ( 'ul.dropdown-menu [data-toggle=dropdown]' ). on ( 'click' , funct…" at bounding box center [496, 142] width 566 height 579
click at [419, 284] on div at bounding box center [419, 282] width 1 height 10
click at [430, 282] on span "turfBookingSportId" at bounding box center [447, 282] width 77 height 8
type textarea "turfBookingSportId"
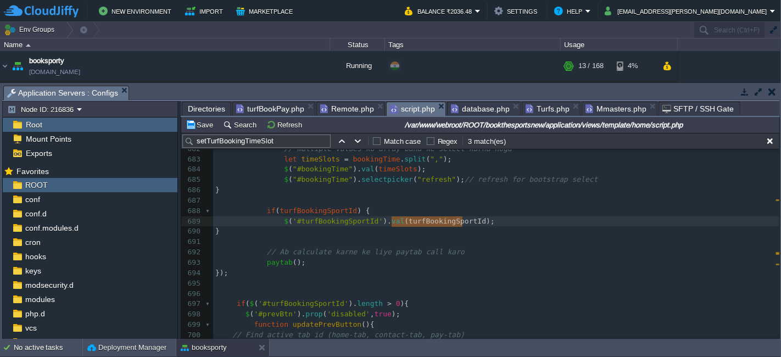
click at [306, 266] on pre "paytab ();" at bounding box center [496, 263] width 566 height 10
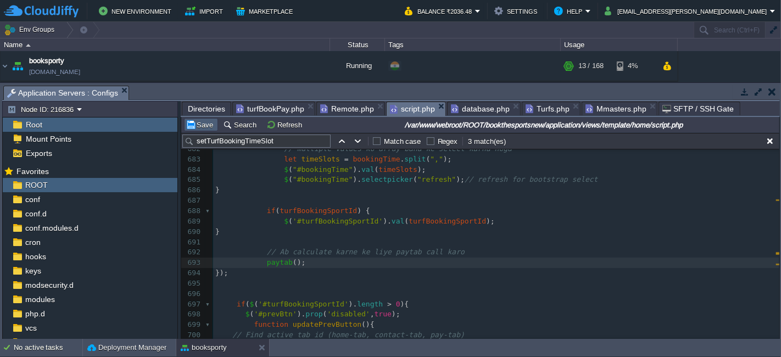
click at [204, 122] on button "Save" at bounding box center [201, 125] width 31 height 10
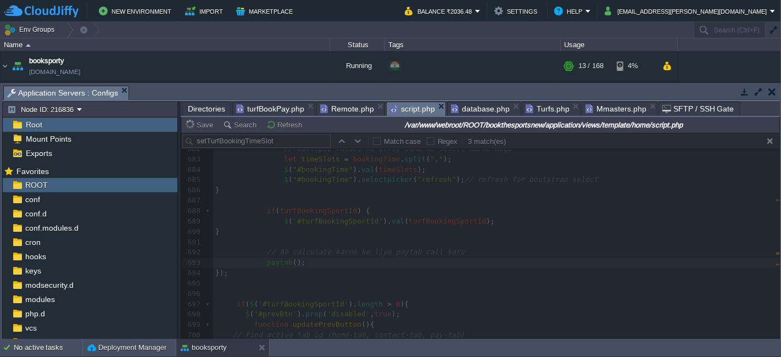
click at [256, 104] on span "turfBookPay.php" at bounding box center [270, 108] width 68 height 13
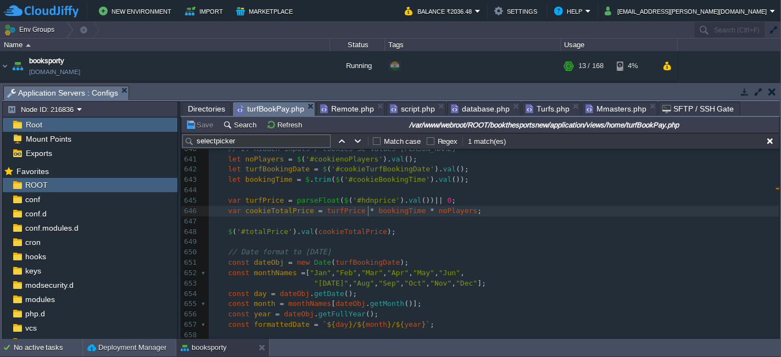
click at [368, 214] on div "xxxxxxxxxx 1000 999 1002 950 1000 998 1001 999 1001 999 1001 999 1000 999 1012 …" at bounding box center [494, 205] width 571 height 455
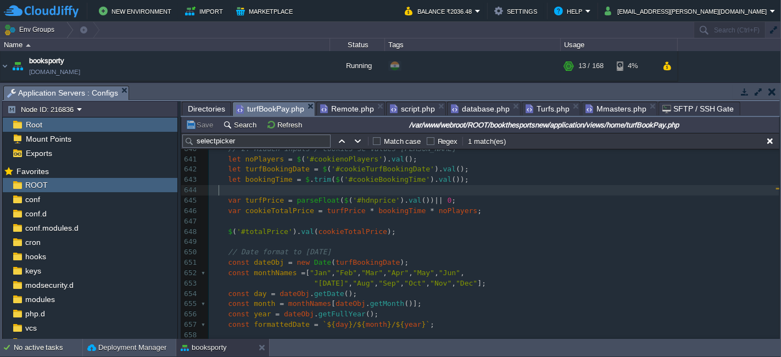
click at [257, 190] on pre at bounding box center [494, 190] width 571 height 10
type textarea "alert();"
type textarea "'xz;"
type textarea "'"
click at [199, 132] on div "Save Search Refresh /var/www/webroot/ROOT/bookthesportsnew/application/views/ho…" at bounding box center [480, 125] width 598 height 16
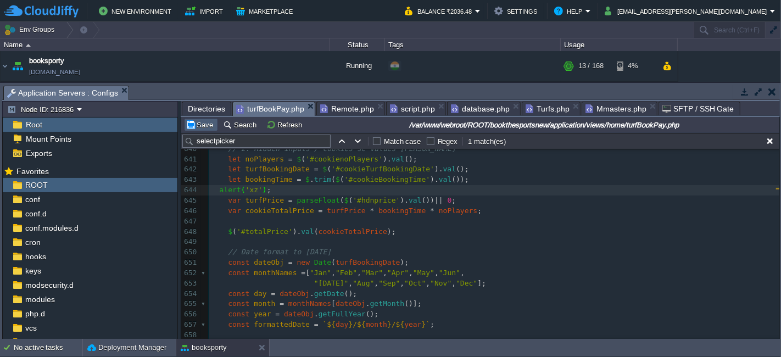
click at [199, 125] on button "Save" at bounding box center [201, 125] width 31 height 10
click at [335, 210] on span "turfPrice" at bounding box center [346, 211] width 38 height 8
type textarea "turfPrice"
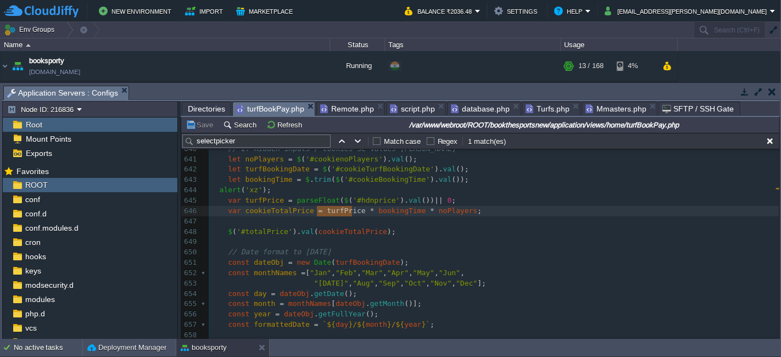
click at [248, 189] on div "xxxxxxxxxx 1000 999 1002 950 1000 998 1001 999 1001 999 1001 999 1000 999 1012 …" at bounding box center [494, 205] width 571 height 455
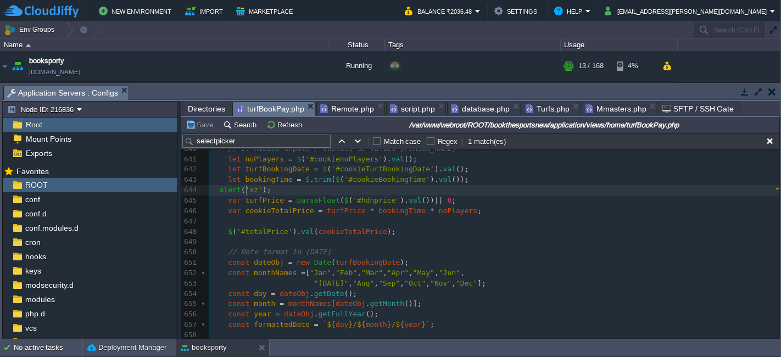
type textarea "xz"
type textarea "alert(turfPrice);"
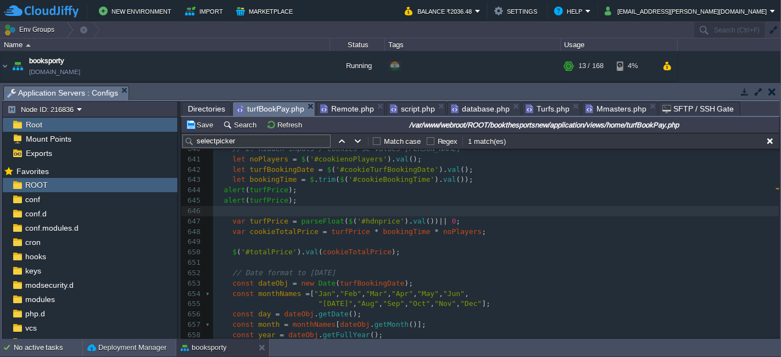
paste textarea "bookingTime"
click at [383, 228] on span "bookingTime" at bounding box center [406, 231] width 47 height 8
type textarea "bookingTime"
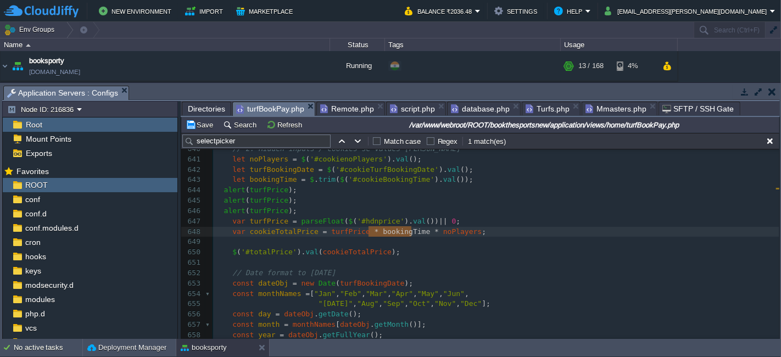
click at [259, 204] on pre "alert ( turfPrice );" at bounding box center [496, 201] width 566 height 10
type textarea "turfPrice"
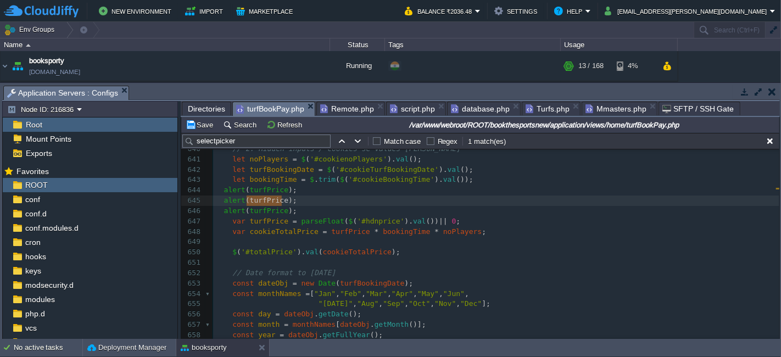
paste textarea
click at [443, 231] on div "xxxxxxxxxx 1000 999 1002 950 1000 998 1001 999 1001 999 1001 999 1000 999 1012 …" at bounding box center [496, 242] width 566 height 404
type textarea "noPlayers"
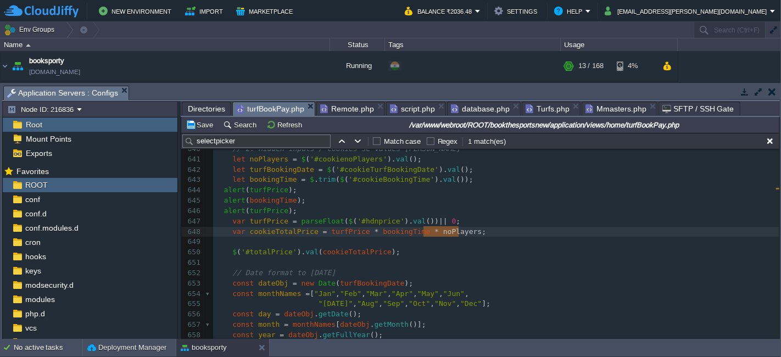
click at [267, 211] on div "xxxxxxxxxx 1000 999 1002 950 1000 998 1001 999 1001 999 1001 999 1000 999 1012 …" at bounding box center [496, 242] width 566 height 404
type textarea "turfPrice"
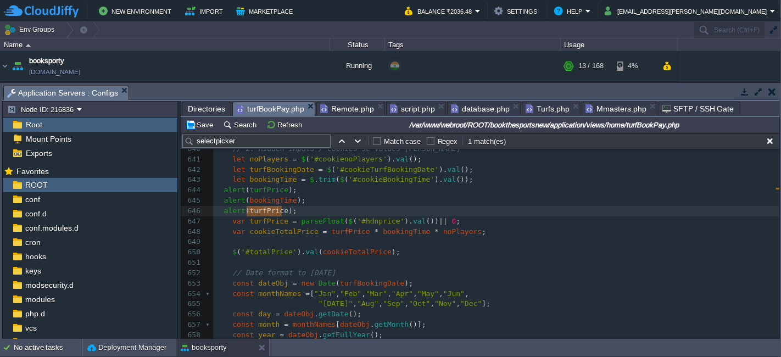
paste textarea
click at [336, 230] on span "turfPrice" at bounding box center [350, 231] width 38 height 8
type textarea "turfPrice"
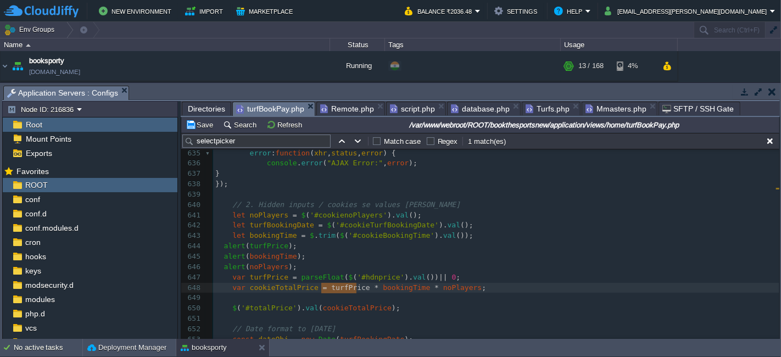
scroll to position [5268, 0]
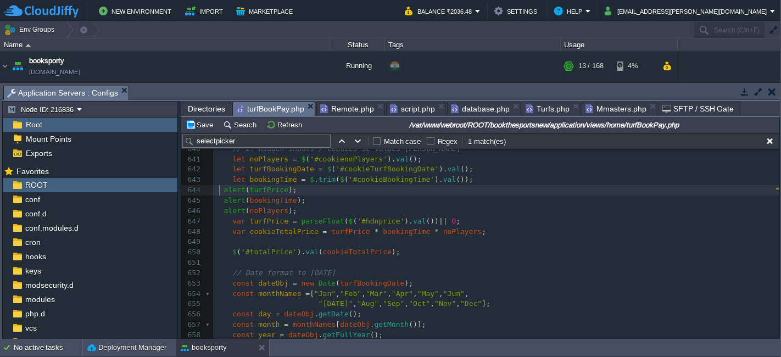
click at [221, 193] on pre "alert ( turfPrice );" at bounding box center [496, 190] width 566 height 10
click at [223, 192] on div "xxxxxxxxxx 1000 999 1002 950 1000 998 1001 999 1001 999 1001 999 1000 999 1012 …" at bounding box center [496, 232] width 566 height 404
type textarea "alert(turfPrice); alert(bookingTime); alert(noPlayers);"
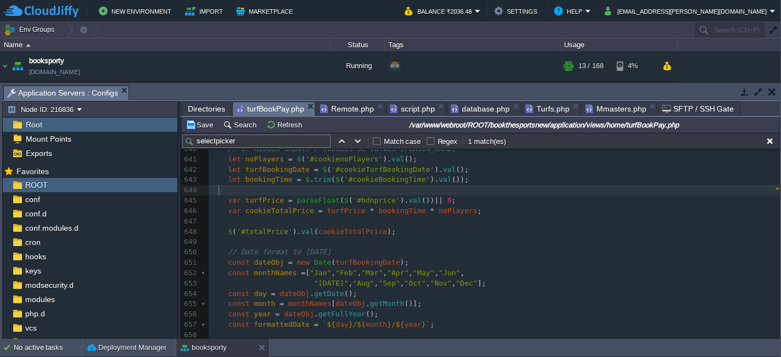
click at [482, 209] on pre "var cookieTotalPrice = turfPrice * bookingTime * noPlayers ;" at bounding box center [494, 211] width 571 height 10
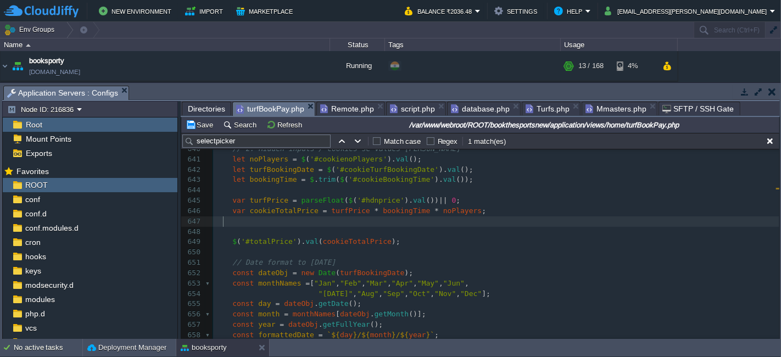
paste textarea
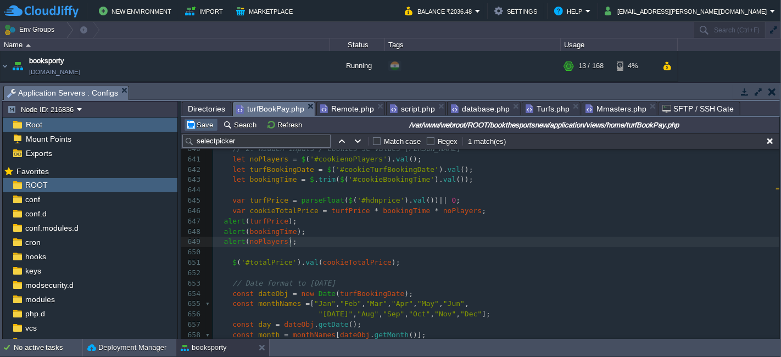
click at [201, 122] on button "Save" at bounding box center [201, 125] width 31 height 10
click at [282, 207] on div "xxxxxxxxxx 1000 999 1002 950 1000 998 1001 999 1001 999 1001 999 1000 999 1012 …" at bounding box center [496, 247] width 566 height 414
type textarea "cookieTotalPrice"
click at [264, 223] on div "xxxxxxxxxx 1000 999 1002 950 1000 998 1001 999 1001 999 1001 999 1000 999 1012 …" at bounding box center [496, 247] width 566 height 414
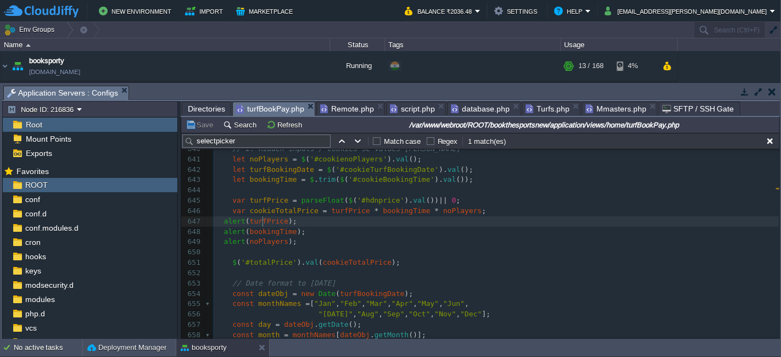
type textarea "turfPrice"
paste textarea
click at [222, 232] on div "xxxxxxxxxx 1000 999 1002 950 1000 998 1001 999 1001 999 1001 999 1000 999 1012 …" at bounding box center [496, 247] width 566 height 414
type textarea "alert(bookingTime); alert(noPlayers);"
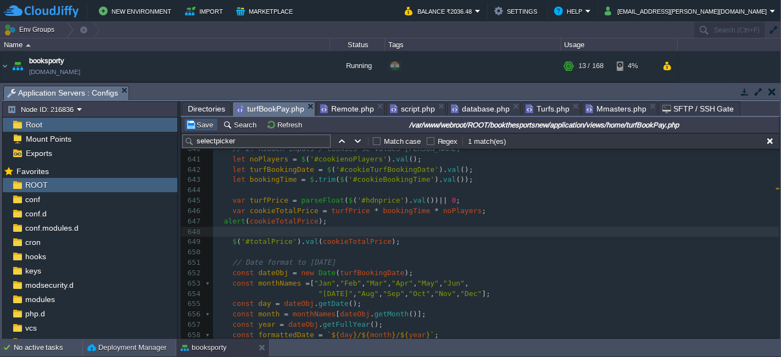
click at [199, 124] on button "Save" at bounding box center [201, 125] width 31 height 10
click at [231, 161] on div "xxxxxxxxxx 1000 999 1002 950 1000 998 1001 999 1001 999 1001 999 1000 999 1012 …" at bounding box center [496, 236] width 566 height 393
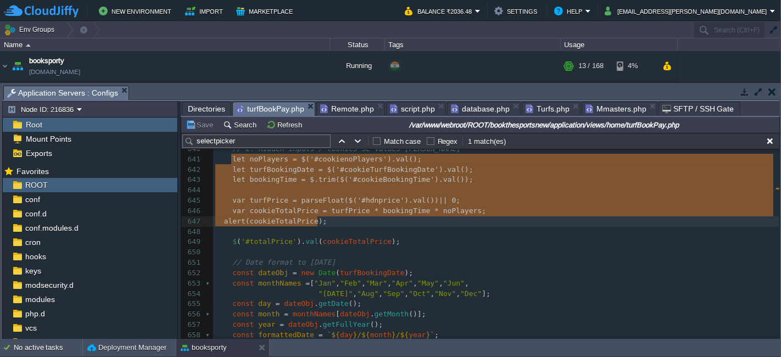
paste textarea "rfBookingDate = $('#cookieTurfBookingDate').val(); let bookingTime = $.trim($('…"
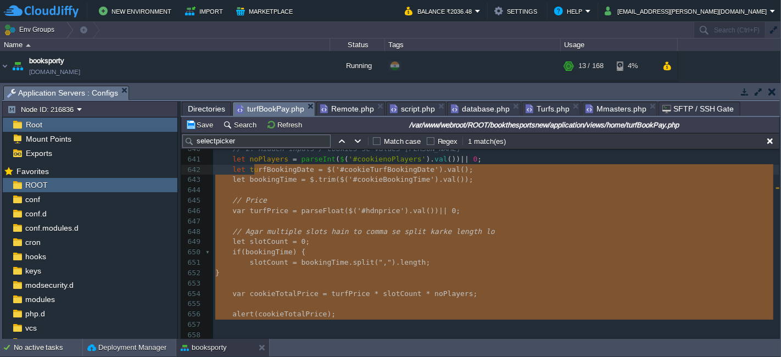
type textarea "rfBookingDate = $('#cookieTurfBookingDate').val(); let bookingTime = $.trim($('…"
click at [205, 127] on button "Save" at bounding box center [201, 125] width 31 height 10
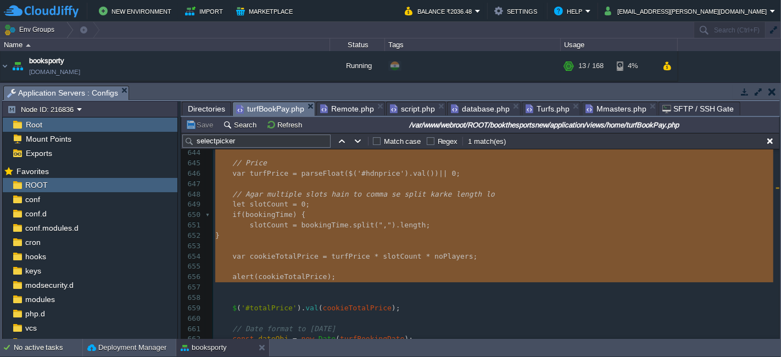
scroll to position [5329, 0]
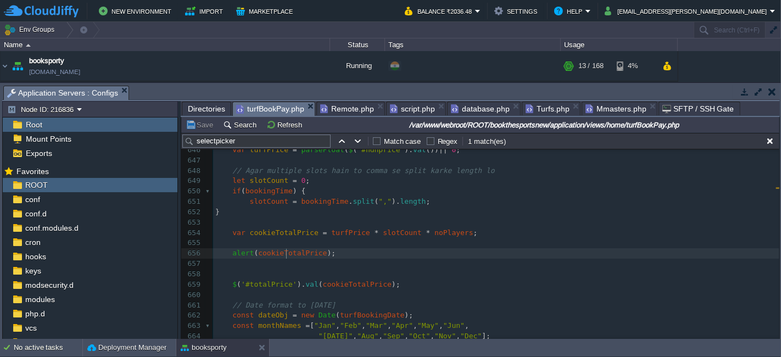
type textarea "cookieTotalPrice"
click at [257, 285] on span "'#totalPrice'" at bounding box center [269, 284] width 56 height 8
type textarea "totalPrice"
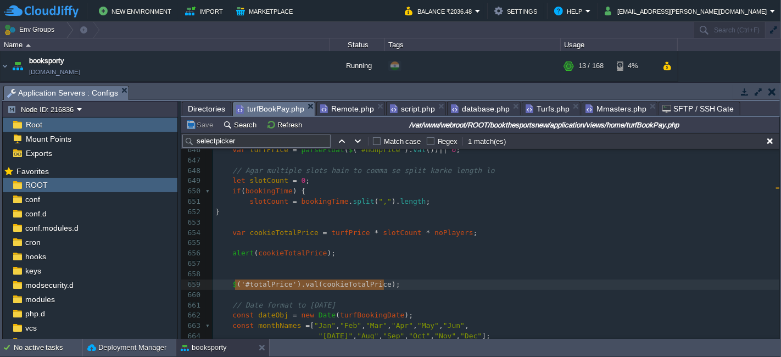
type textarea "$('#totalPrice').val(cookieTotalPrice);"
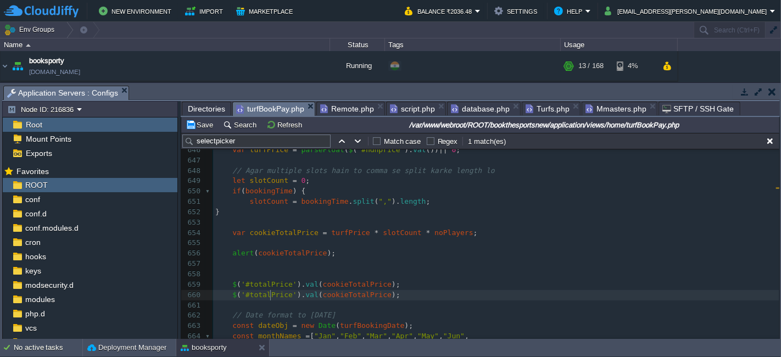
click at [268, 295] on span "'#totalPrice'" at bounding box center [269, 295] width 56 height 8
type textarea "totalPrice"
click at [199, 121] on button "Save" at bounding box center [201, 125] width 31 height 10
click at [236, 242] on pre "​" at bounding box center [496, 243] width 566 height 10
type textarea "alert(cookieTotalPrice);"
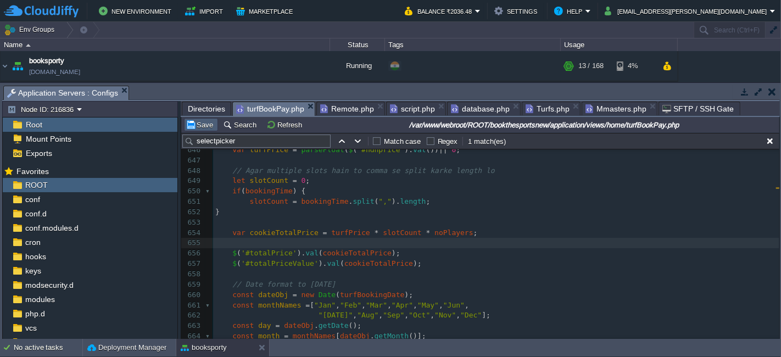
click at [205, 124] on button "Save" at bounding box center [201, 125] width 31 height 10
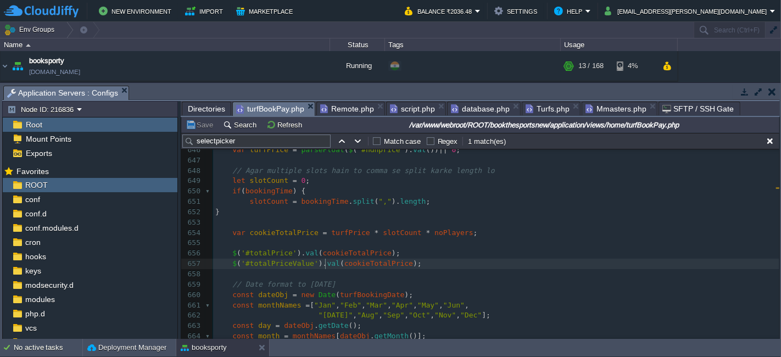
click at [327, 261] on span "val" at bounding box center [333, 263] width 13 height 8
type textarea "val"
type textarea "text"
click at [197, 120] on button "Save" at bounding box center [201, 125] width 31 height 10
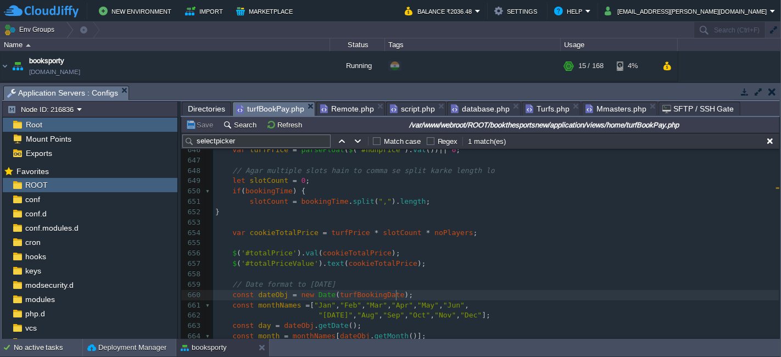
click at [409, 292] on pre "const dateObj = new Date ( turfBookingDate );" at bounding box center [496, 295] width 566 height 10
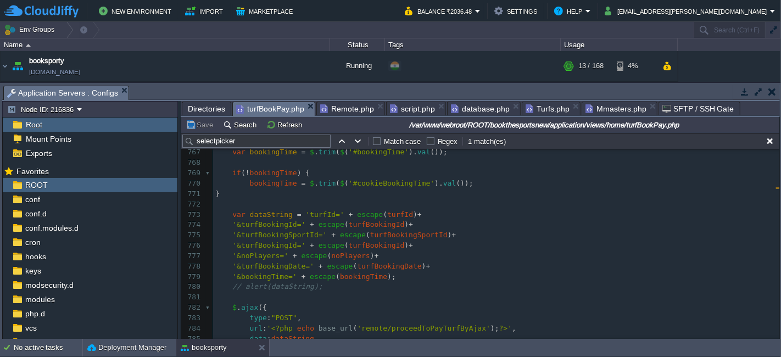
scroll to position [5939, 0]
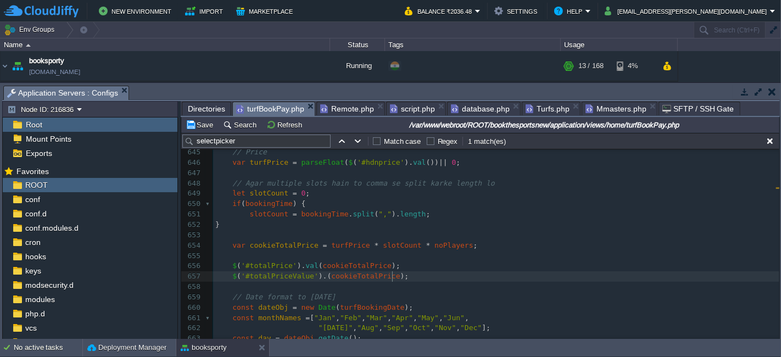
type textarea "$('#totalPriceValue').(cookieTotalPrice);"
click at [343, 264] on span "cookieTotalPrice" at bounding box center [357, 265] width 69 height 8
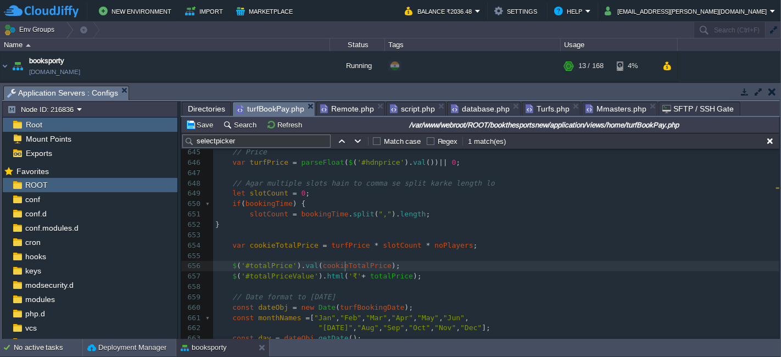
type textarea "cookieTotalPrice"
click at [379, 277] on span "totalPrice" at bounding box center [391, 276] width 43 height 8
type textarea "totalPrice"
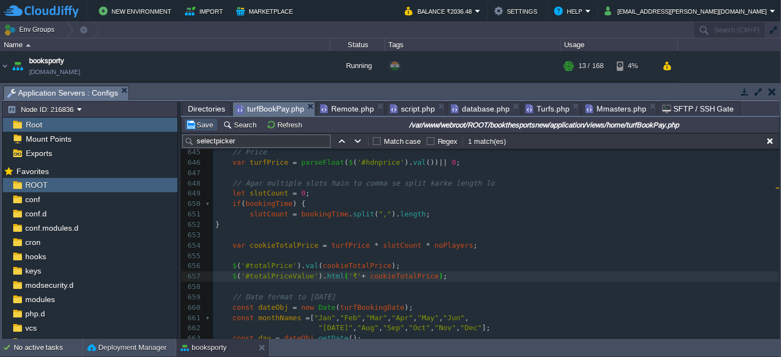
click at [200, 123] on button "Save" at bounding box center [201, 125] width 31 height 10
